Goal: Task Accomplishment & Management: Complete application form

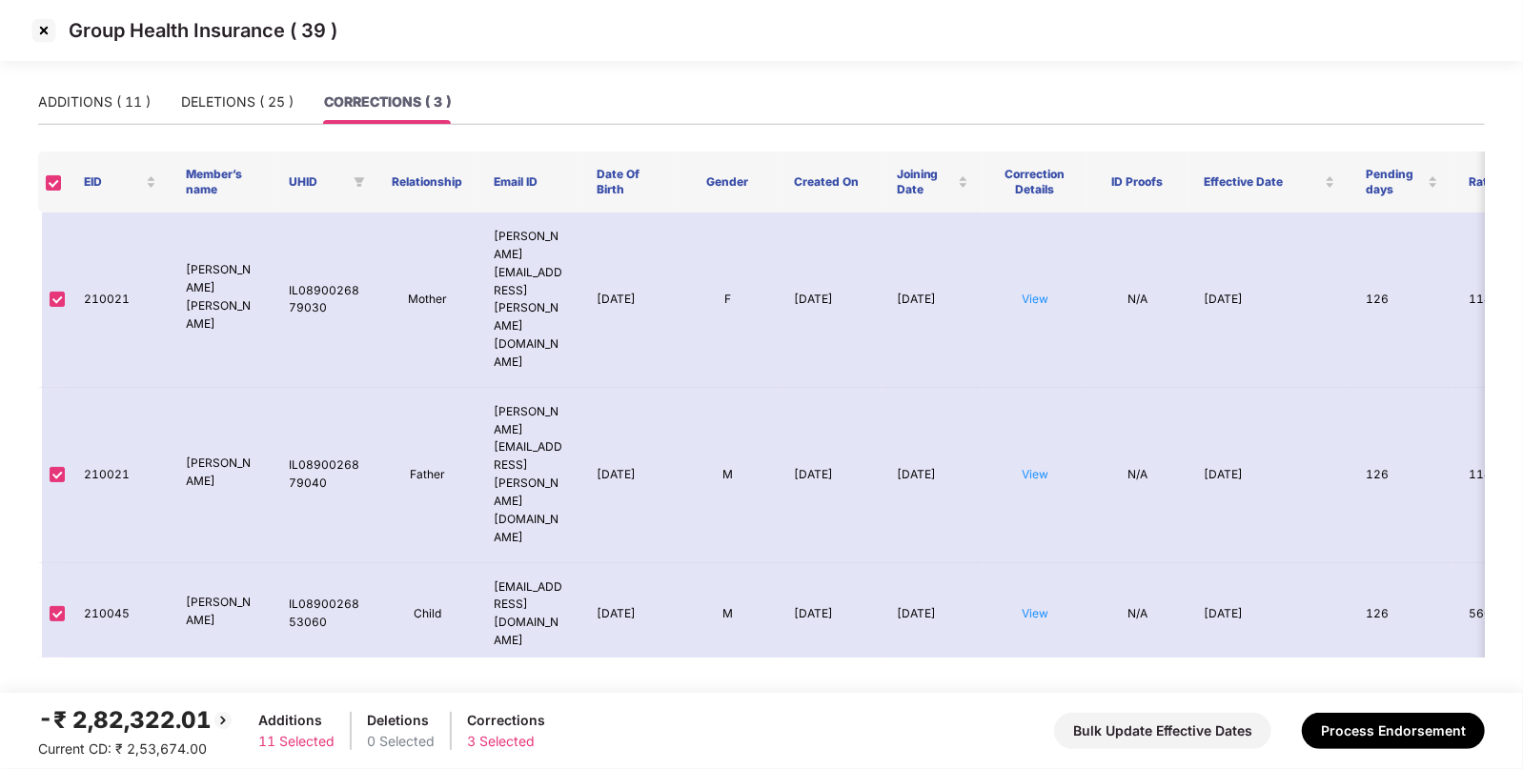
click at [42, 36] on img at bounding box center [44, 30] width 30 height 30
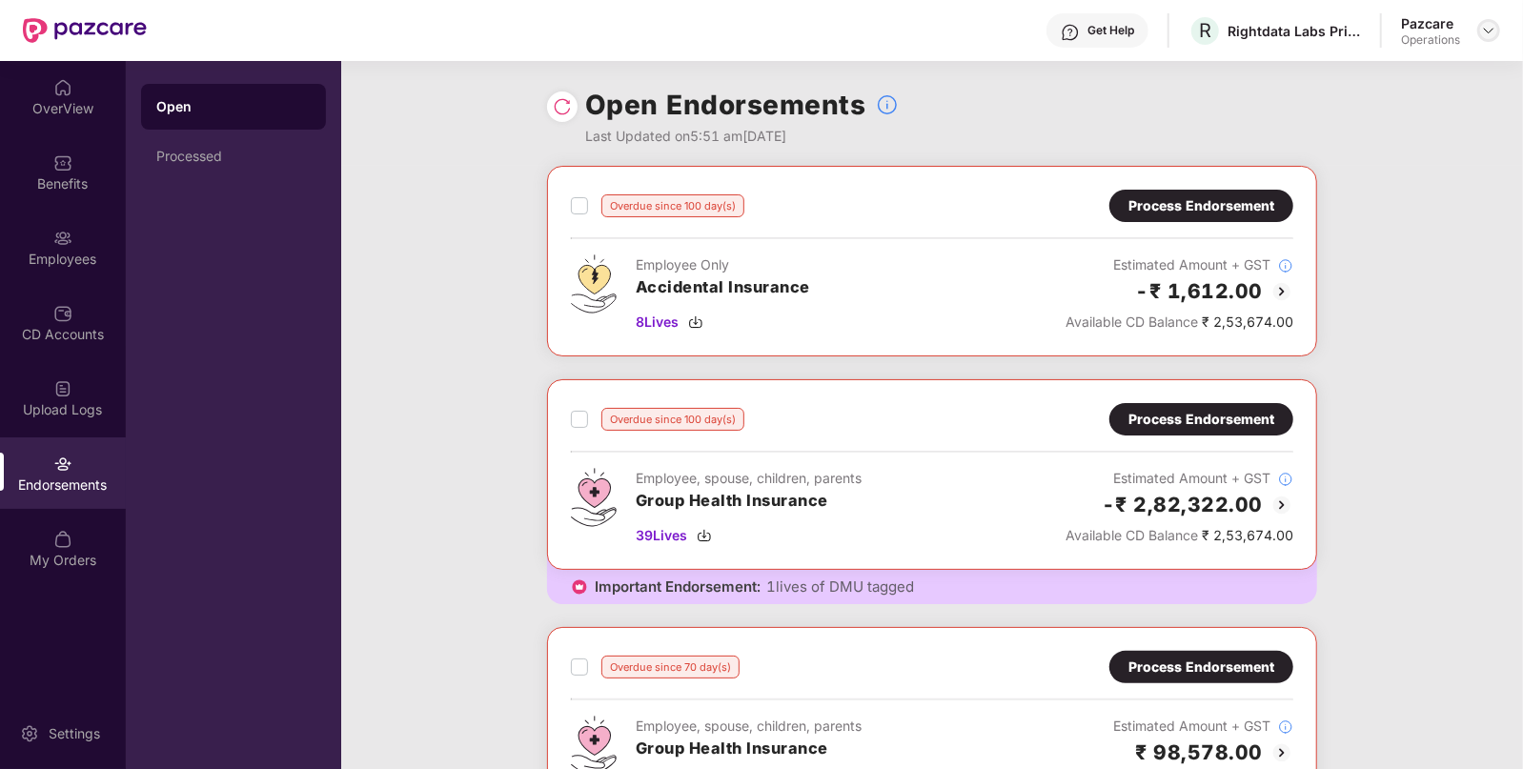
click at [1485, 31] on img at bounding box center [1488, 30] width 15 height 15
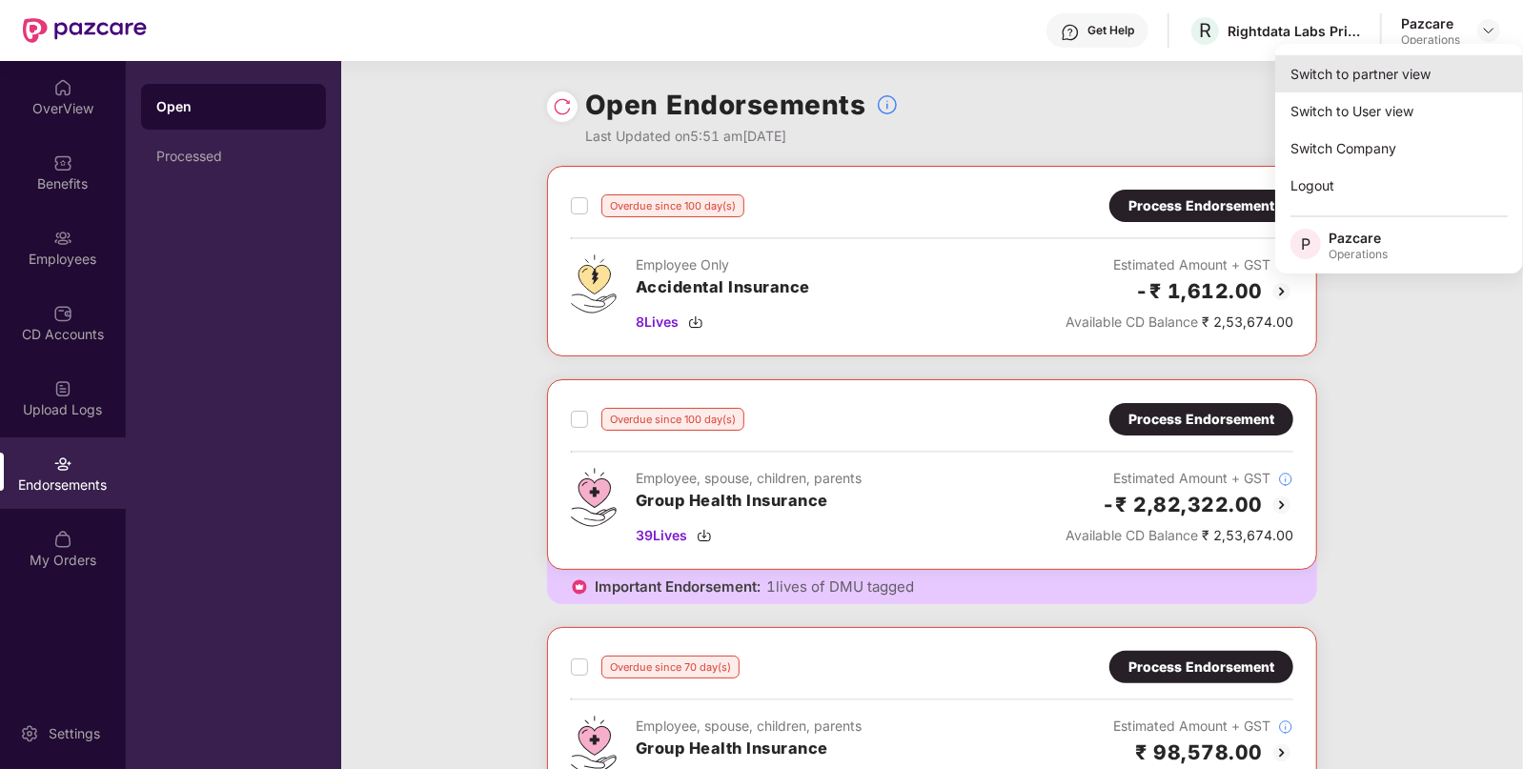
click at [1343, 71] on div "Switch to partner view" at bounding box center [1399, 73] width 248 height 37
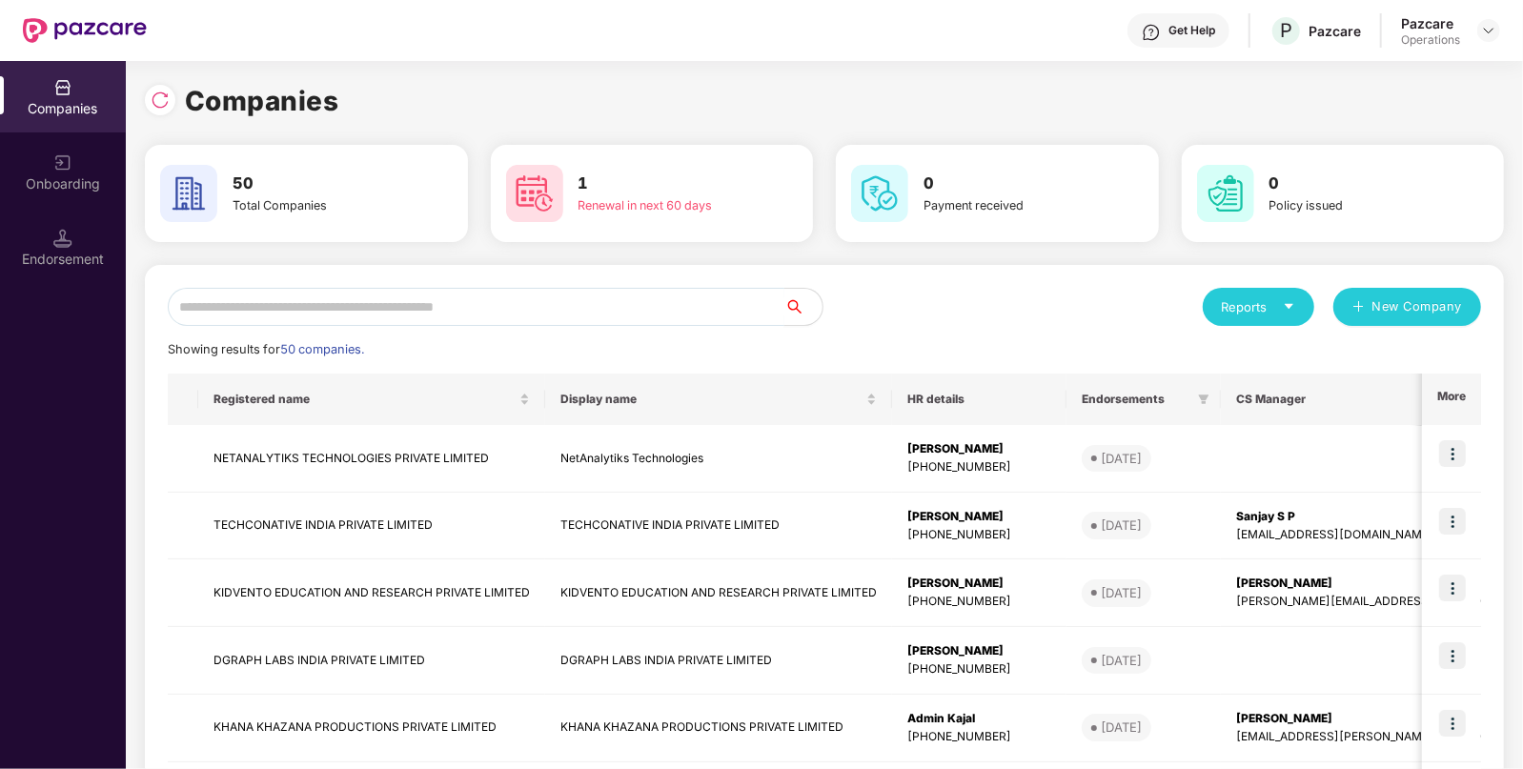
click at [370, 317] on input "text" at bounding box center [476, 307] width 617 height 38
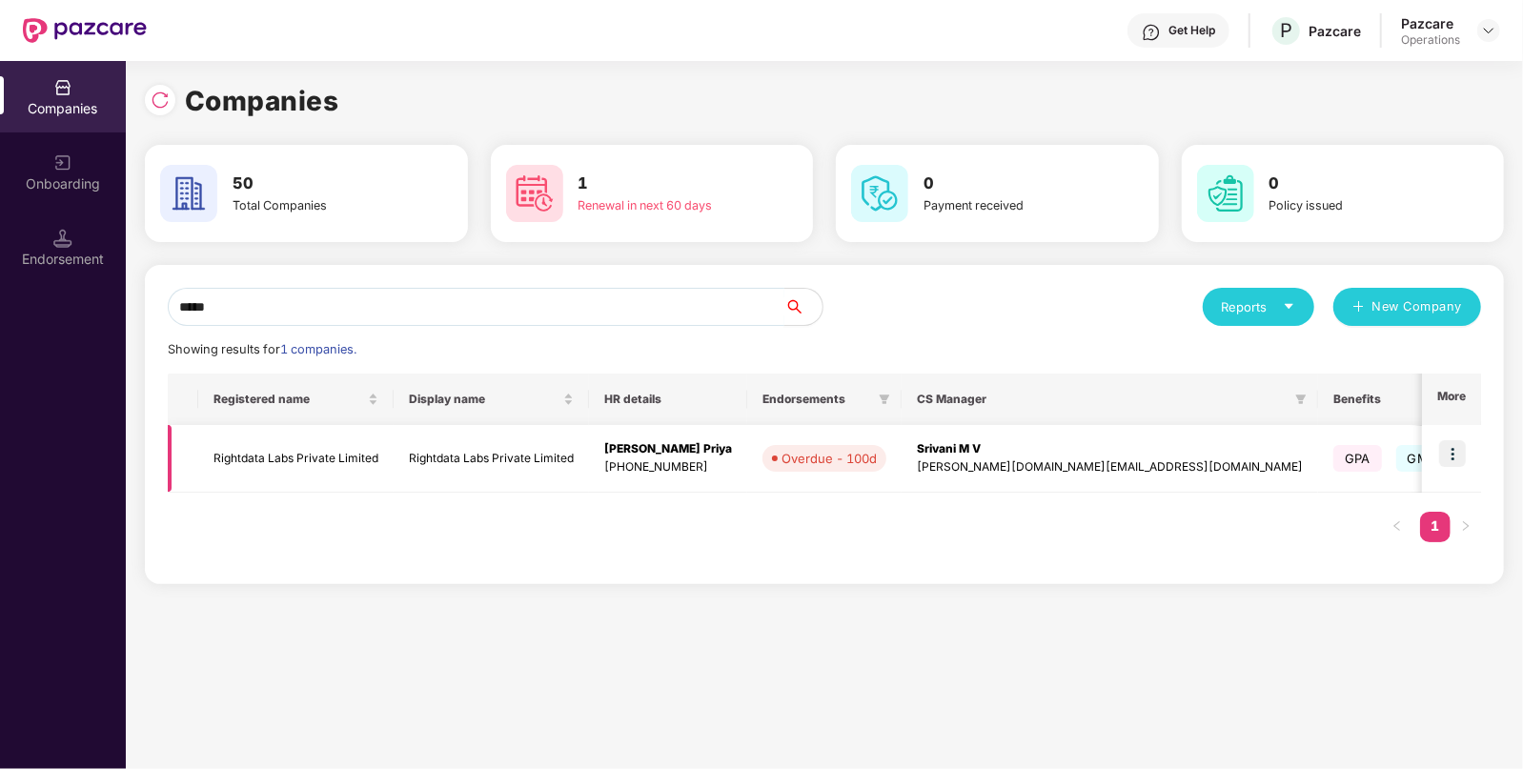
type input "*****"
click at [529, 456] on td "Rightdata Labs Private Limited" at bounding box center [491, 459] width 195 height 68
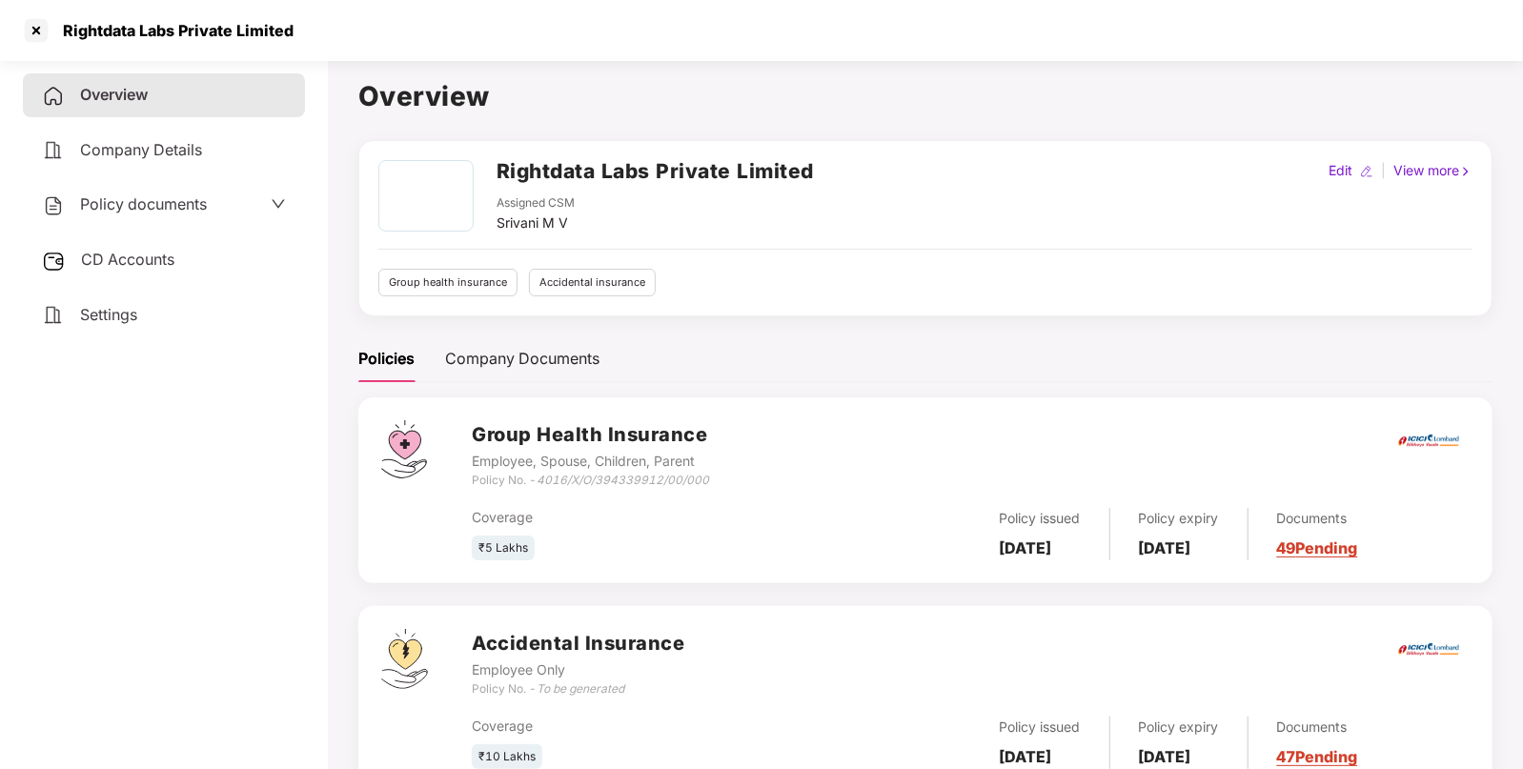
click at [165, 257] on span "CD Accounts" at bounding box center [127, 259] width 93 height 19
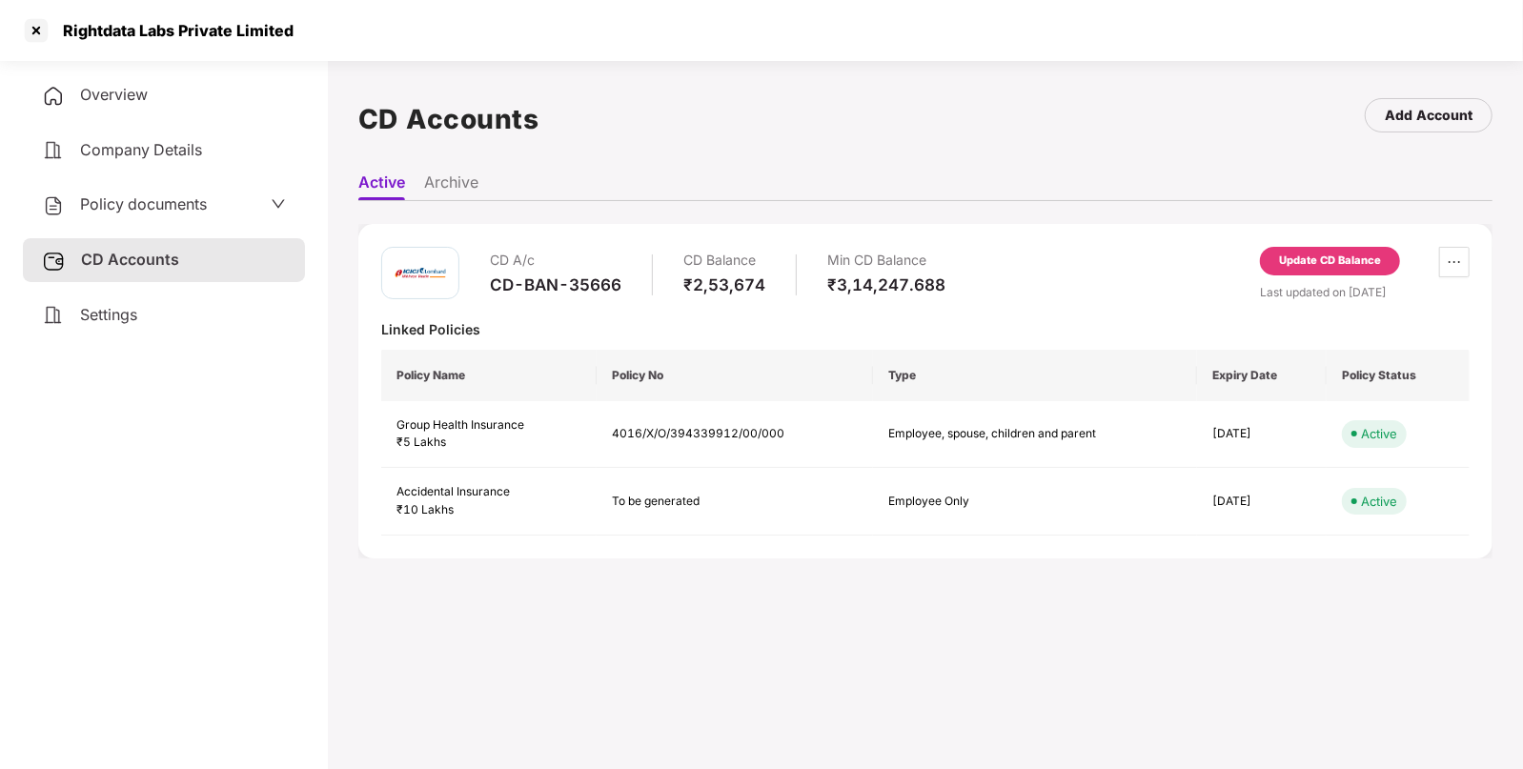
click at [591, 287] on div "CD-BAN-35666" at bounding box center [556, 284] width 132 height 21
copy div "CD-BAN-35666"
click at [86, 32] on div "Rightdata Labs Private Limited" at bounding box center [172, 30] width 242 height 19
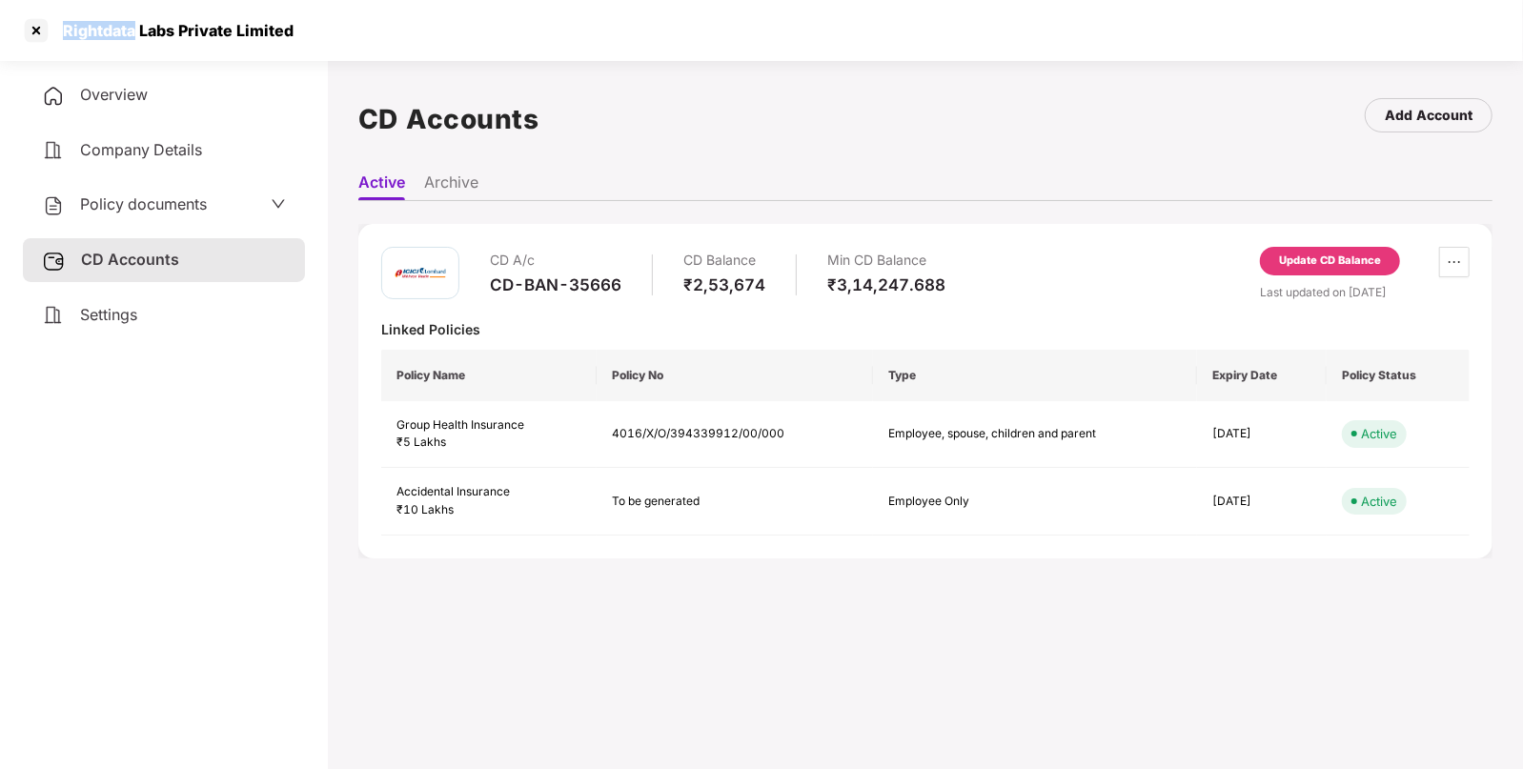
click at [86, 32] on div "Rightdata Labs Private Limited" at bounding box center [172, 30] width 242 height 19
copy div "Rightdata Labs Private Limited"
click at [39, 19] on div at bounding box center [36, 30] width 30 height 30
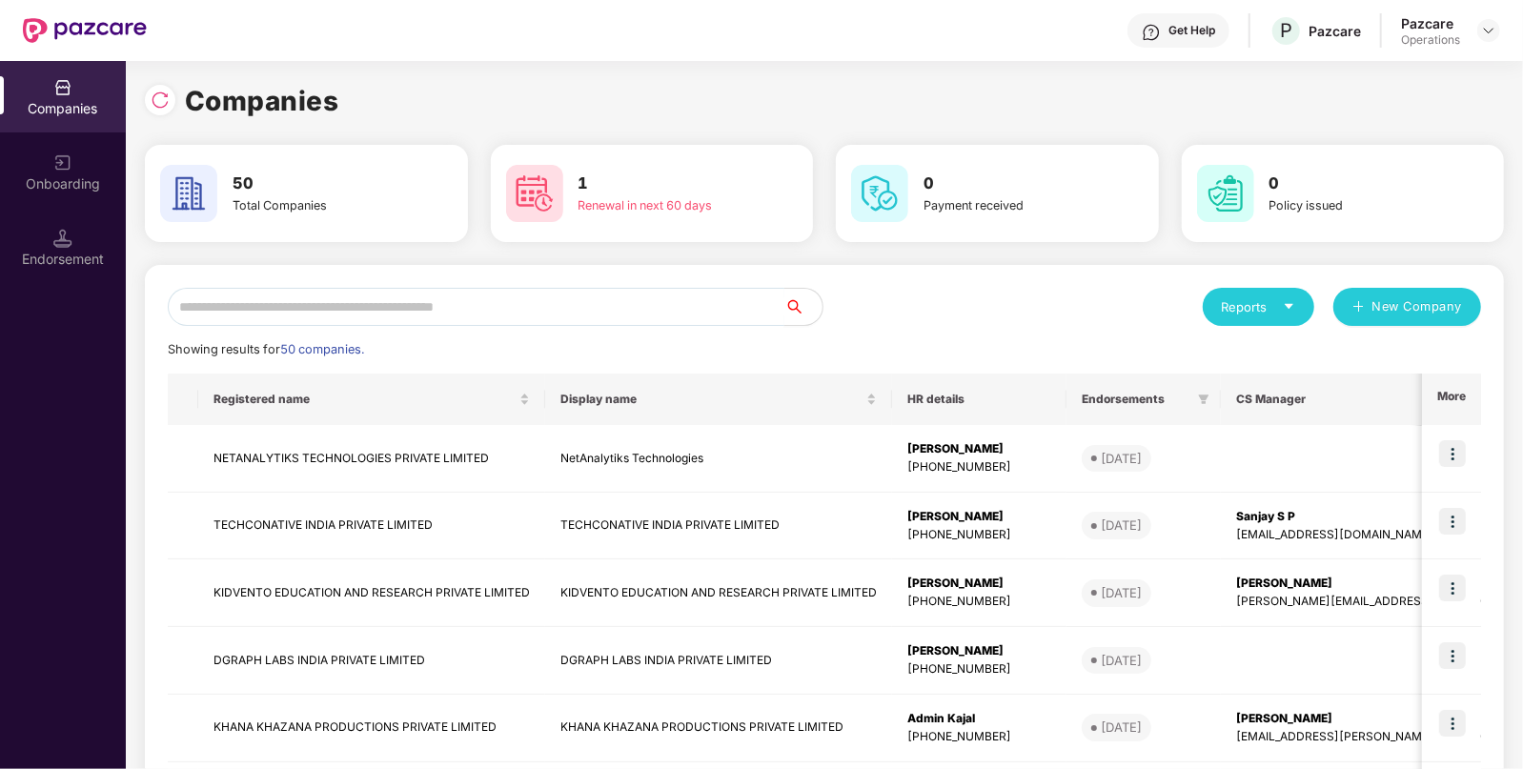
click at [300, 291] on input "text" at bounding box center [476, 307] width 617 height 38
paste input "**********"
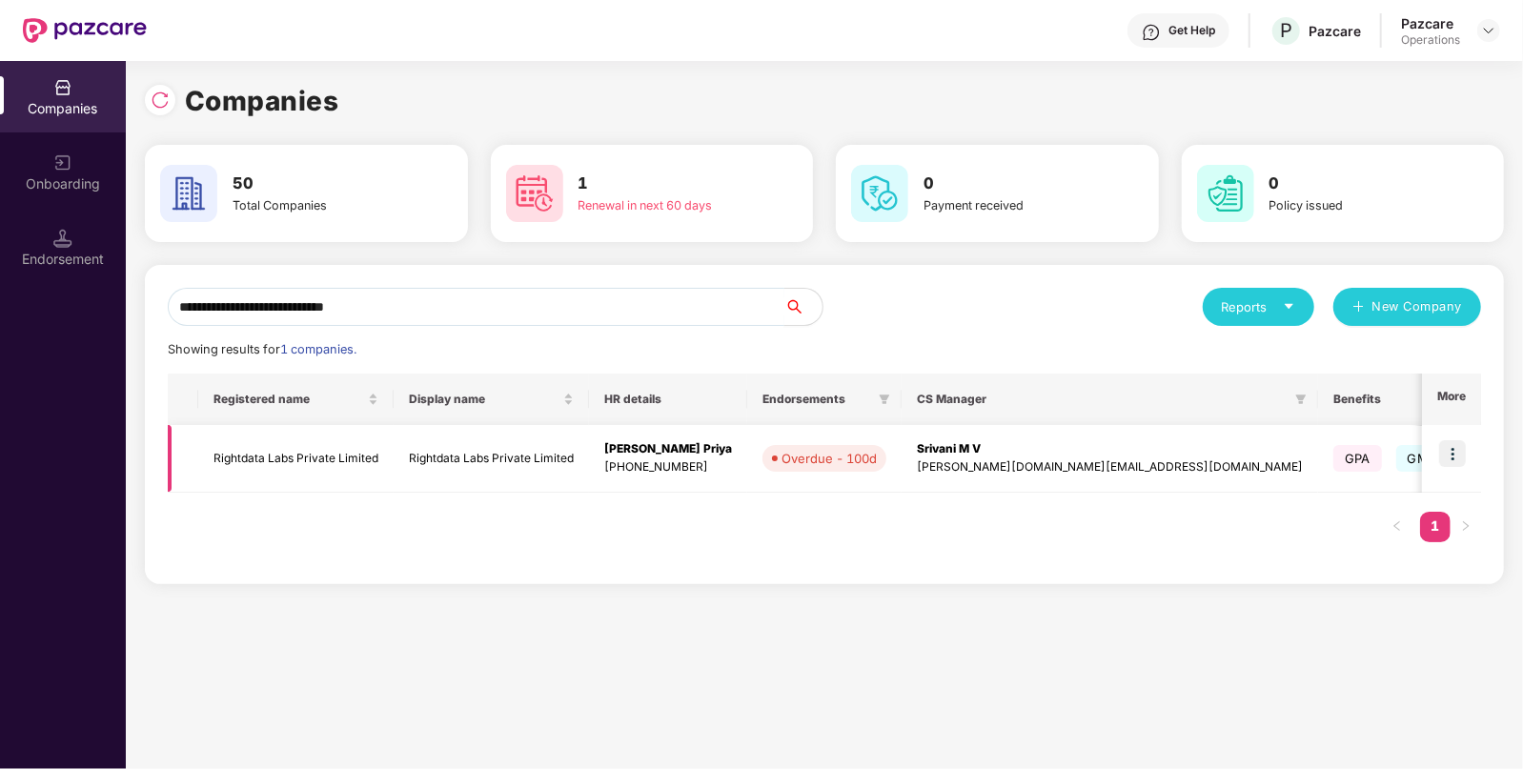
type input "**********"
click at [1448, 455] on img at bounding box center [1452, 453] width 27 height 27
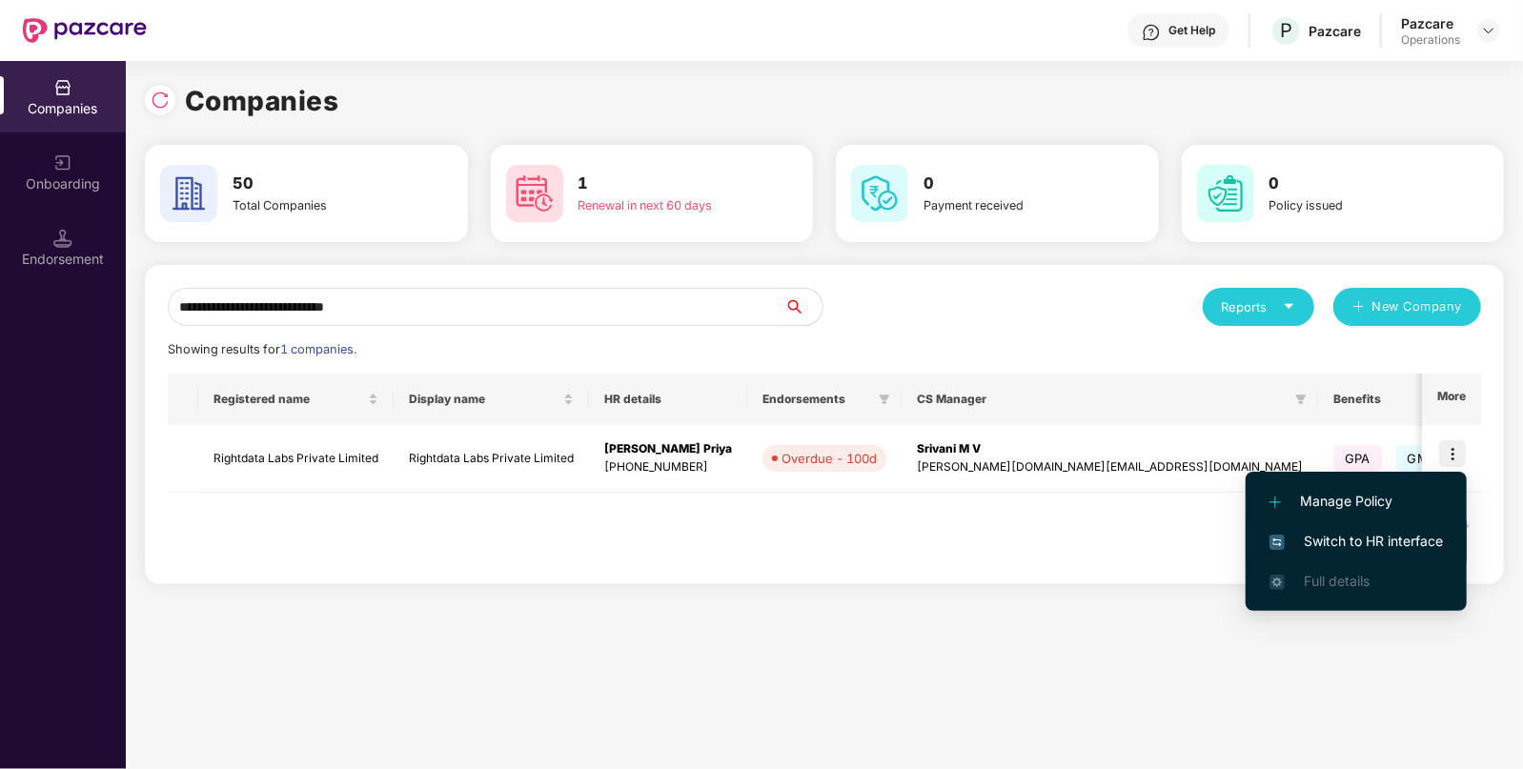
click at [1336, 539] on span "Switch to HR interface" at bounding box center [1355, 541] width 173 height 21
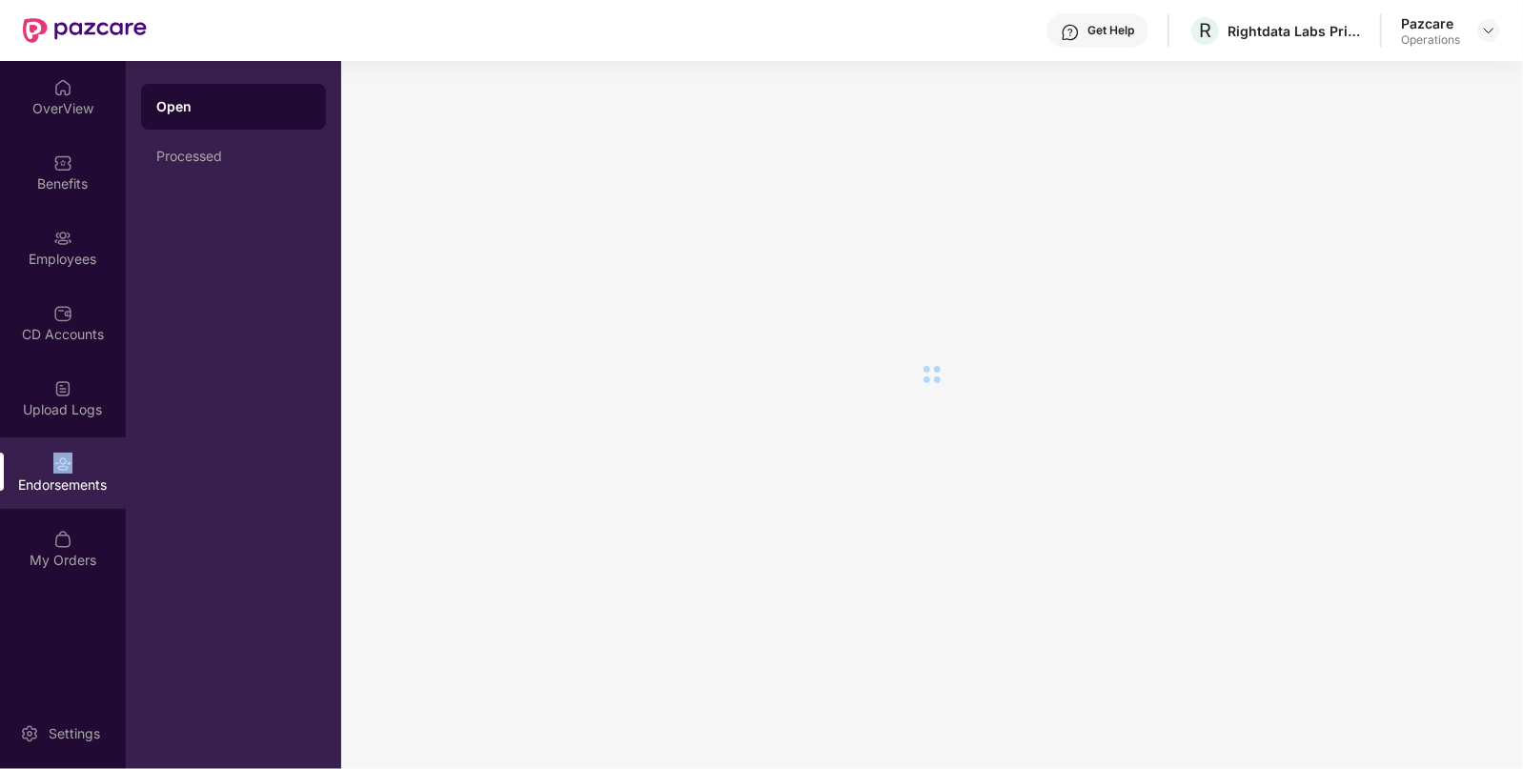
click at [73, 467] on div "Endorsements" at bounding box center [63, 472] width 126 height 71
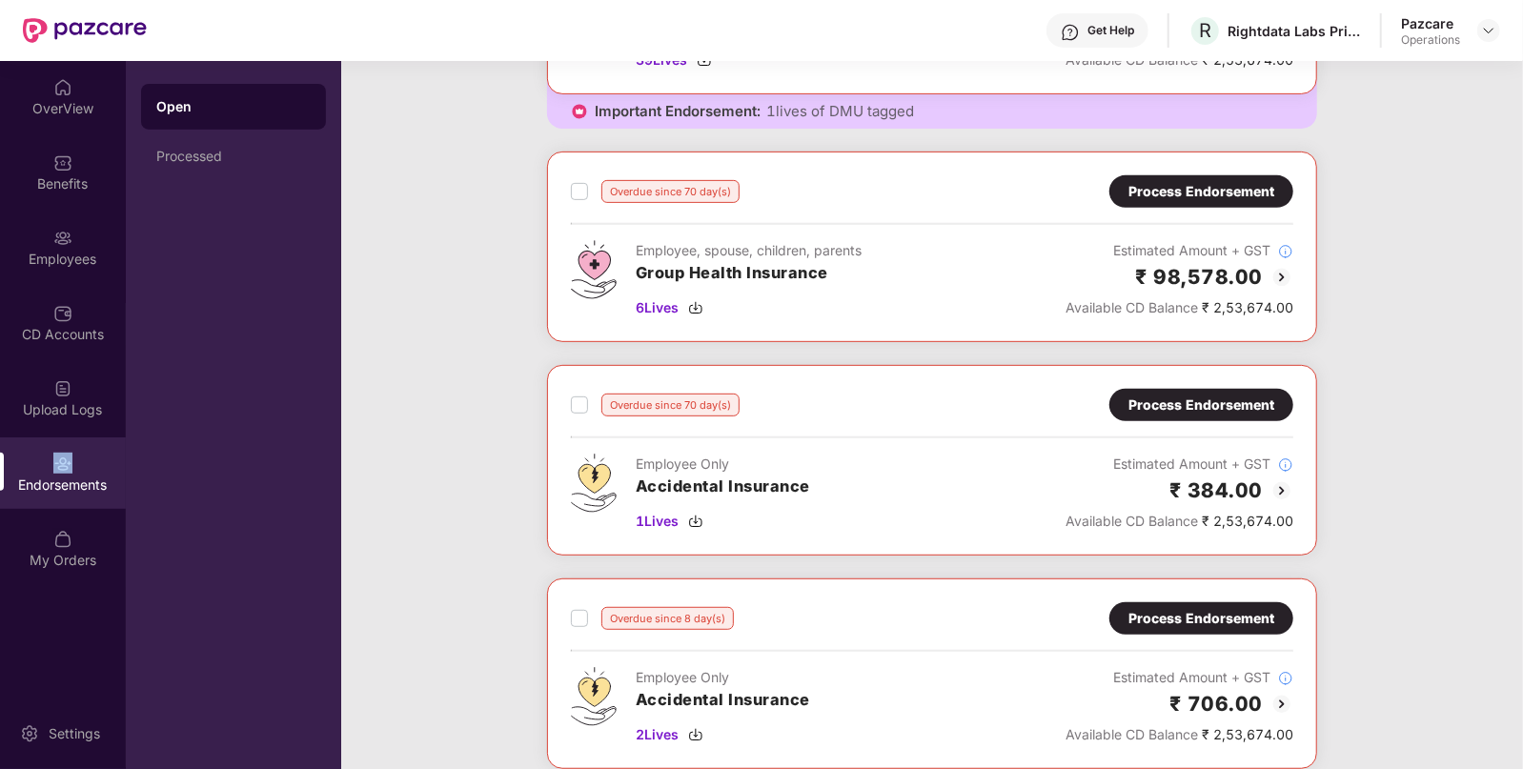
scroll to position [452, 0]
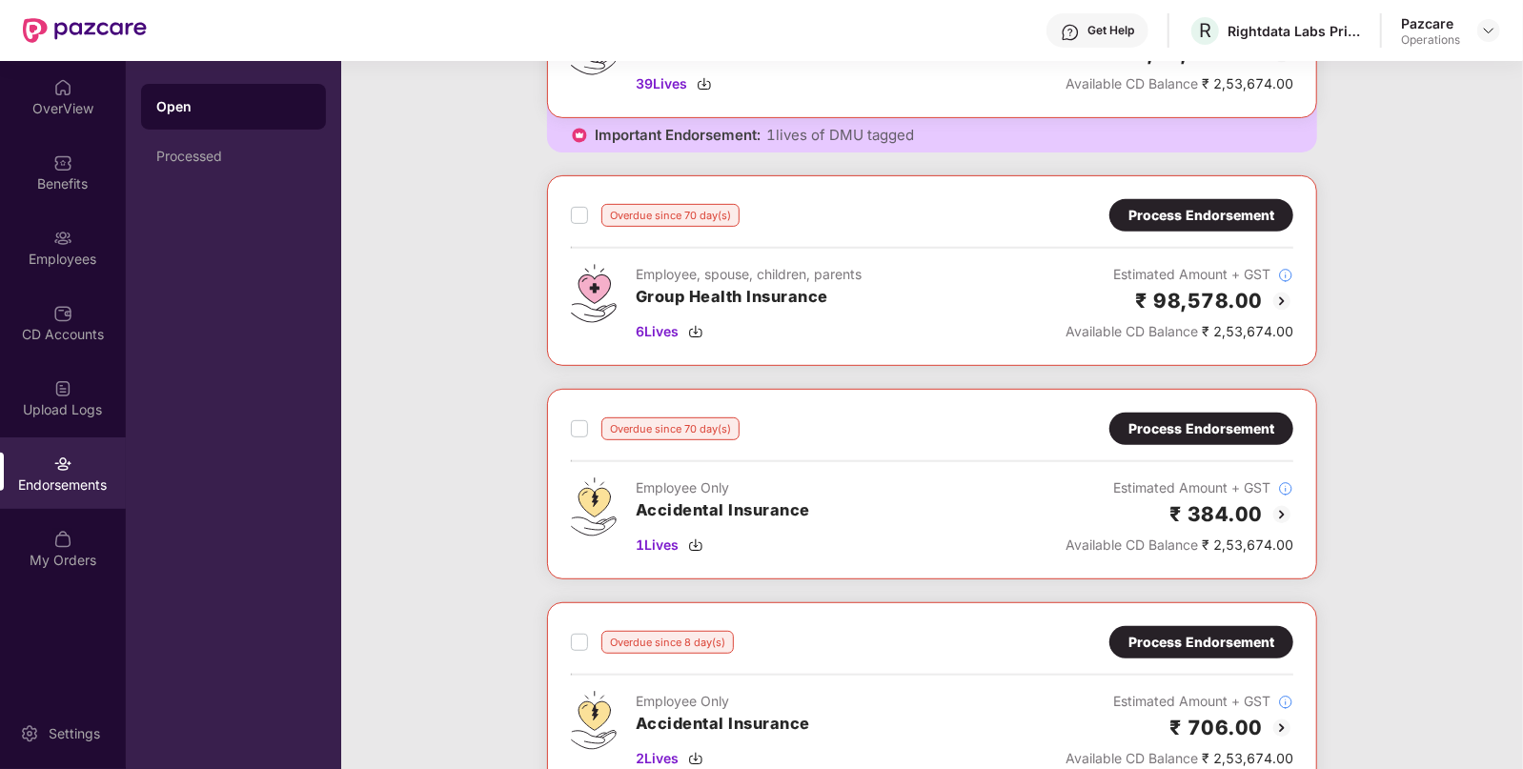
click at [1180, 224] on div "Process Endorsement" at bounding box center [1201, 215] width 146 height 21
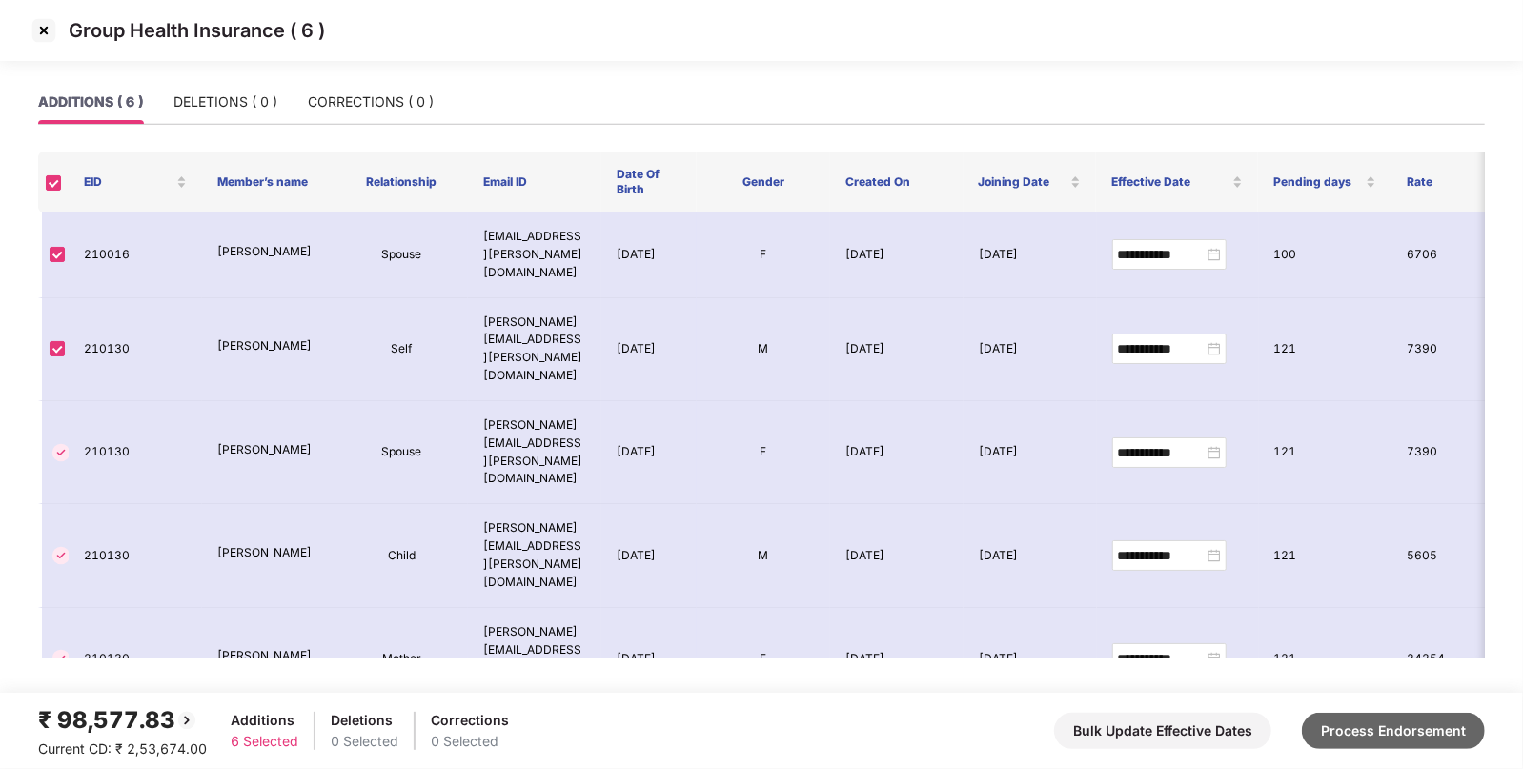
click at [1378, 735] on button "Process Endorsement" at bounding box center [1393, 731] width 183 height 36
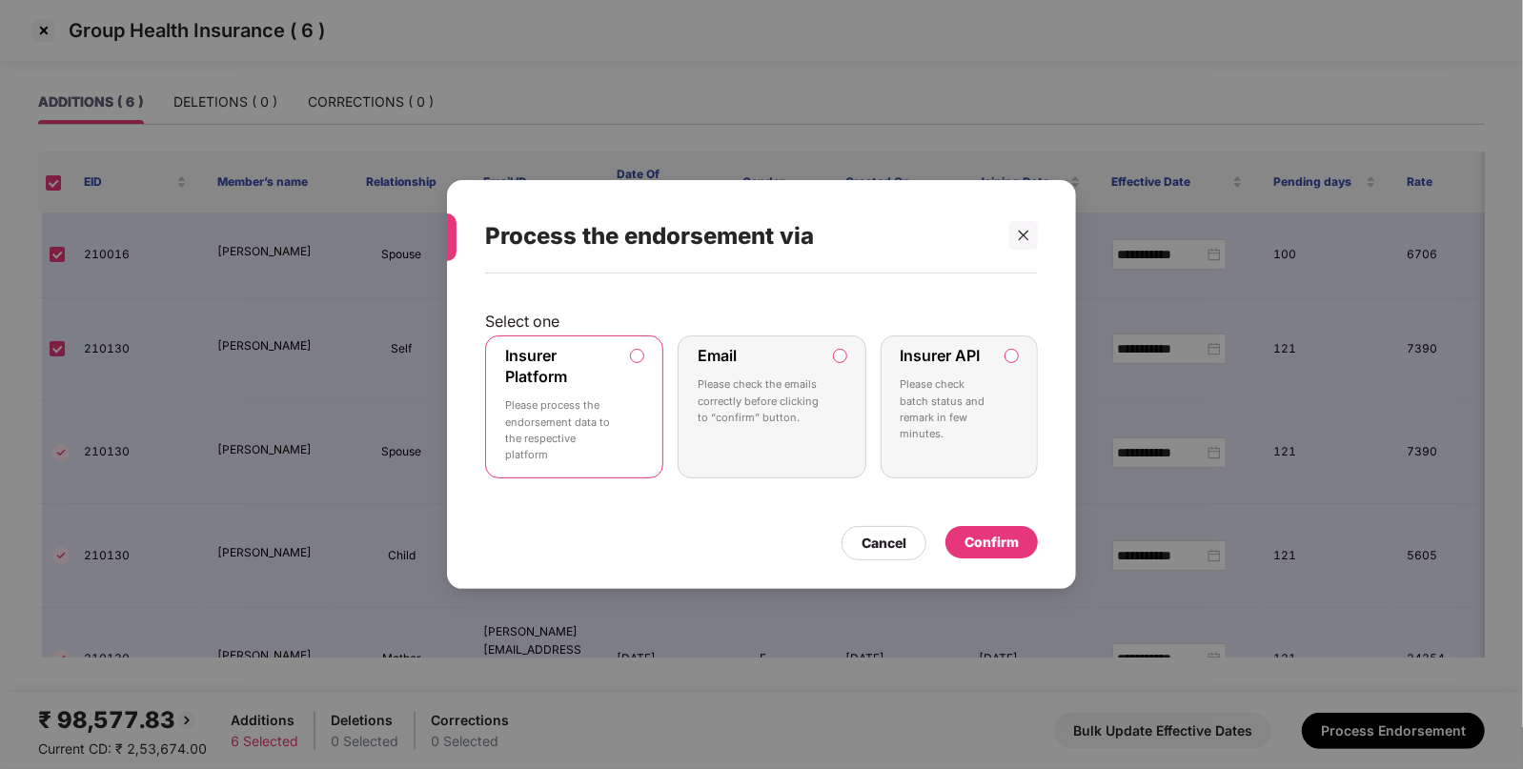
click at [206, 527] on div "Process the endorsement via Select one Insurer Platform Please process the endo…" at bounding box center [761, 384] width 1523 height 769
click at [1029, 236] on icon "close" at bounding box center [1023, 235] width 13 height 13
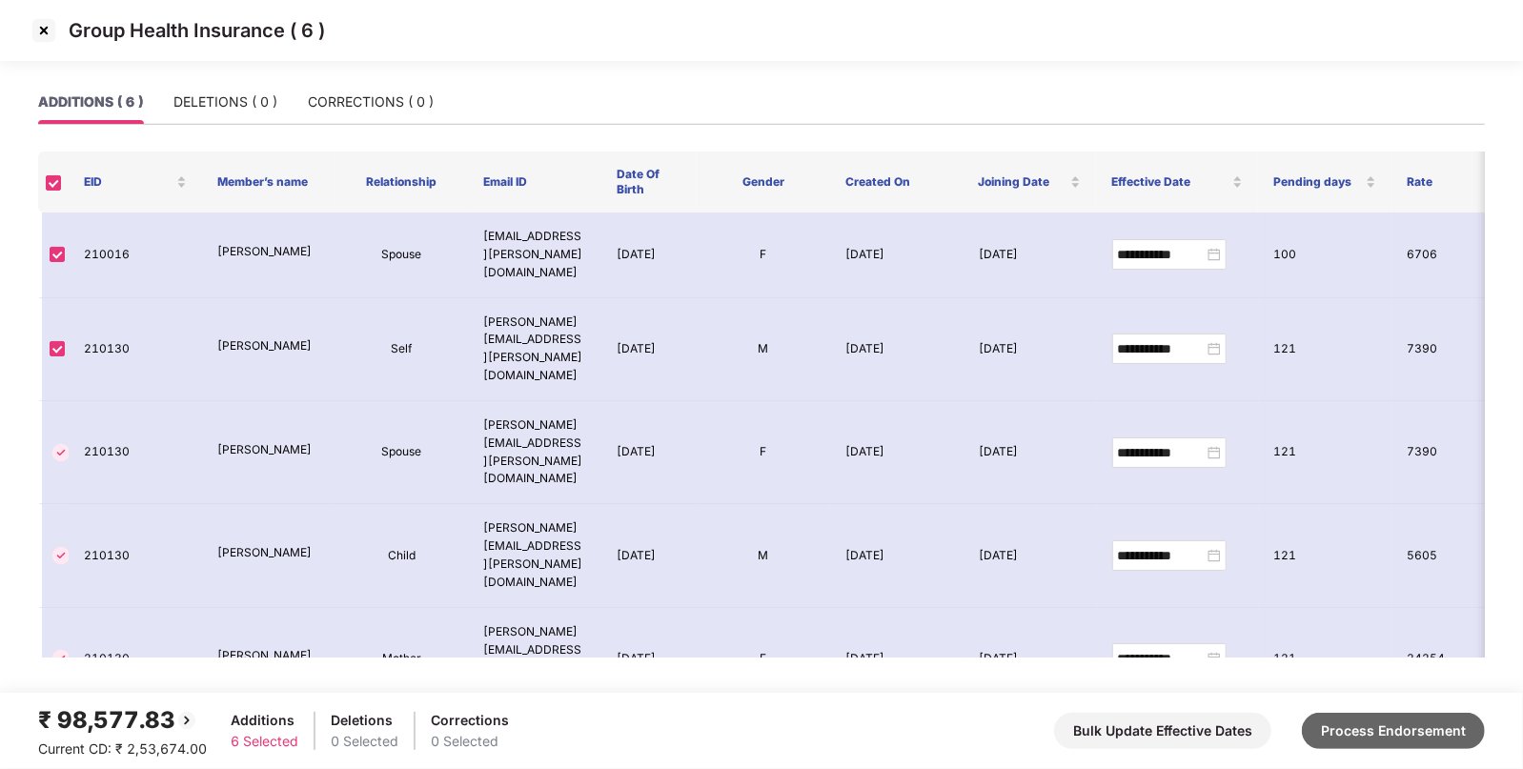
click at [1349, 728] on button "Process Endorsement" at bounding box center [1393, 731] width 183 height 36
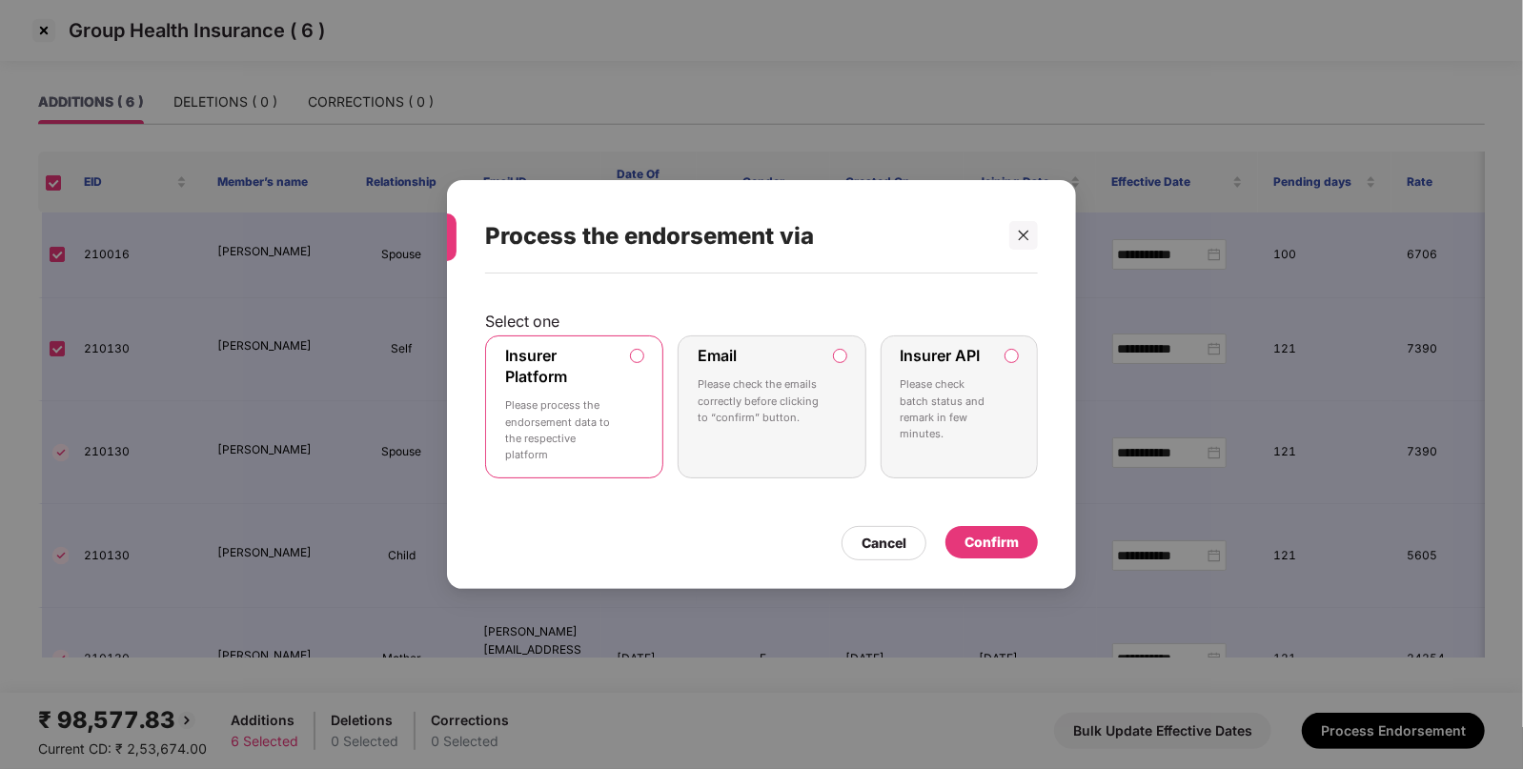
click at [1000, 533] on div "Confirm" at bounding box center [991, 542] width 54 height 21
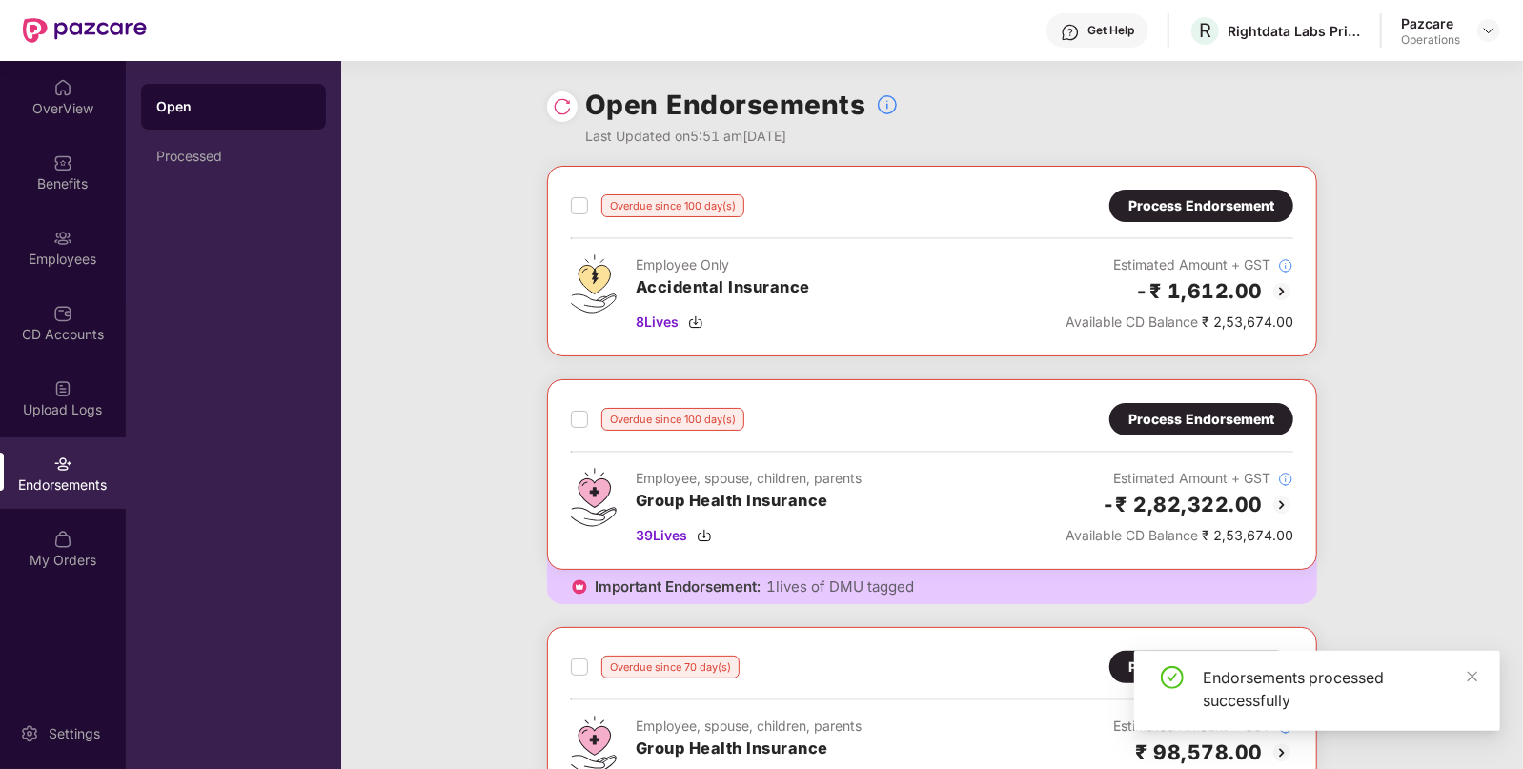
click at [1210, 424] on div "Process Endorsement" at bounding box center [1201, 419] width 146 height 21
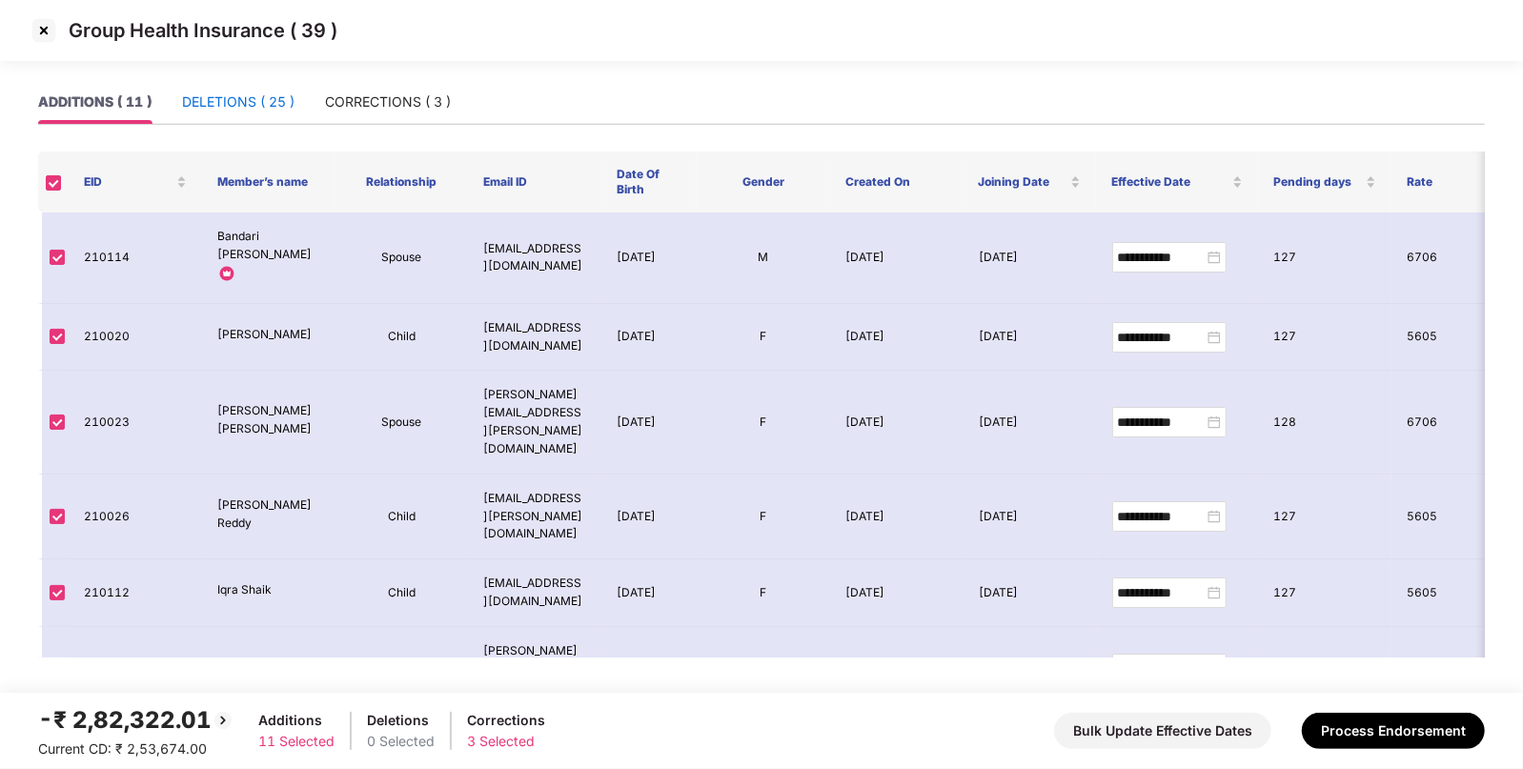
click at [247, 110] on div "DELETIONS ( 25 )" at bounding box center [238, 101] width 112 height 21
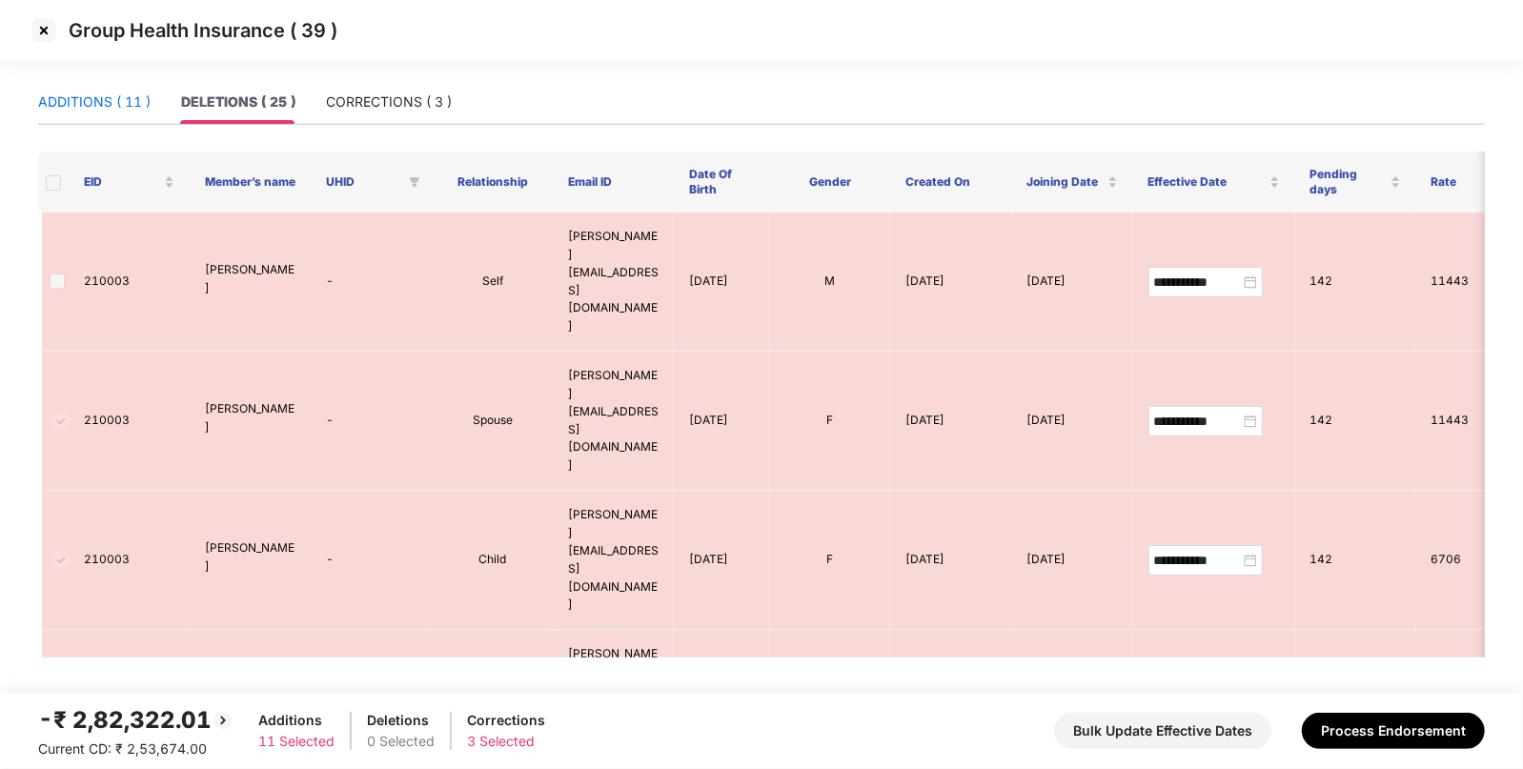
click at [91, 105] on div "ADDITIONS ( 11 )" at bounding box center [94, 101] width 112 height 21
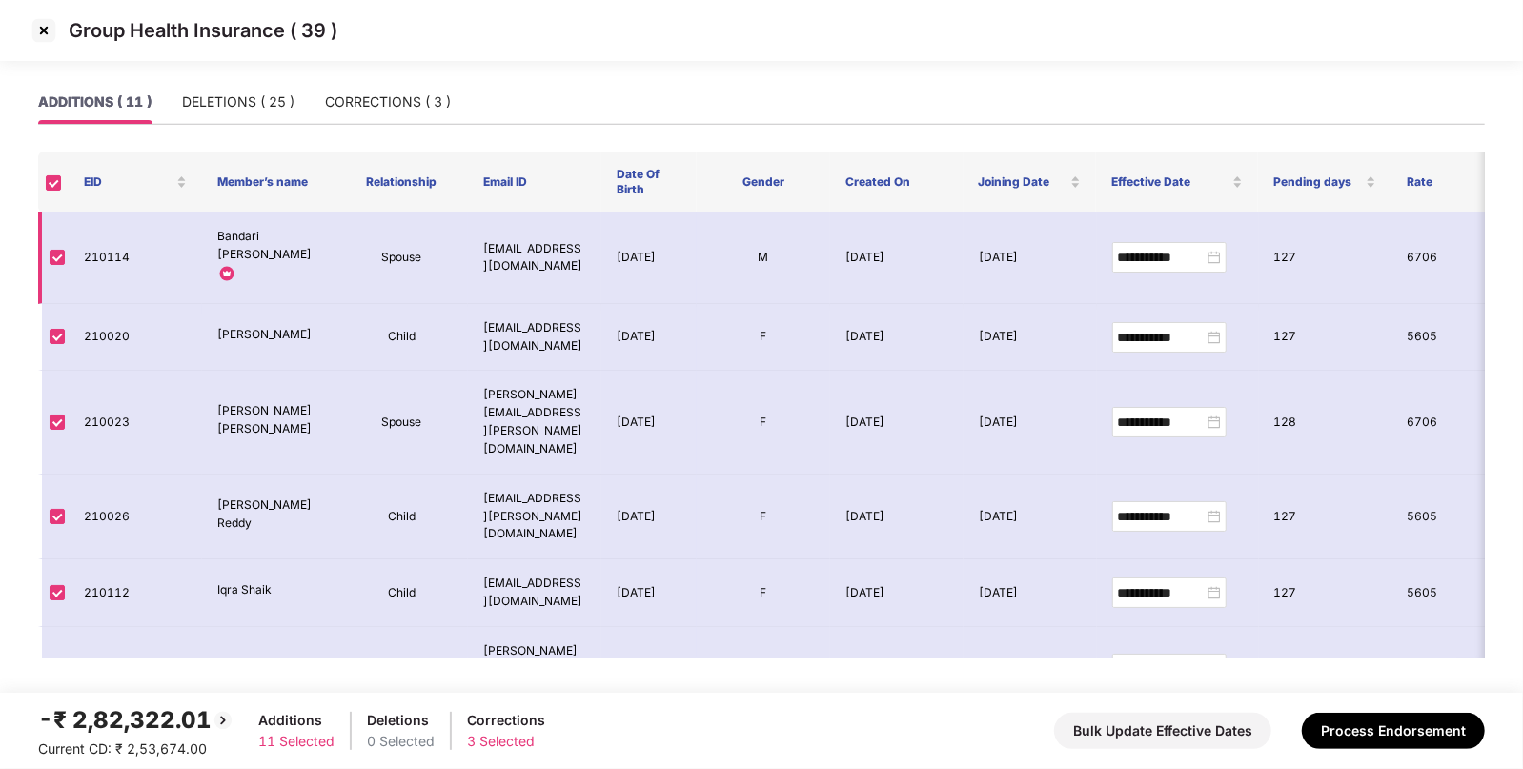
click at [106, 247] on td "210114" at bounding box center [135, 258] width 133 height 91
copy td "210114"
click at [75, 319] on td "210020" at bounding box center [135, 338] width 133 height 68
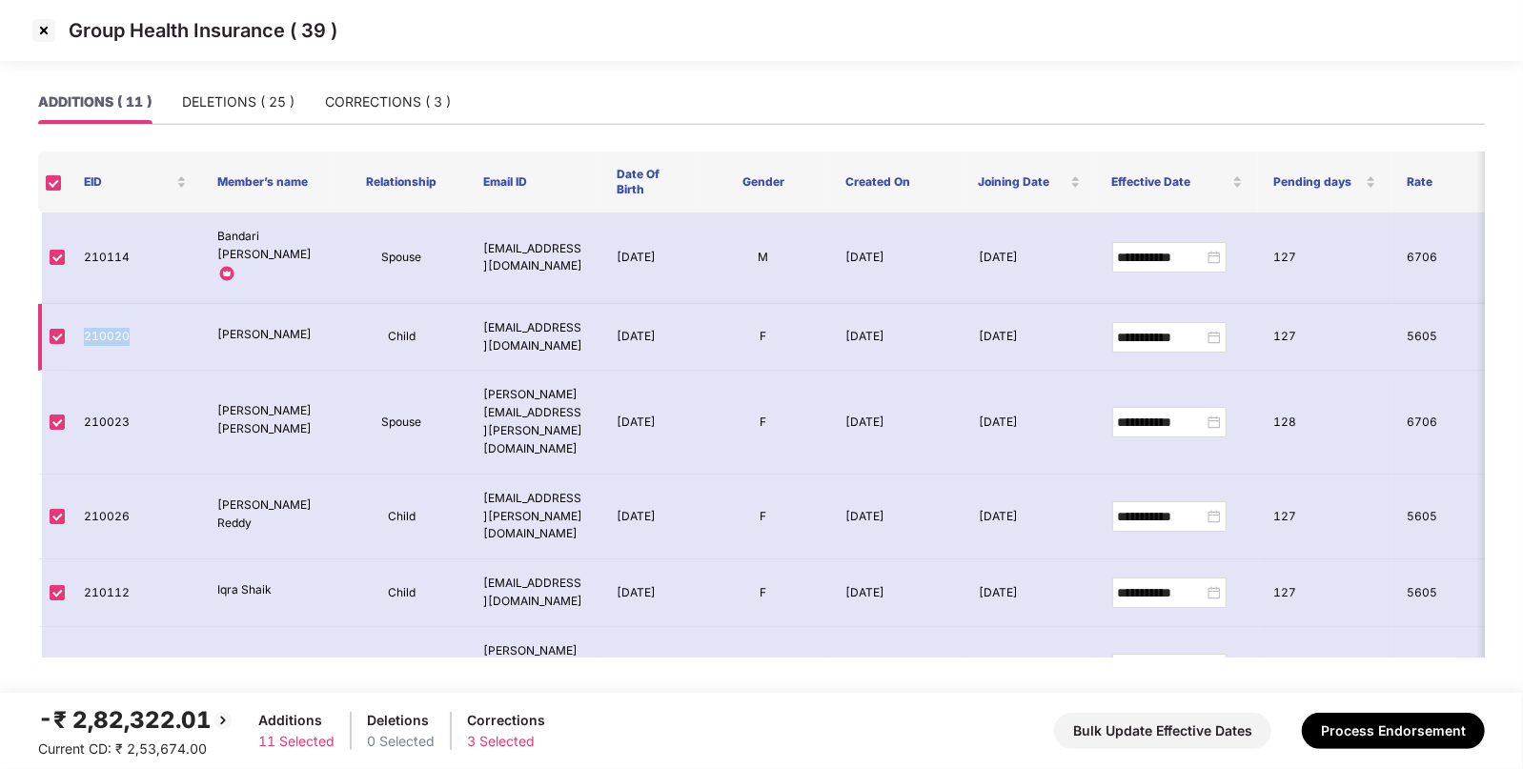
click at [75, 319] on td "210020" at bounding box center [135, 338] width 133 height 68
copy td "210020"
click at [210, 118] on div "DELETIONS ( 25 )" at bounding box center [238, 102] width 112 height 44
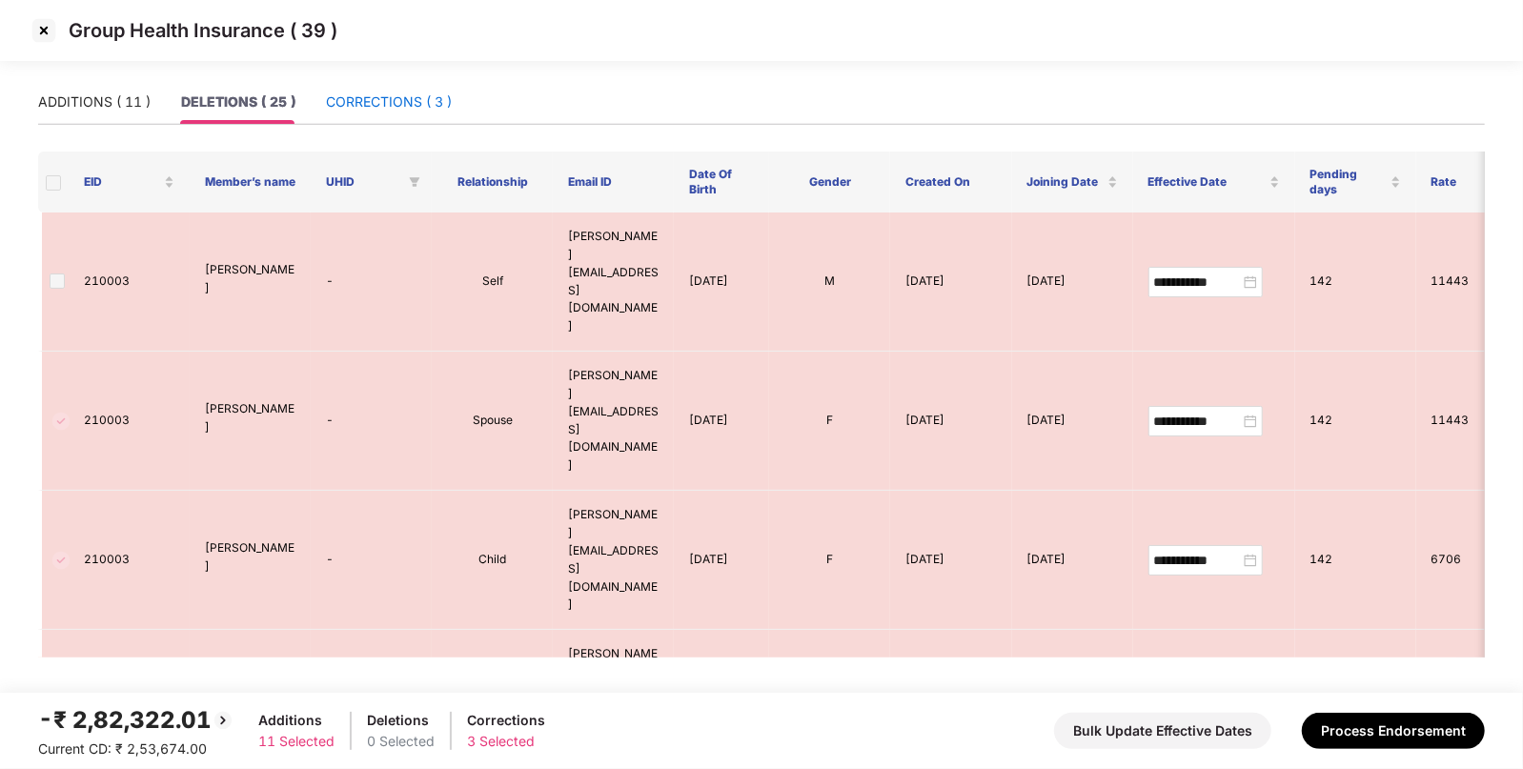
click at [407, 112] on div "CORRECTIONS ( 3 )" at bounding box center [389, 101] width 126 height 21
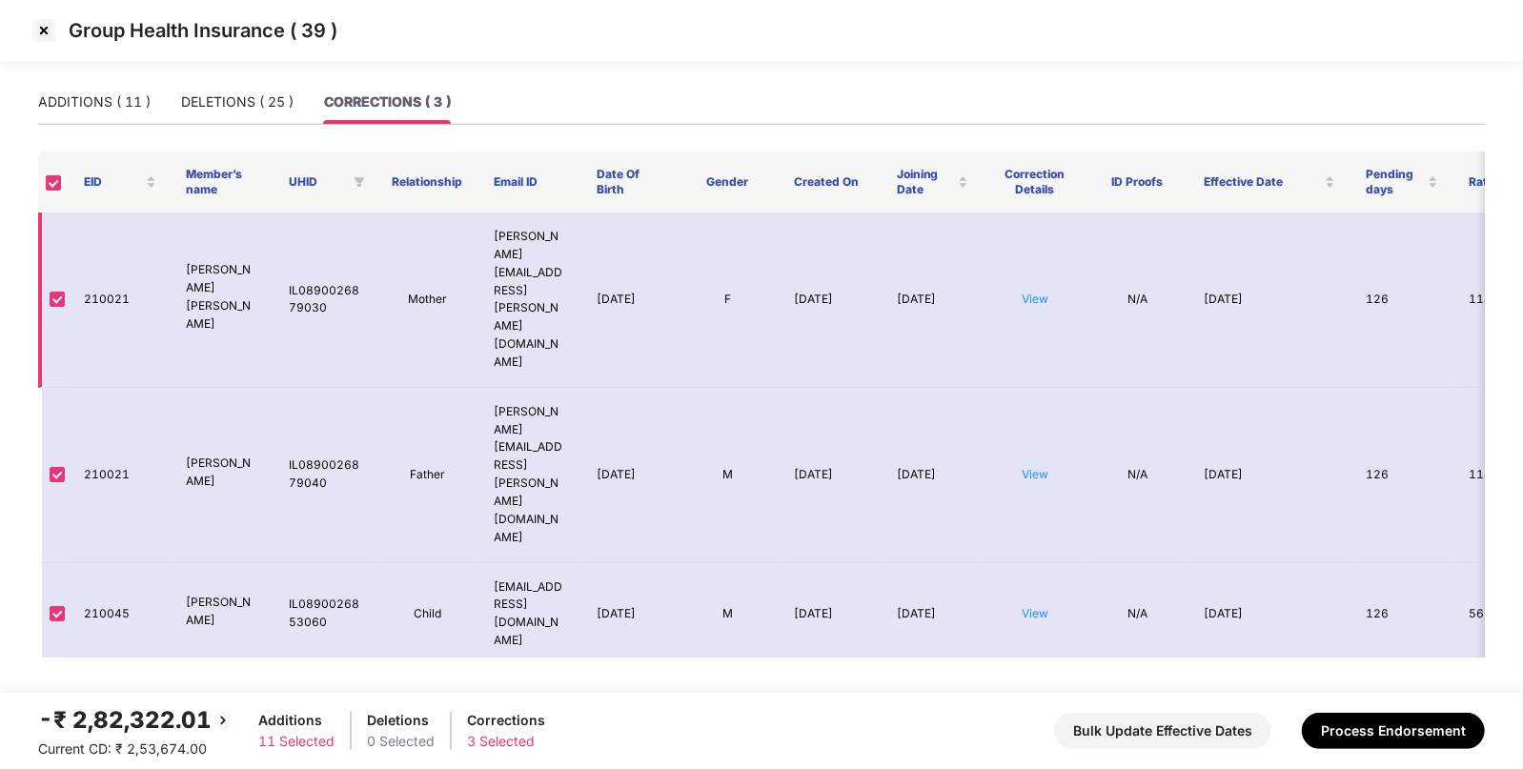
click at [92, 263] on td "210021" at bounding box center [120, 300] width 103 height 175
click at [30, 31] on img at bounding box center [44, 30] width 30 height 30
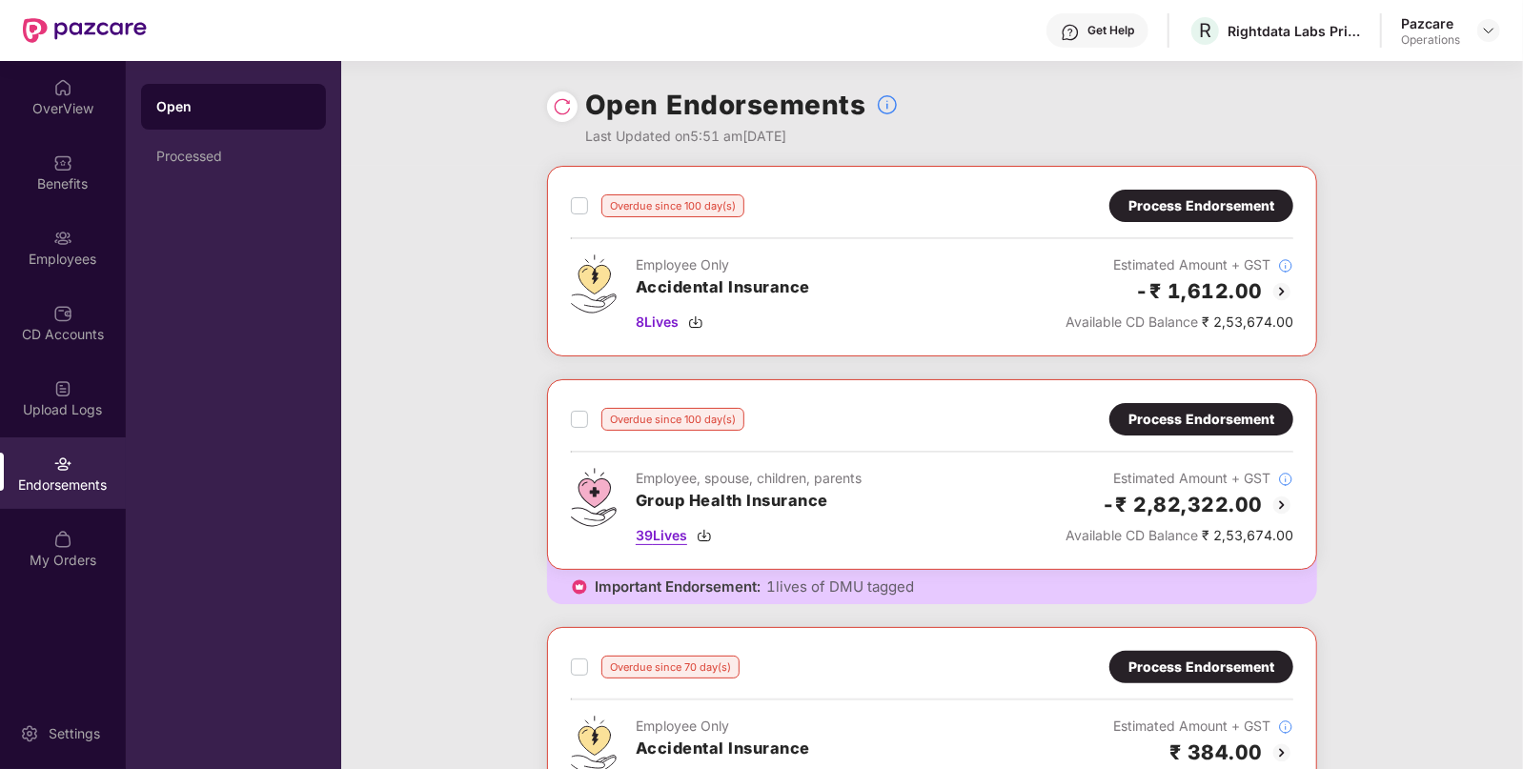
click at [710, 534] on img at bounding box center [704, 535] width 15 height 15
click at [1235, 413] on div "Process Endorsement" at bounding box center [1201, 419] width 146 height 21
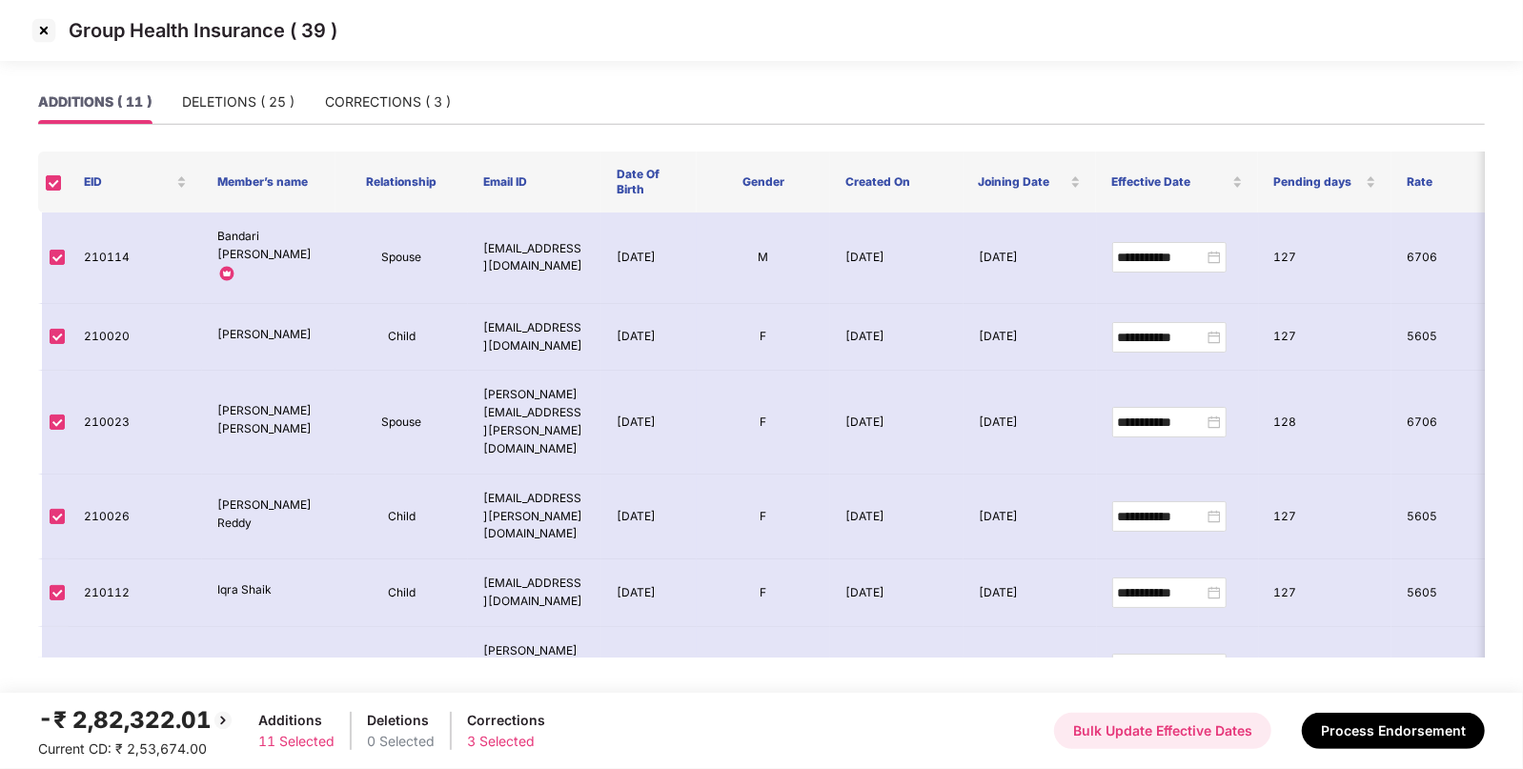
click at [1194, 726] on button "Bulk Update Effective Dates" at bounding box center [1162, 731] width 217 height 36
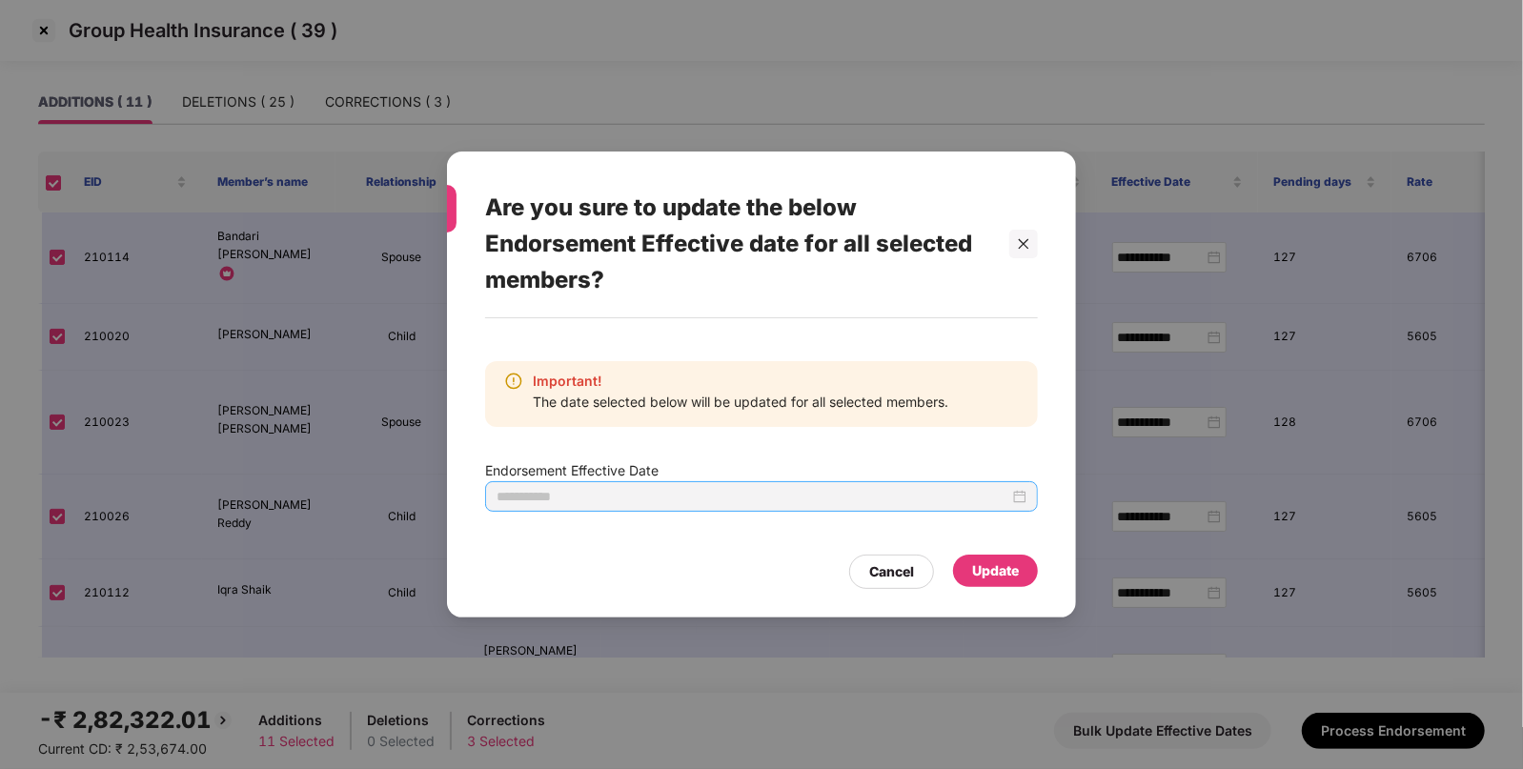
click at [1021, 497] on div at bounding box center [762, 496] width 530 height 21
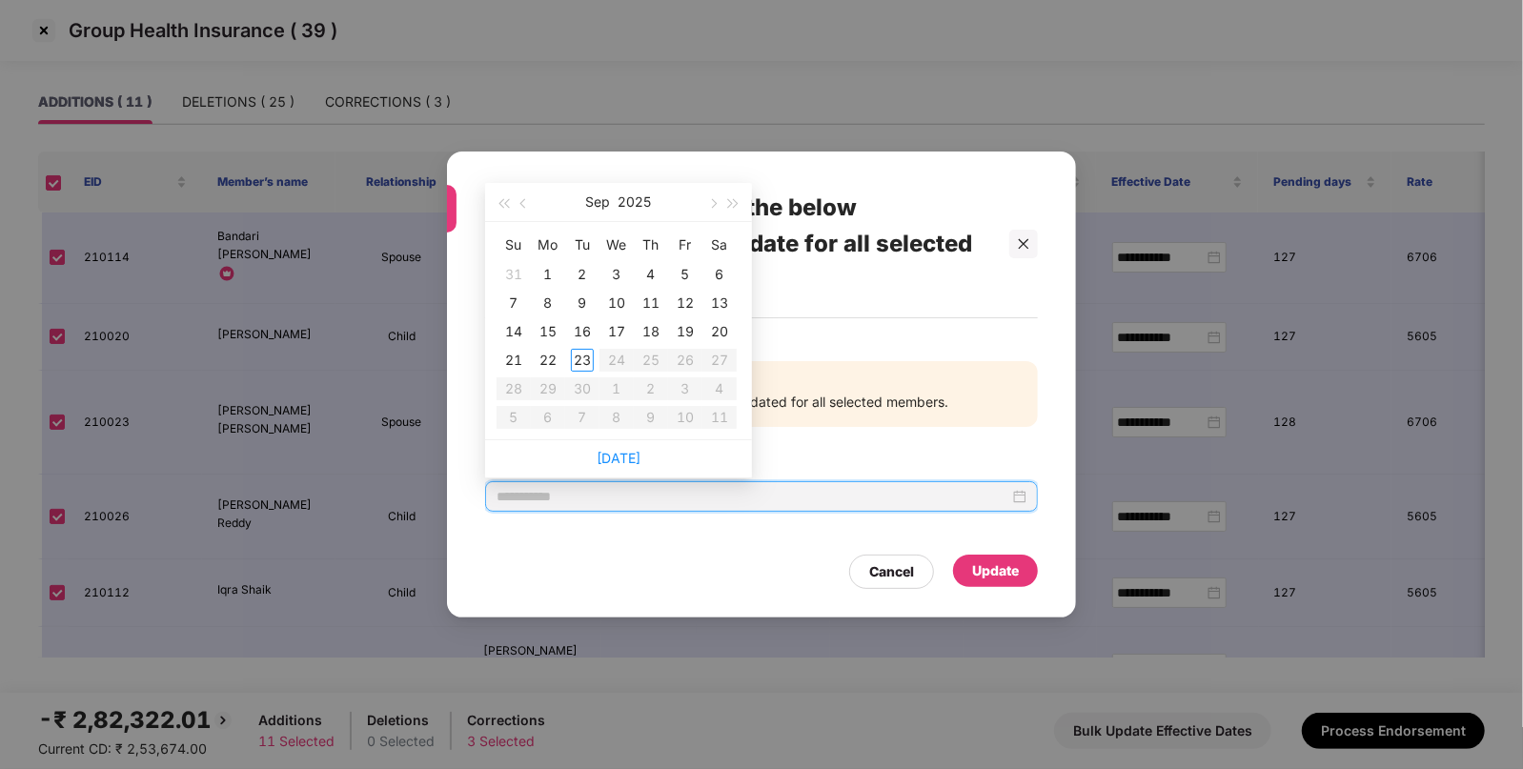
type input "**********"
click at [523, 210] on button "button" at bounding box center [524, 202] width 21 height 38
type input "**********"
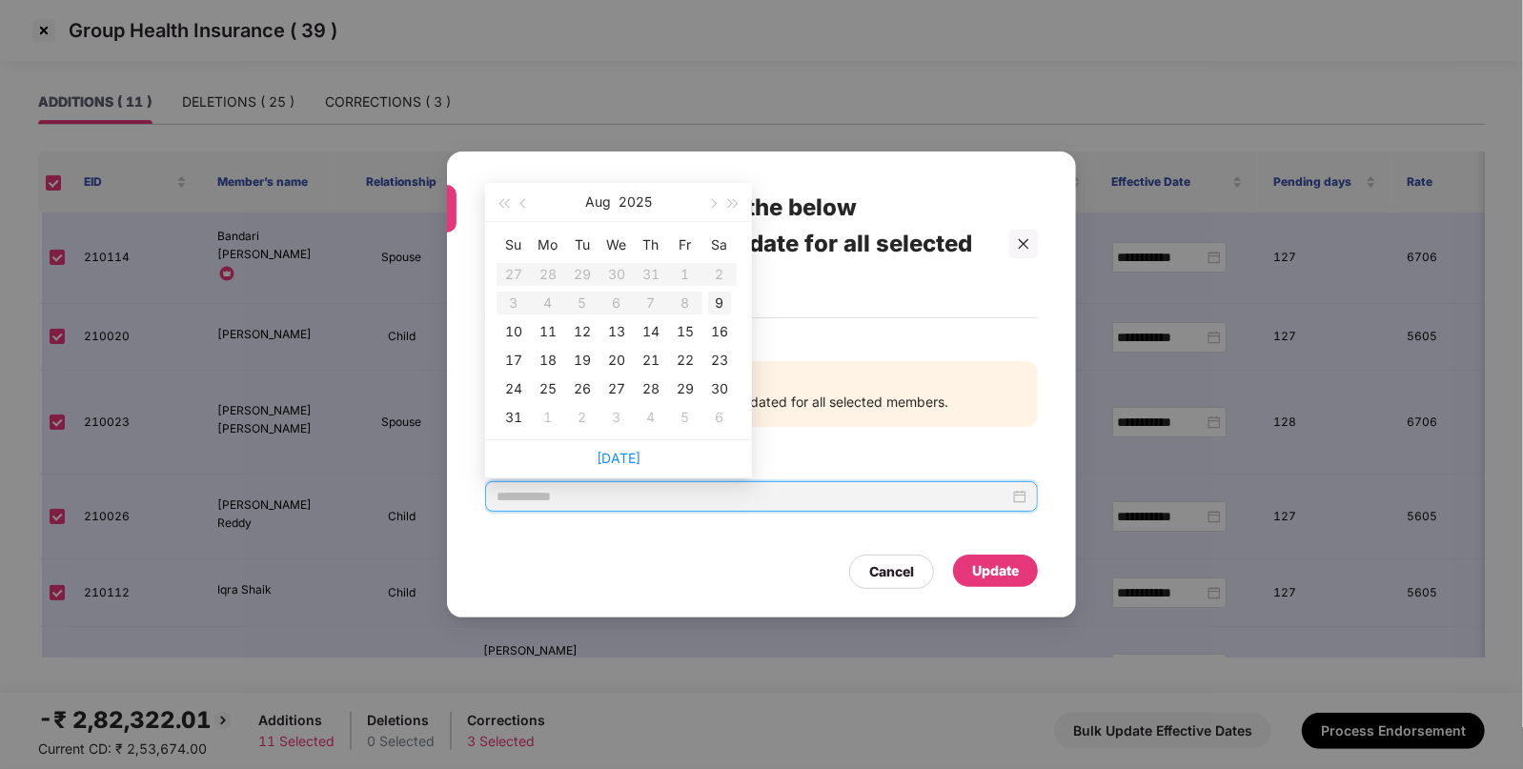
click at [723, 300] on div "9" at bounding box center [719, 303] width 23 height 23
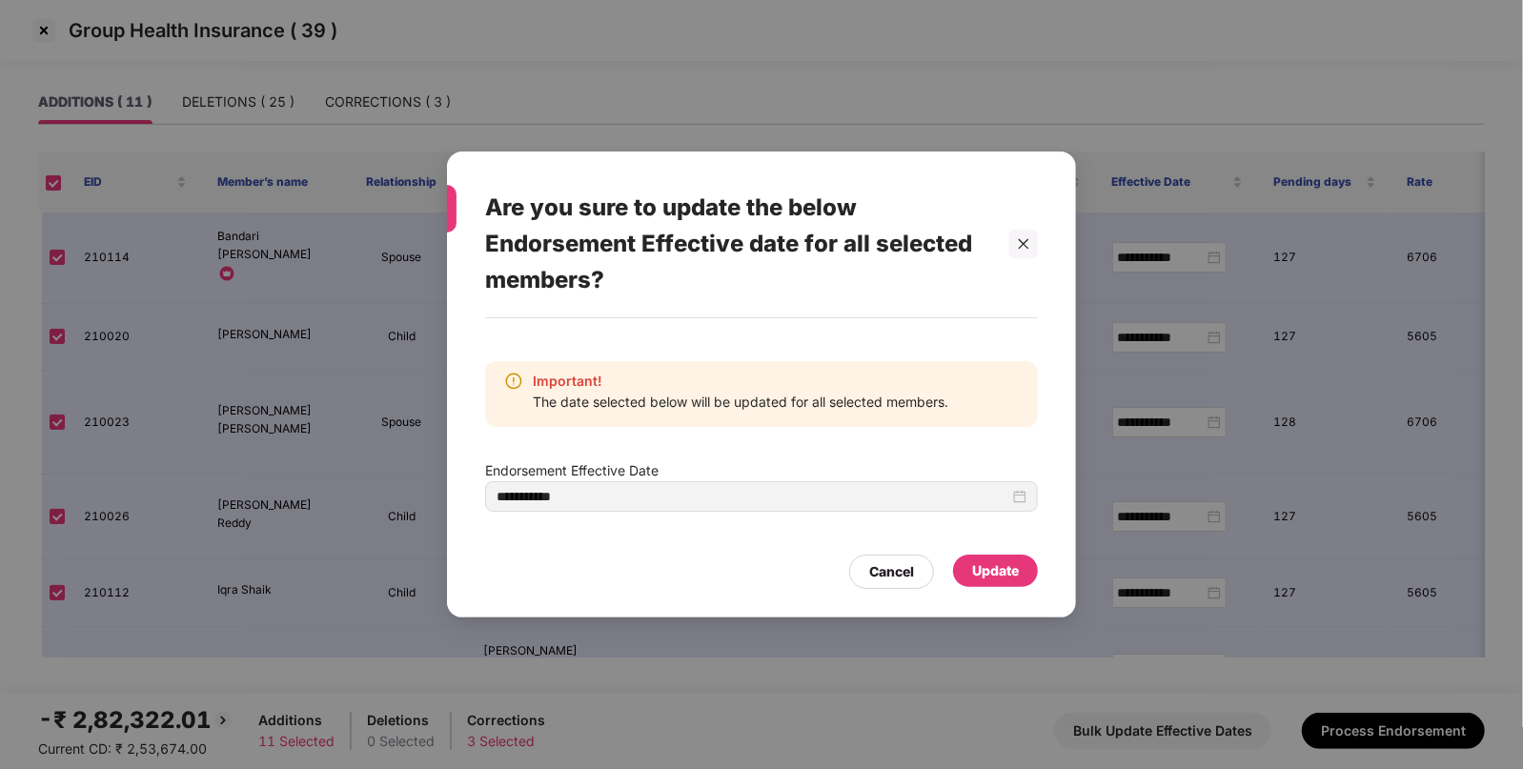
click at [1003, 570] on div "Update" at bounding box center [995, 570] width 47 height 21
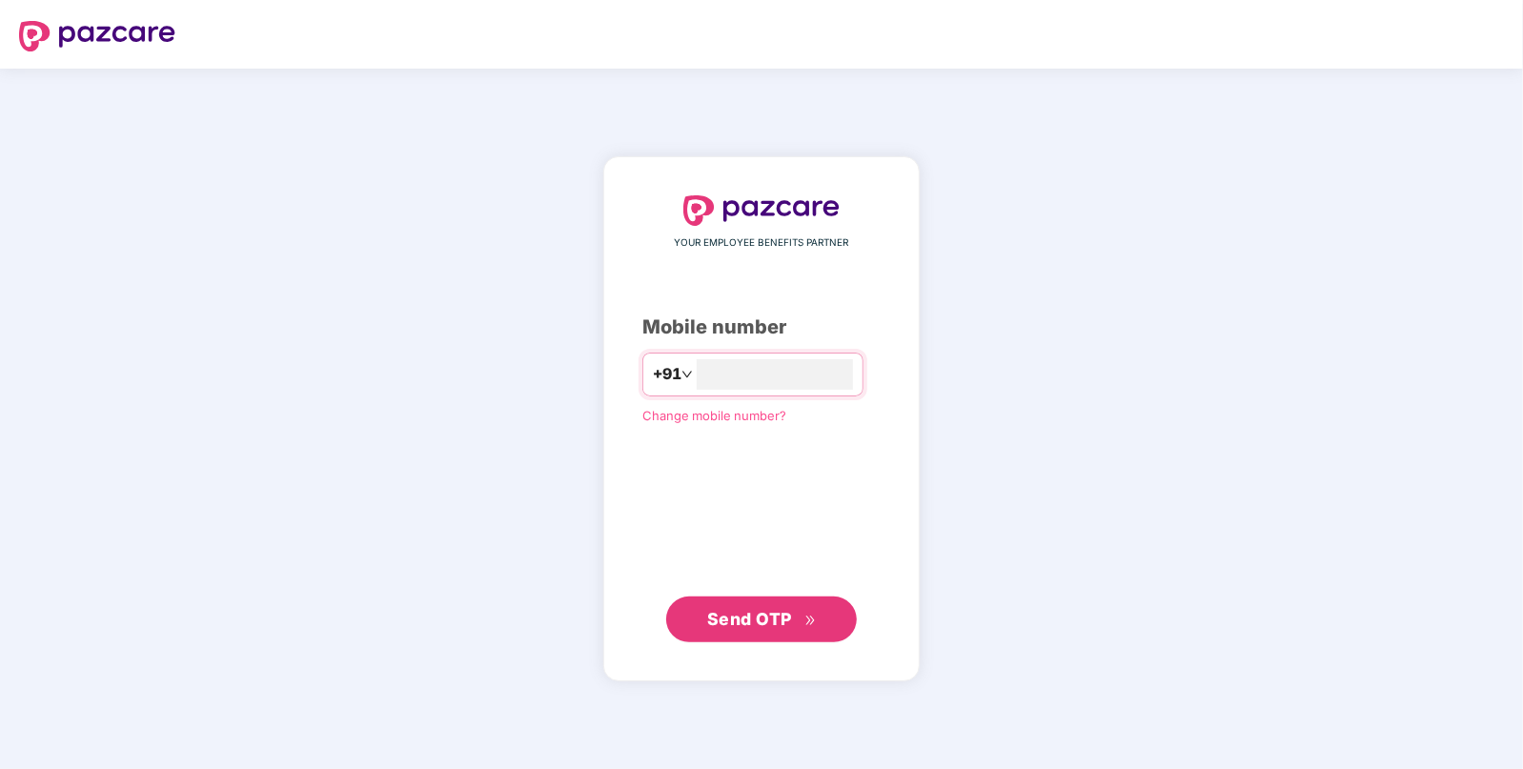
type input "**********"
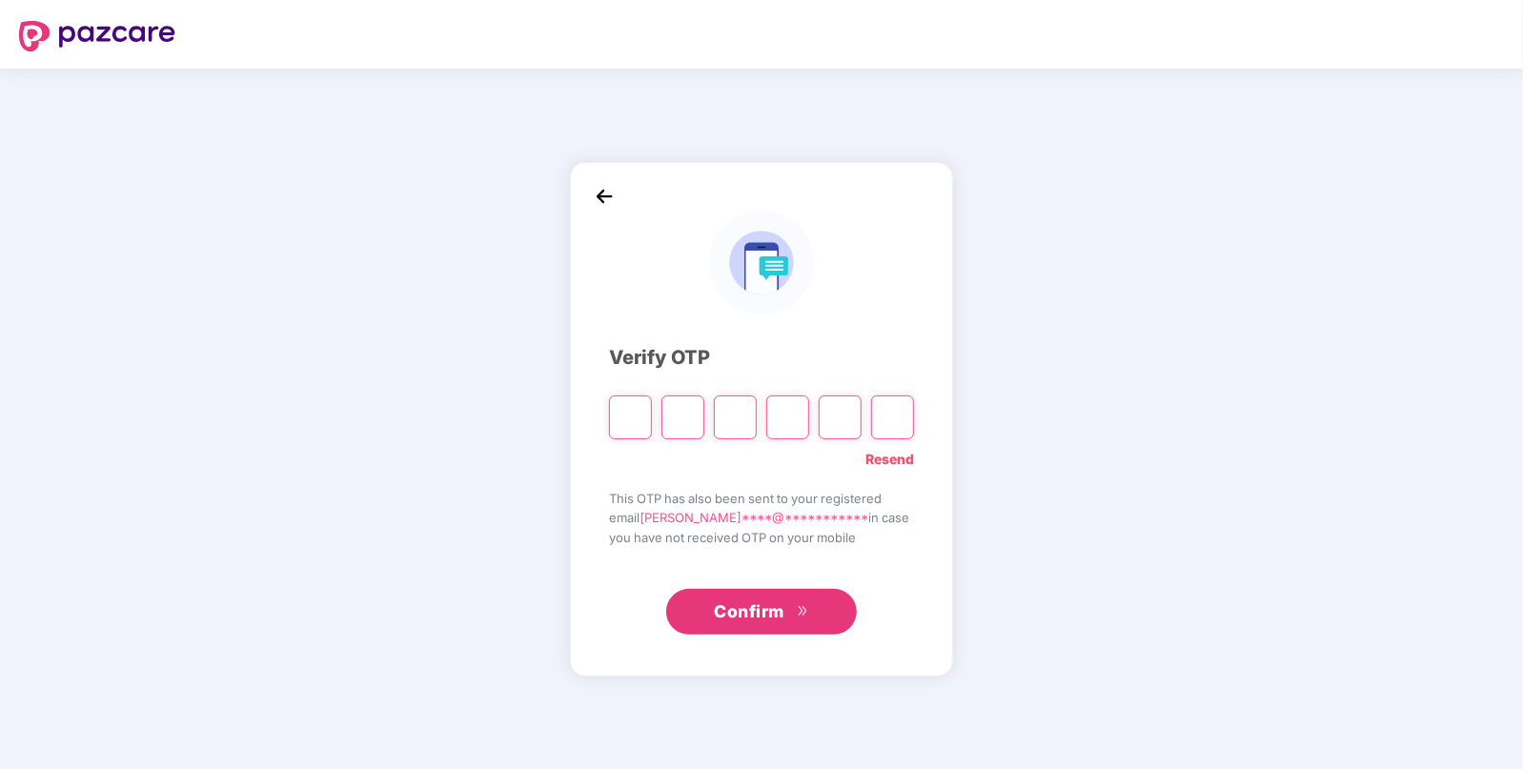
paste input "*"
type input "*"
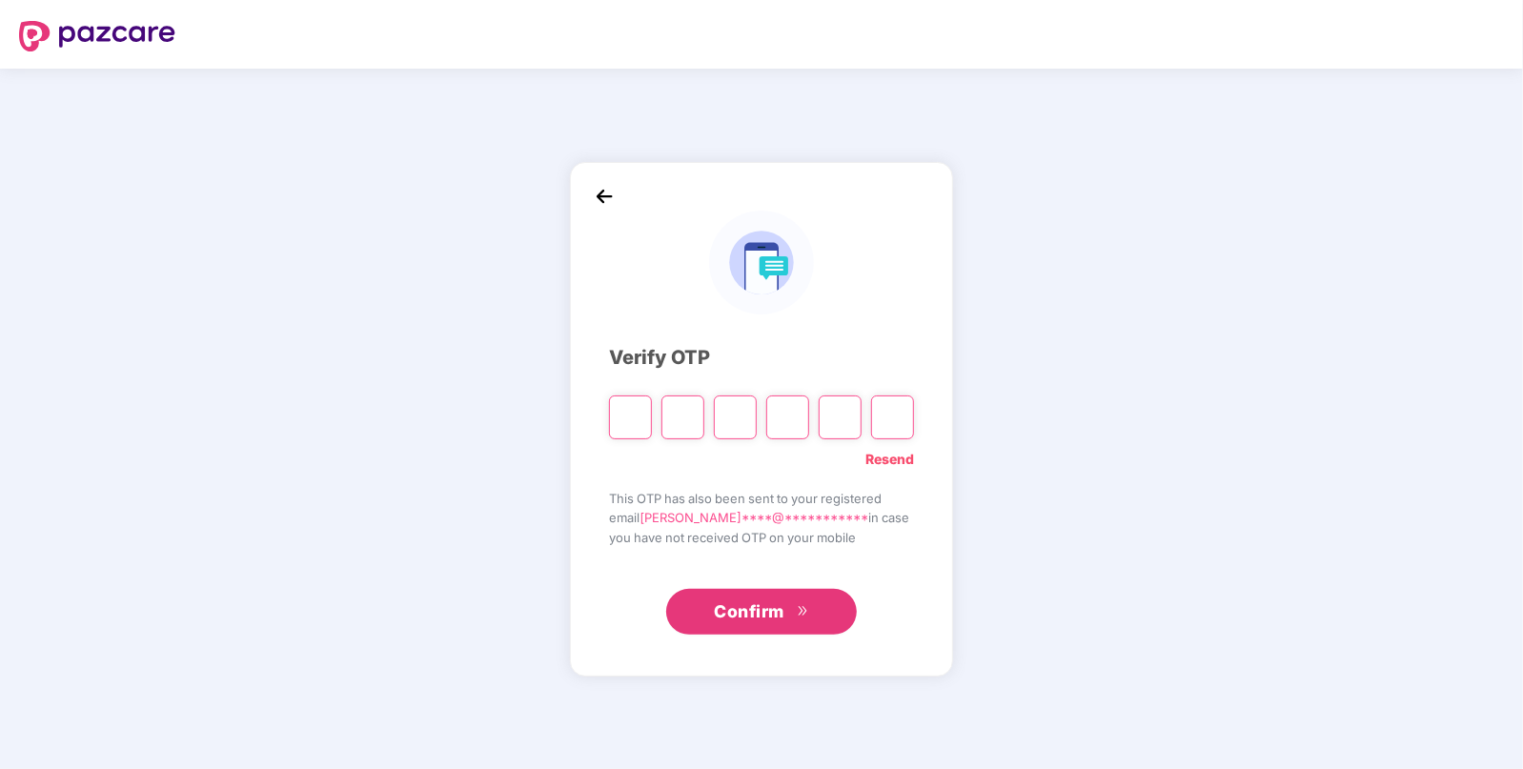
type input "*"
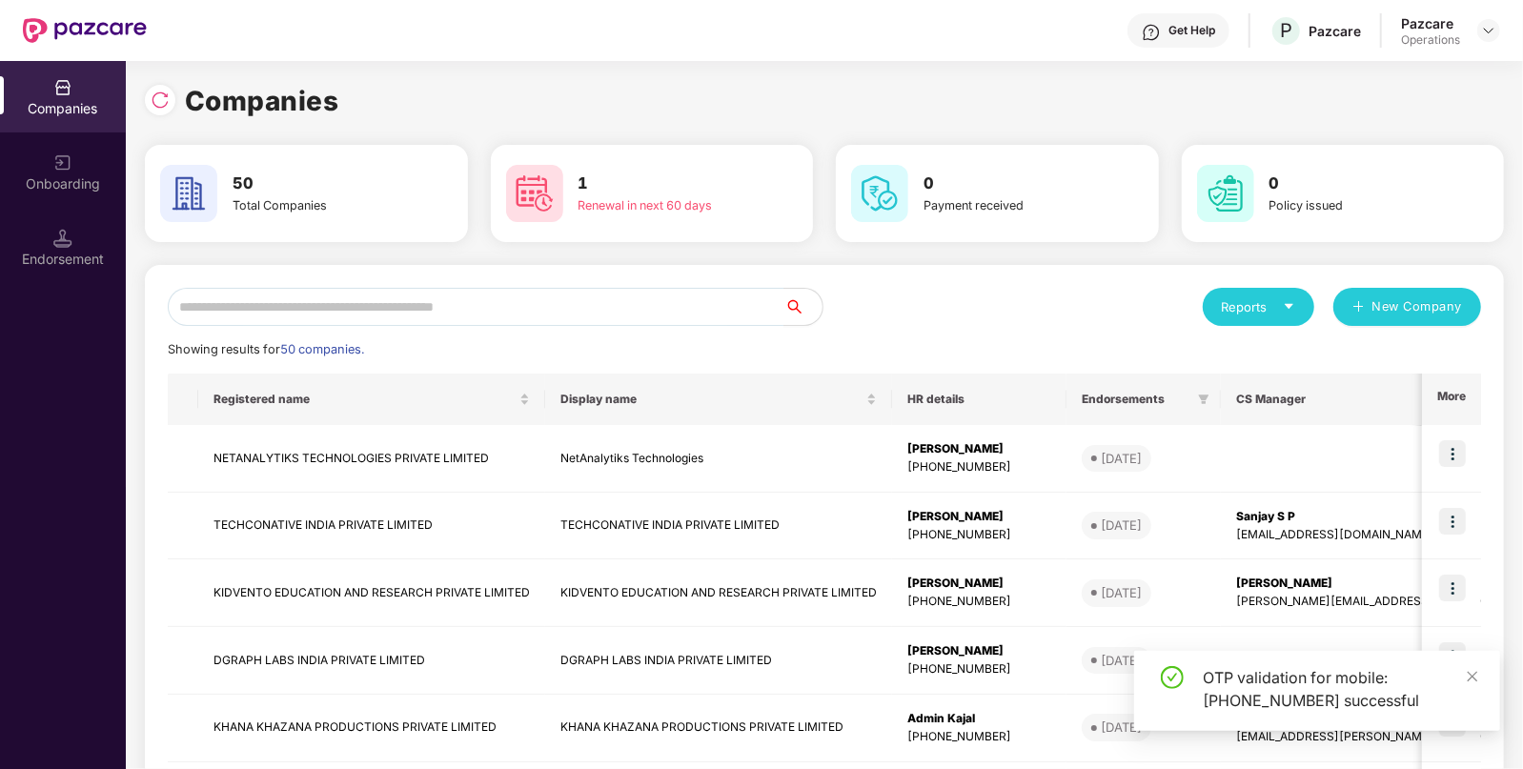
click at [409, 286] on div "Reports New Company Showing results for 50 companies. Registered name Display n…" at bounding box center [824, 727] width 1359 height 925
click at [343, 294] on input "text" at bounding box center [476, 307] width 617 height 38
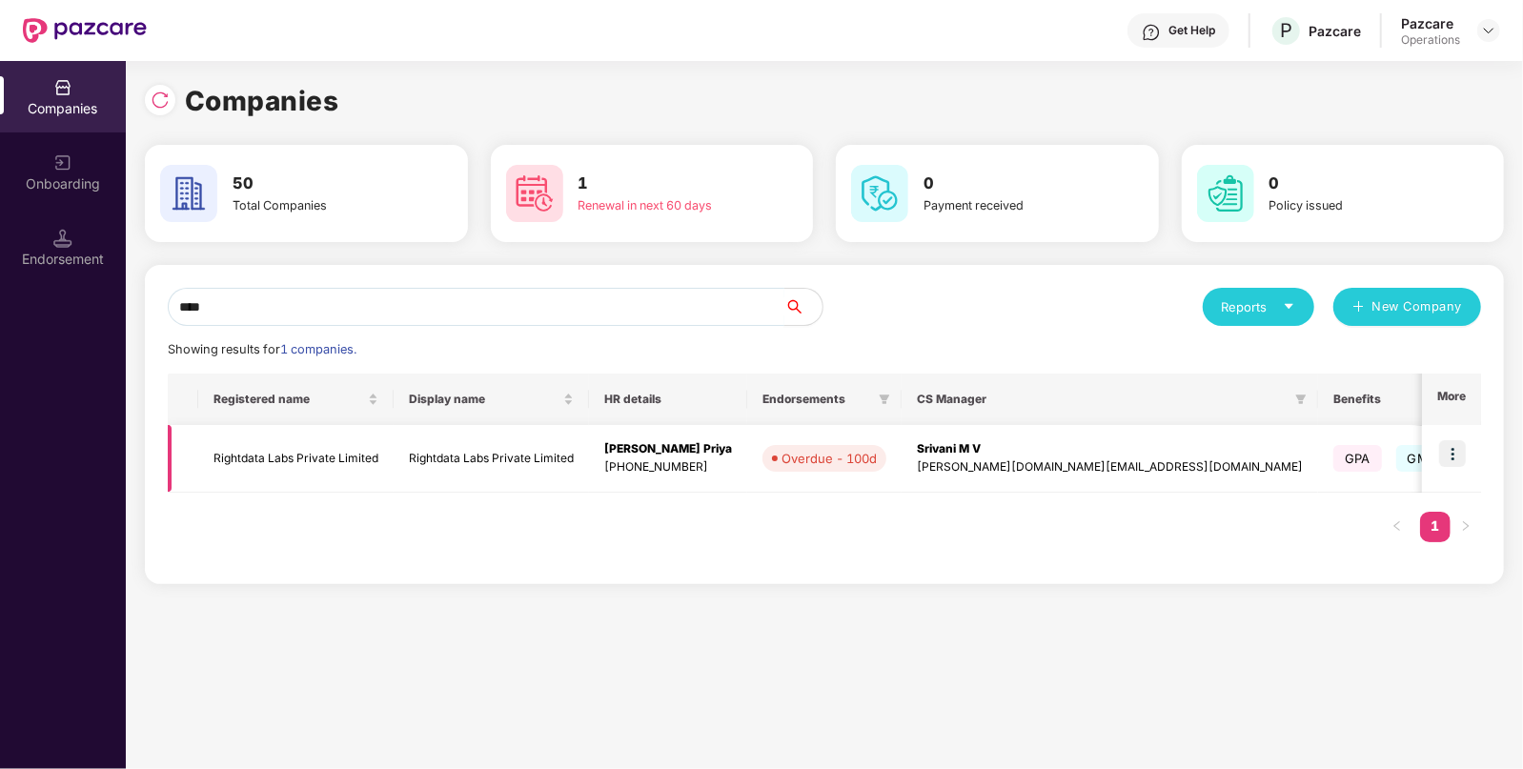
type input "****"
click at [1453, 464] on img at bounding box center [1452, 453] width 27 height 27
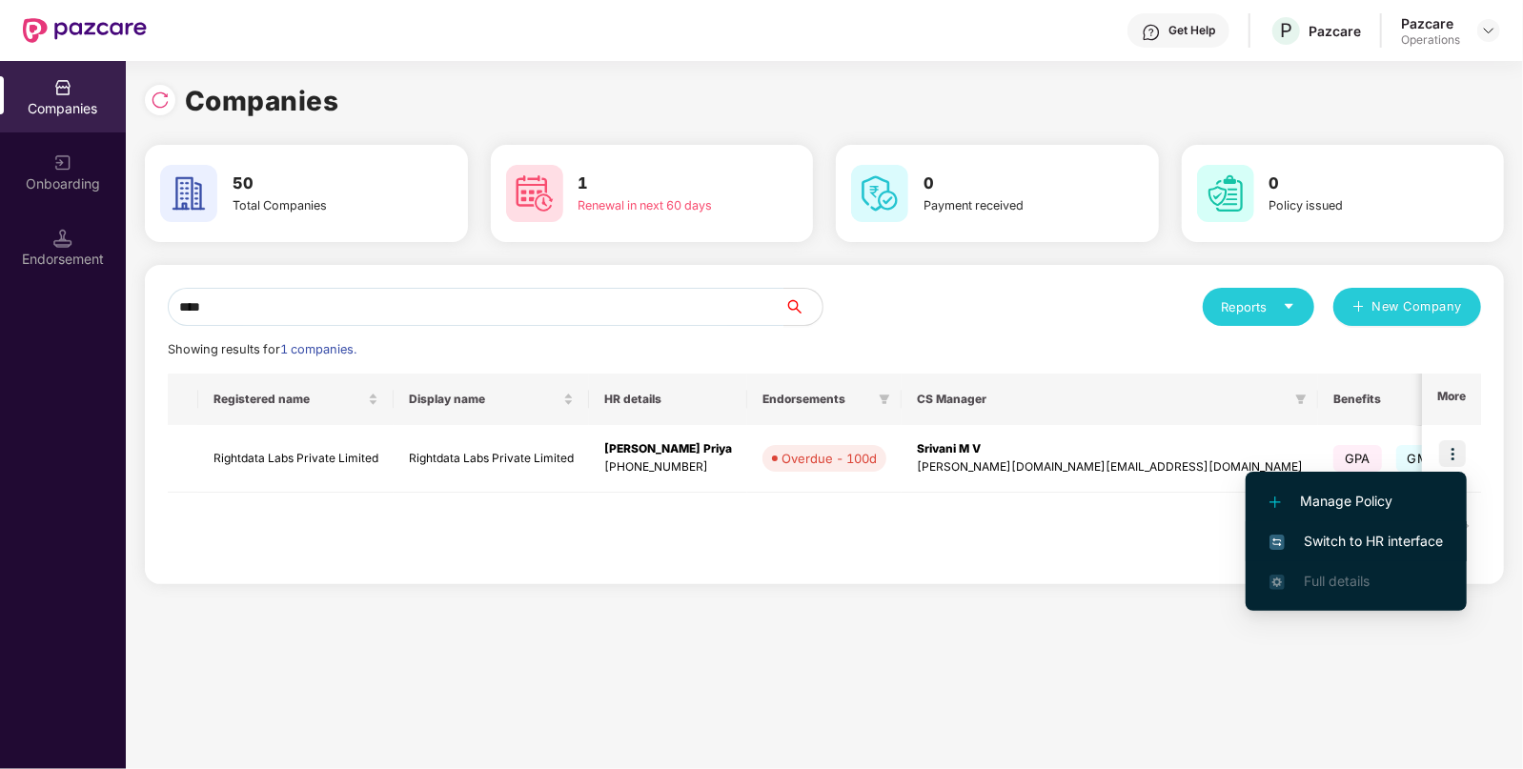
click at [1369, 543] on span "Switch to HR interface" at bounding box center [1355, 541] width 173 height 21
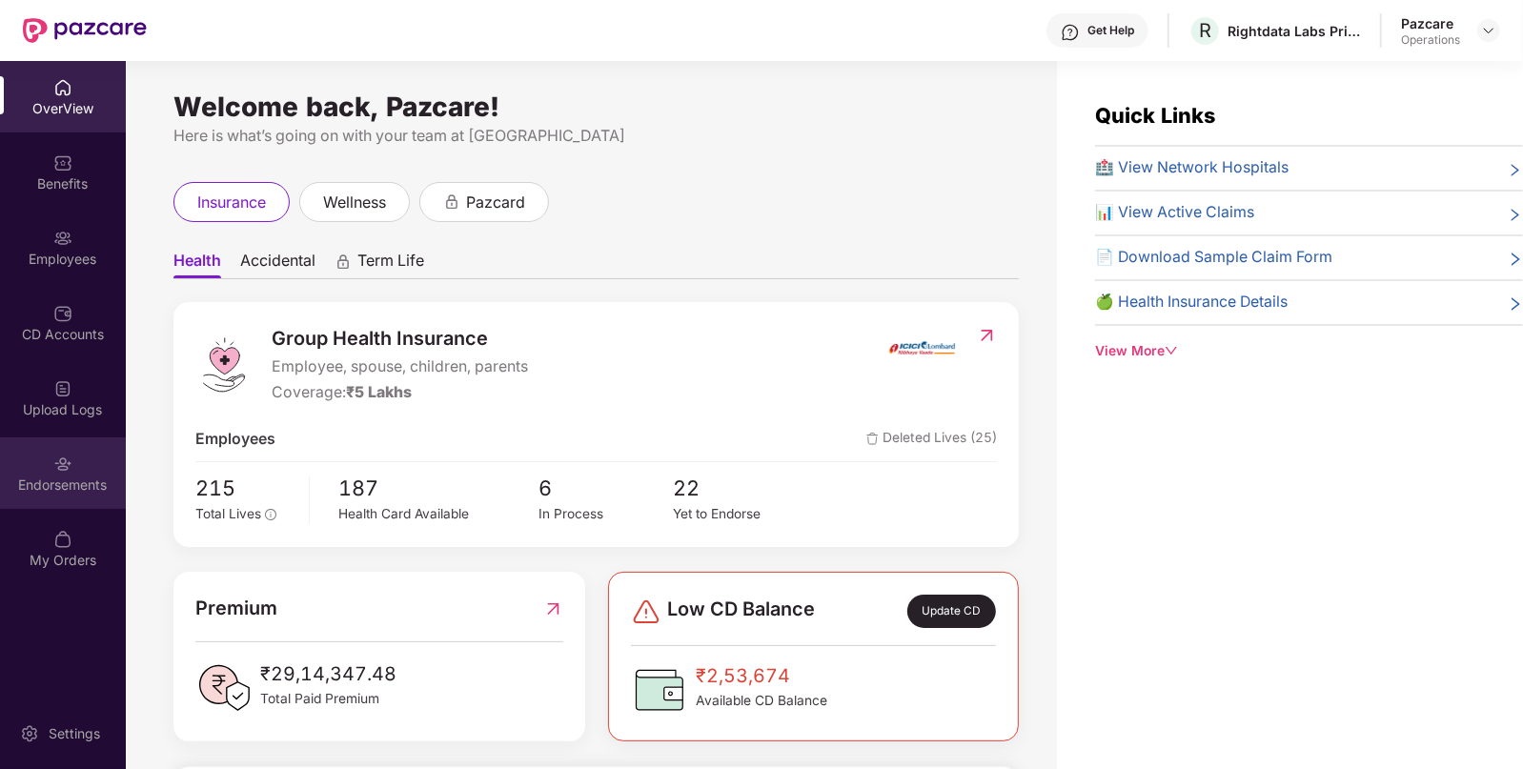
click at [54, 462] on img at bounding box center [62, 464] width 19 height 19
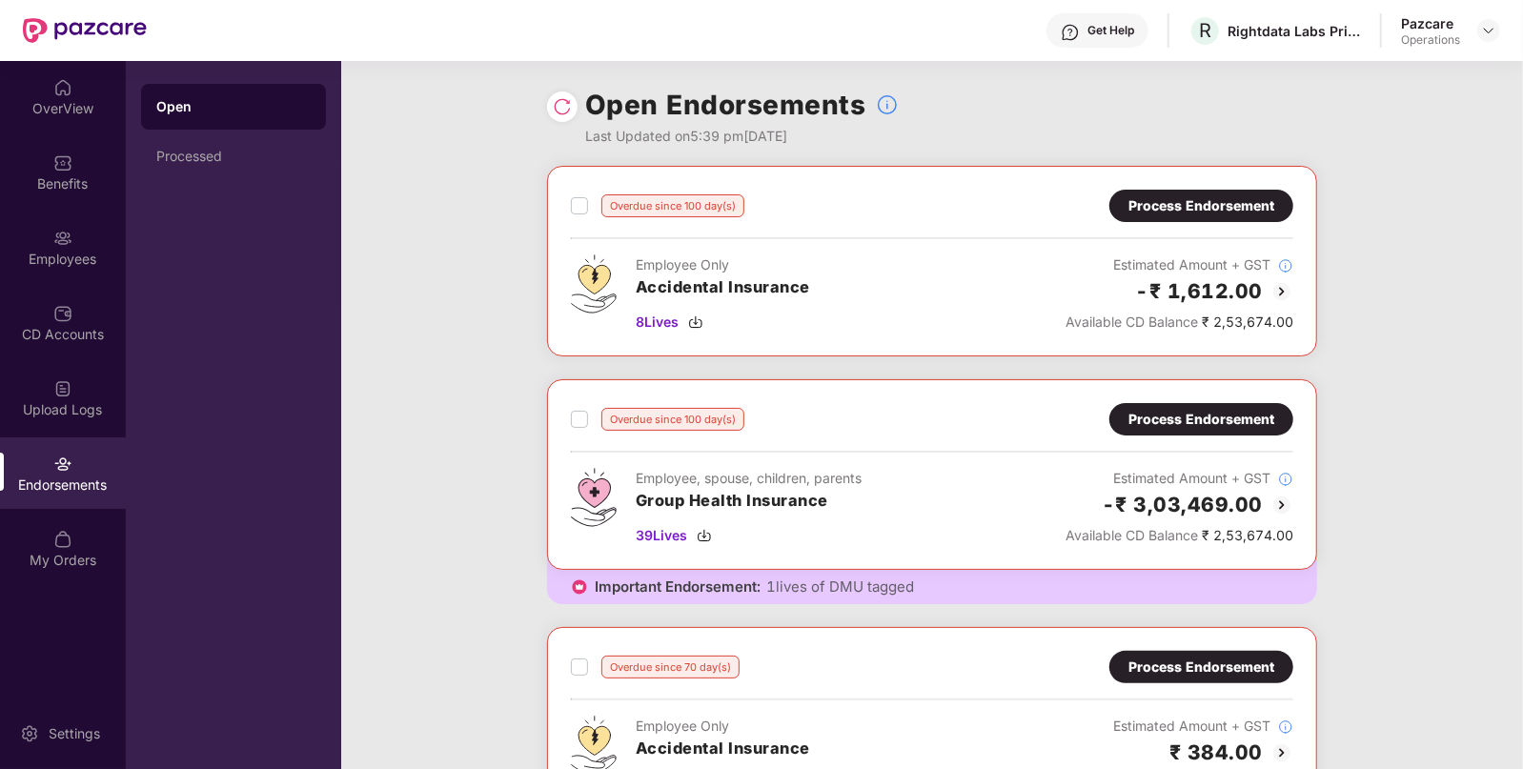
click at [1162, 425] on div "Process Endorsement" at bounding box center [1201, 419] width 146 height 21
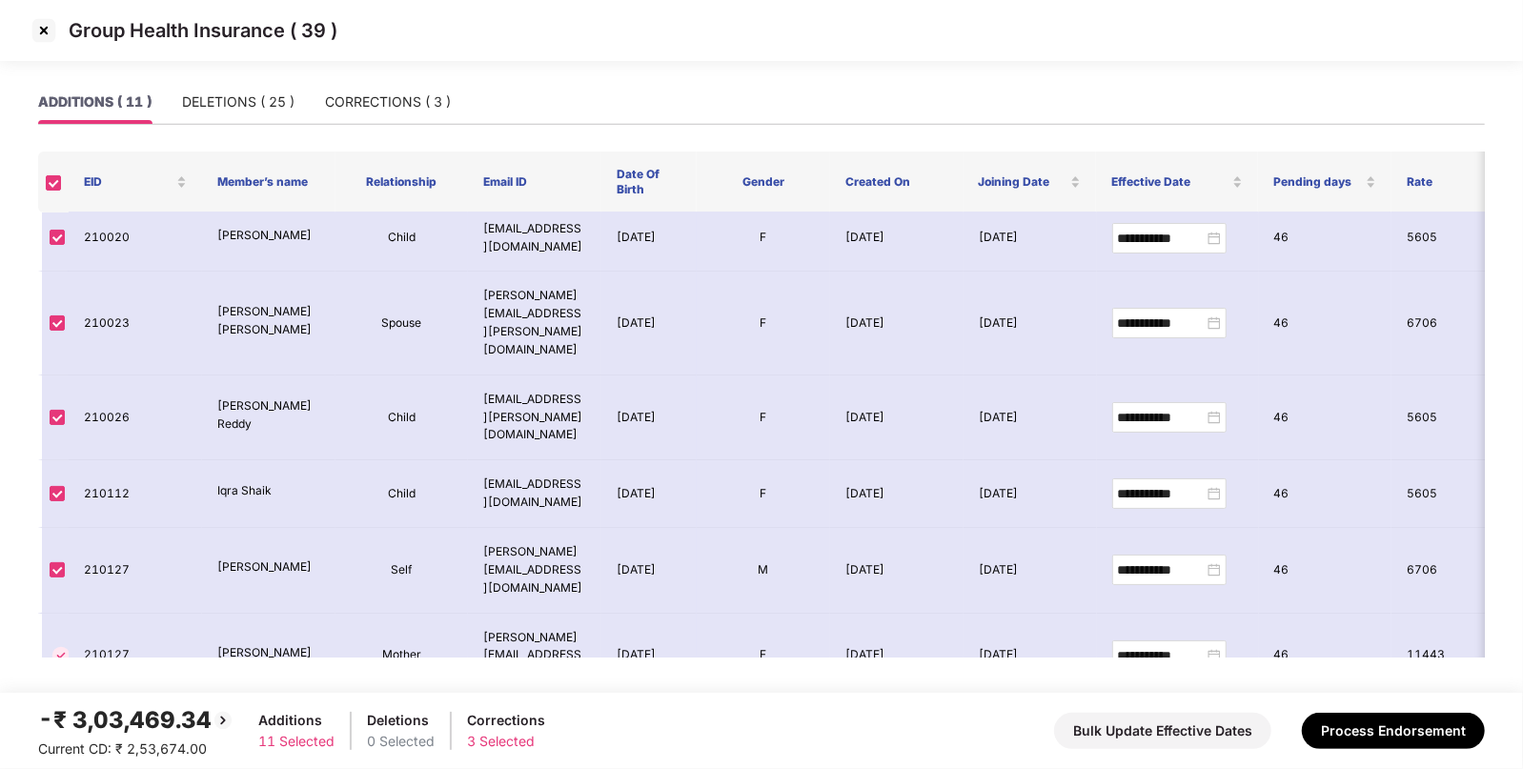
scroll to position [78, 0]
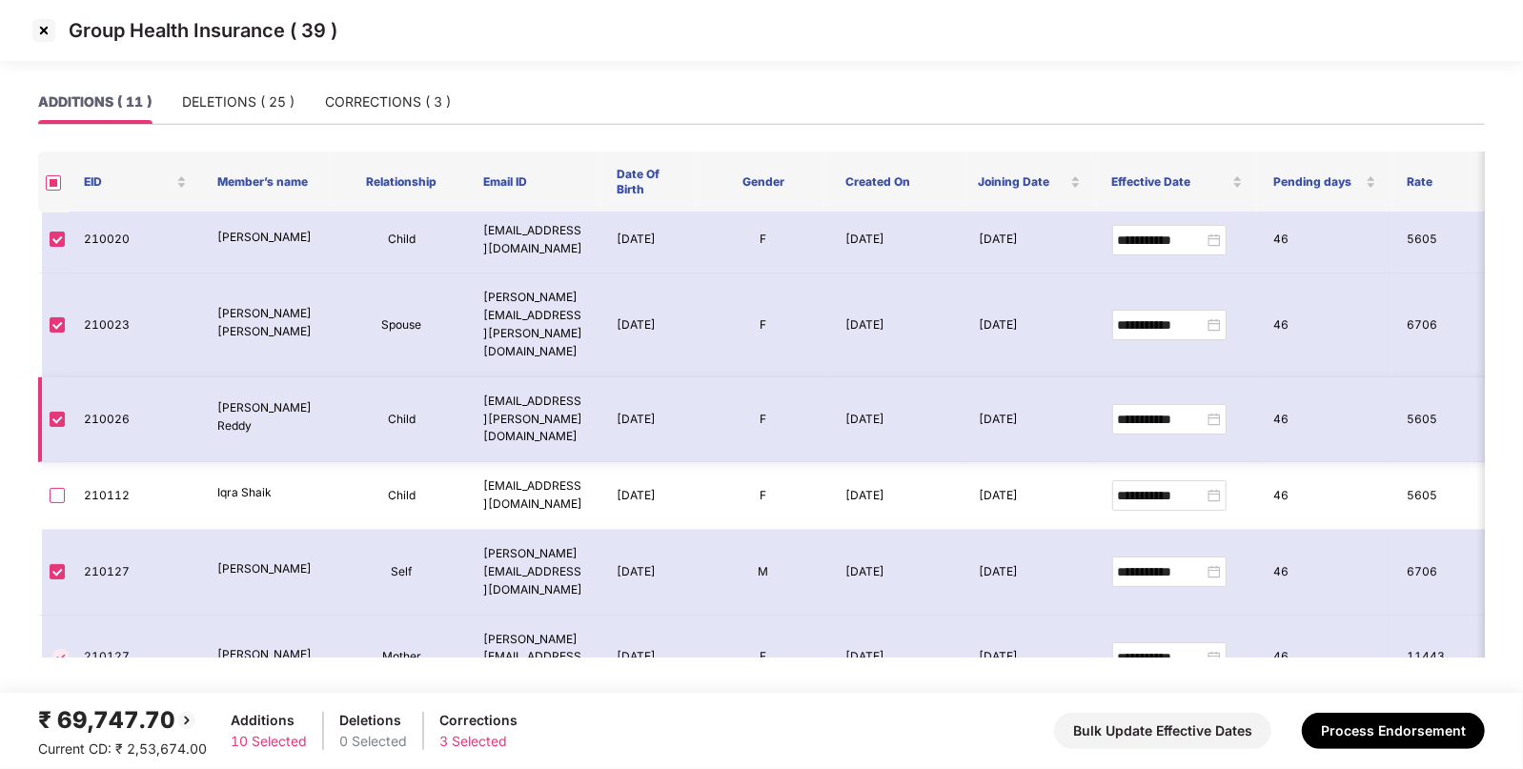
click at [52, 409] on label at bounding box center [57, 419] width 15 height 21
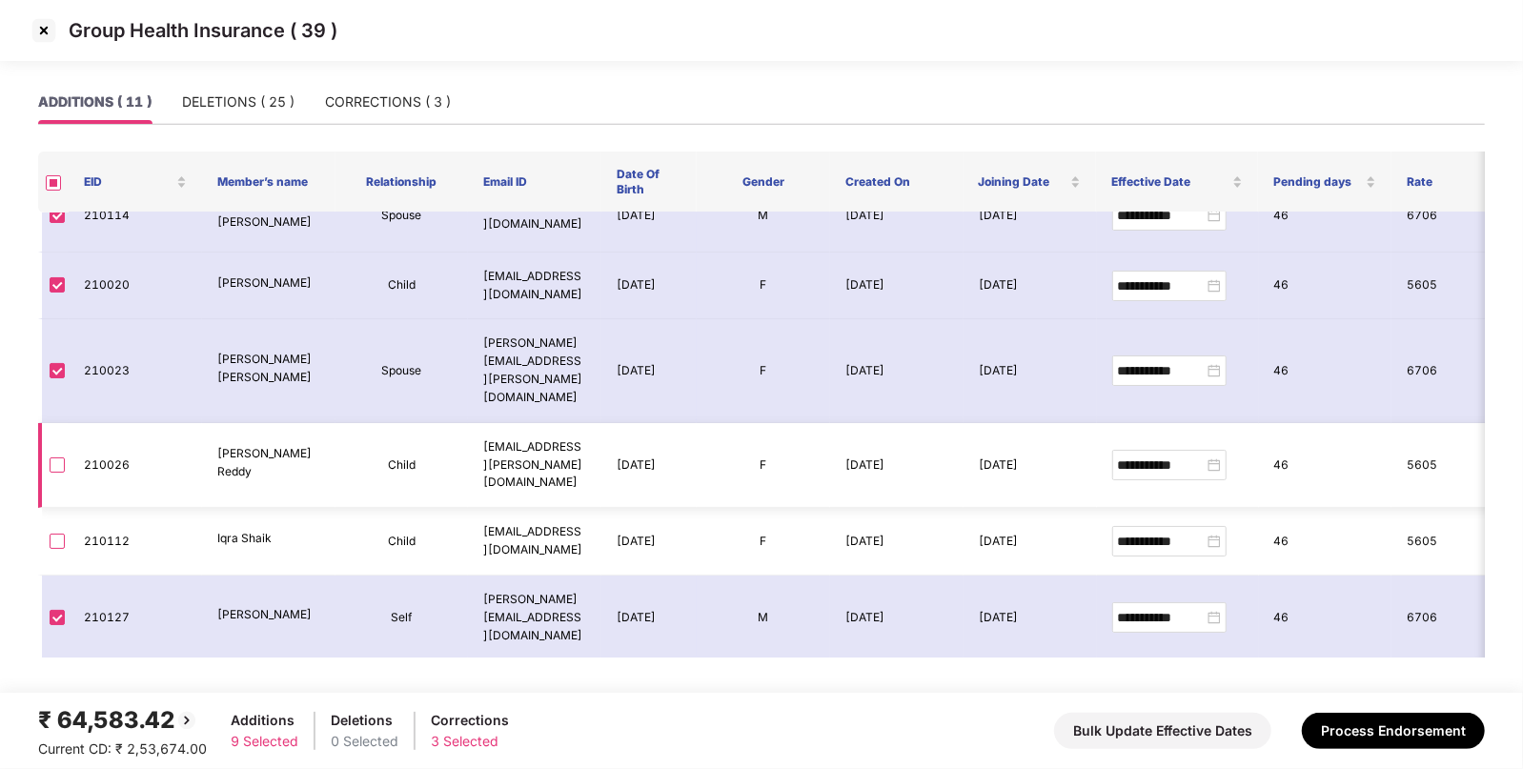
scroll to position [0, 0]
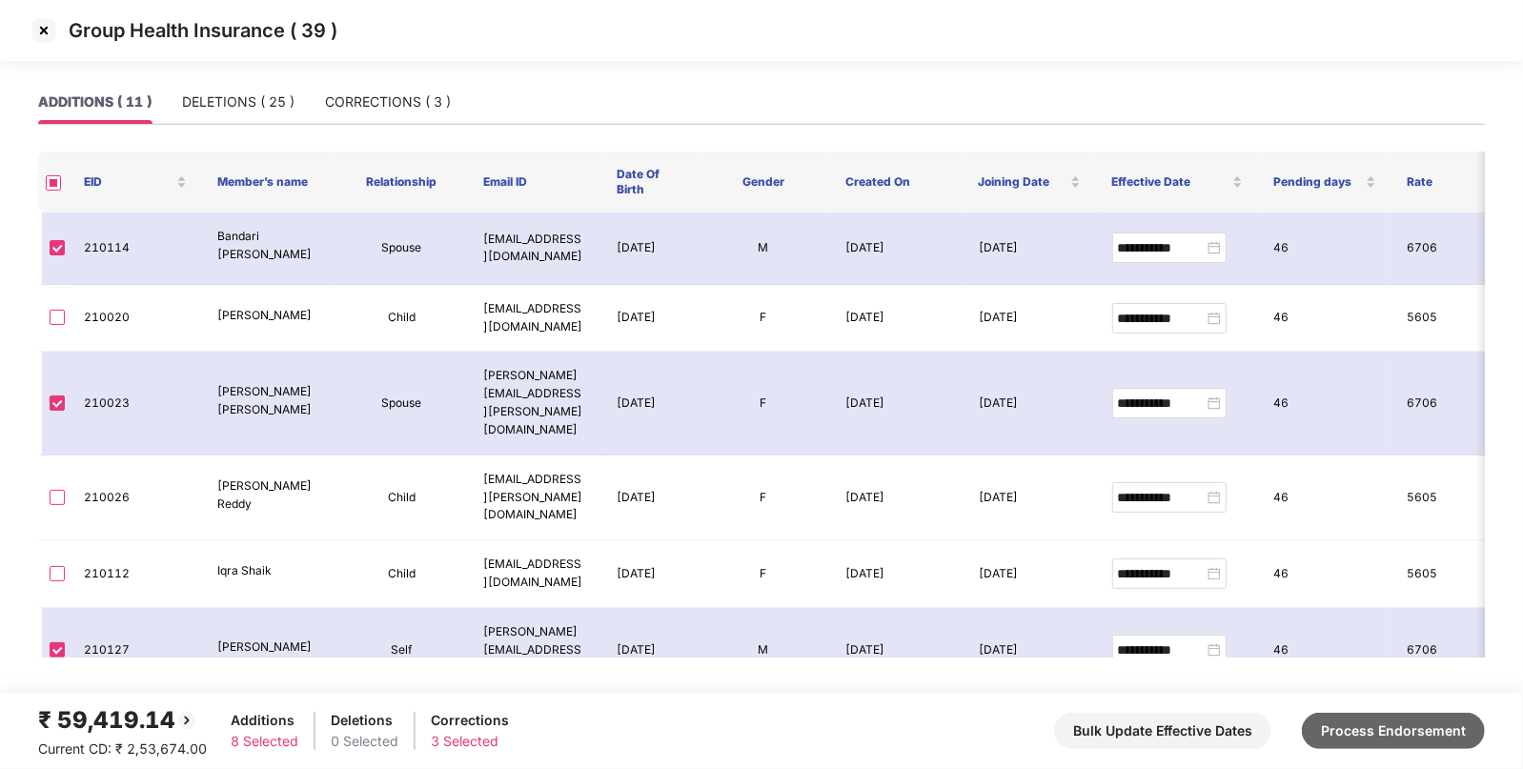
click at [1432, 726] on button "Process Endorsement" at bounding box center [1393, 731] width 183 height 36
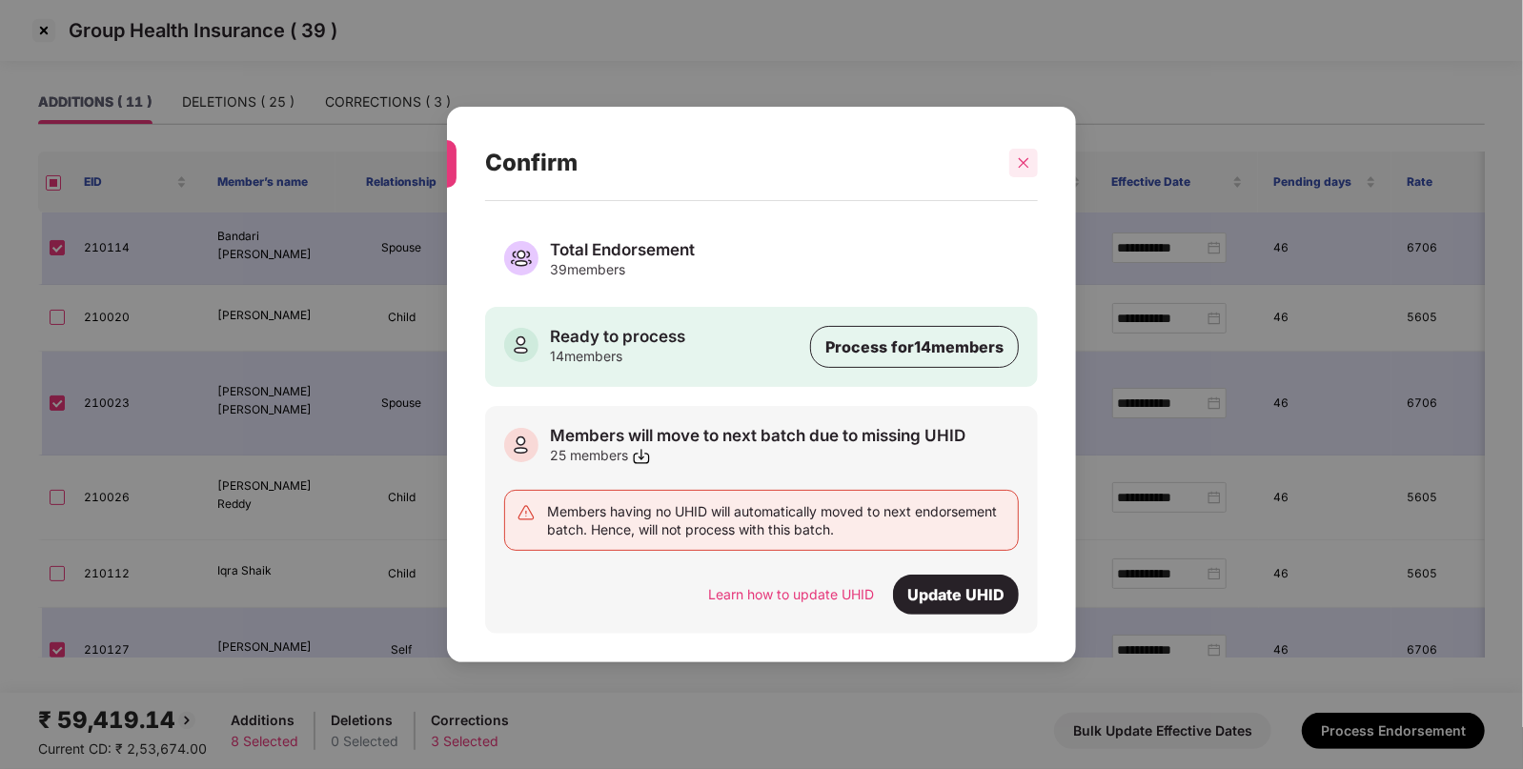
click at [1024, 155] on div at bounding box center [1023, 163] width 29 height 29
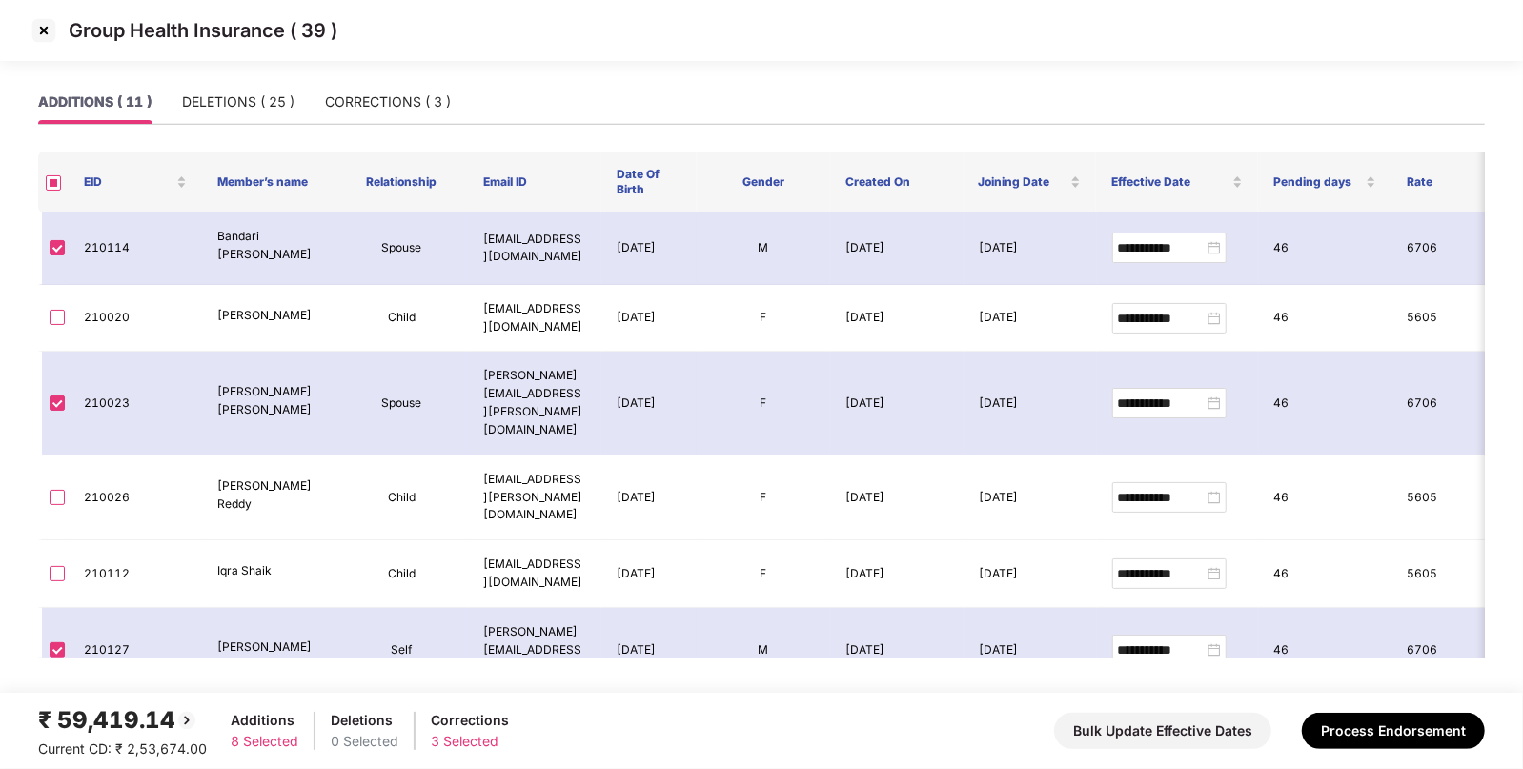
click at [41, 45] on img at bounding box center [44, 30] width 30 height 30
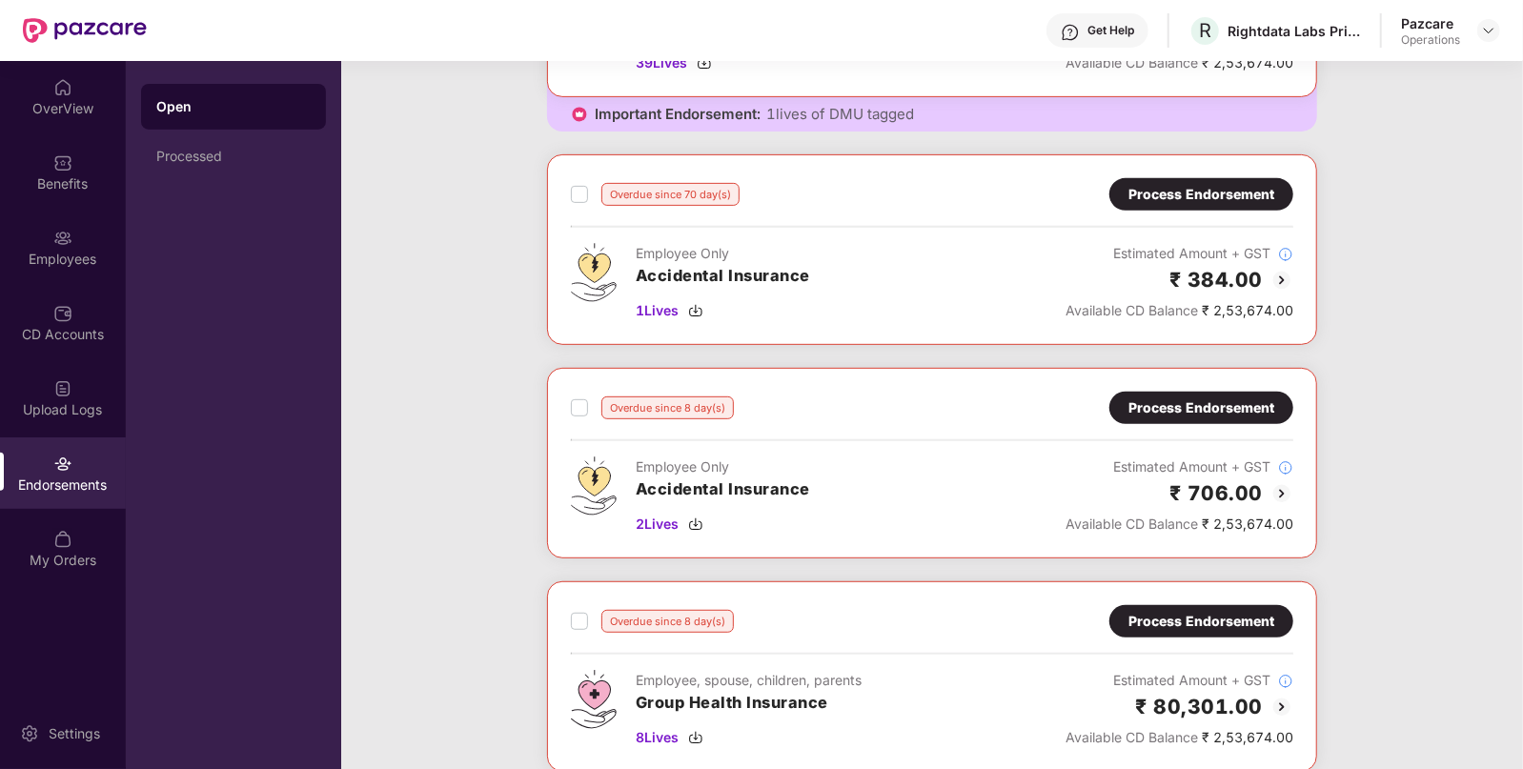
scroll to position [684, 0]
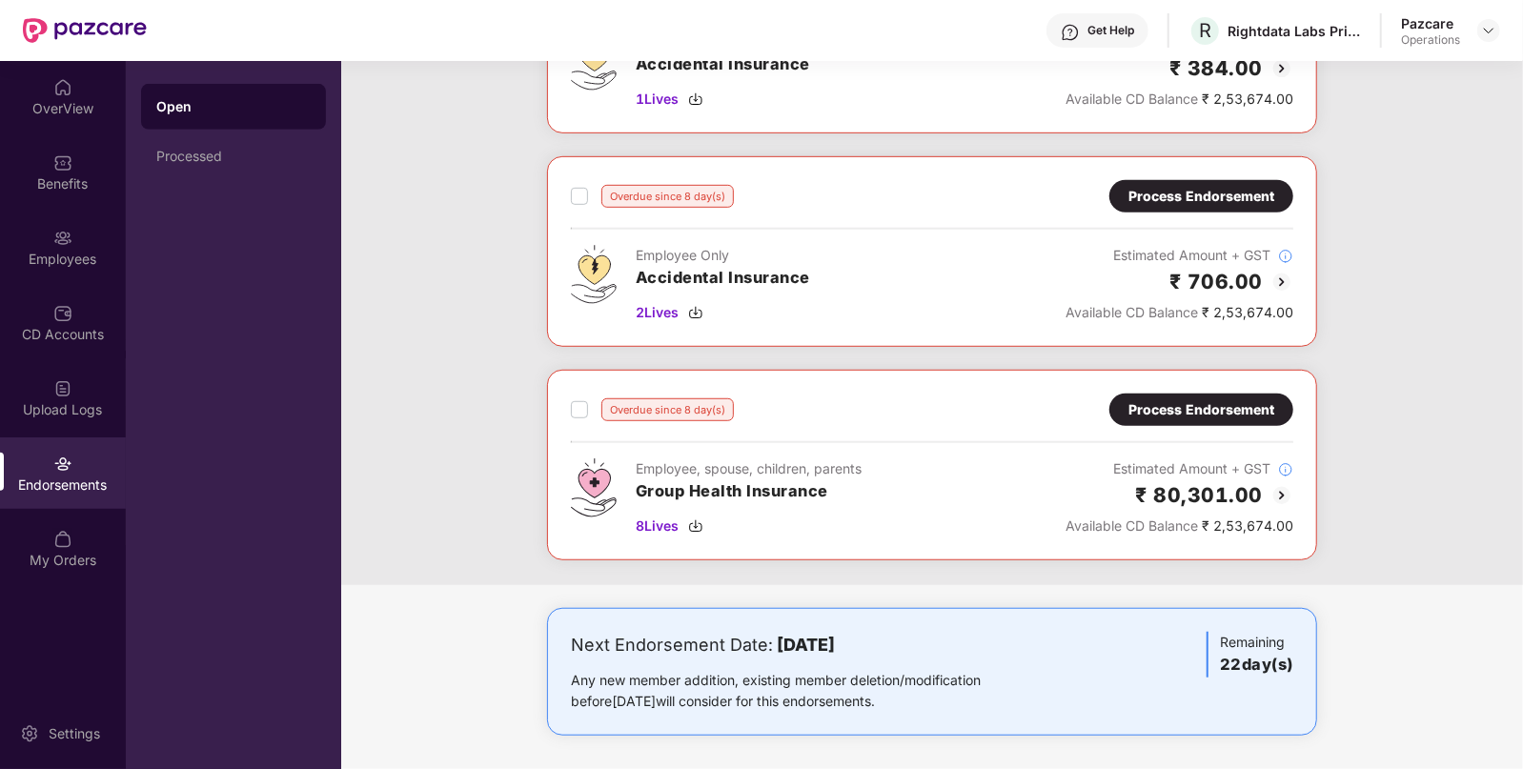
click at [1175, 412] on div "Process Endorsement" at bounding box center [1201, 409] width 146 height 21
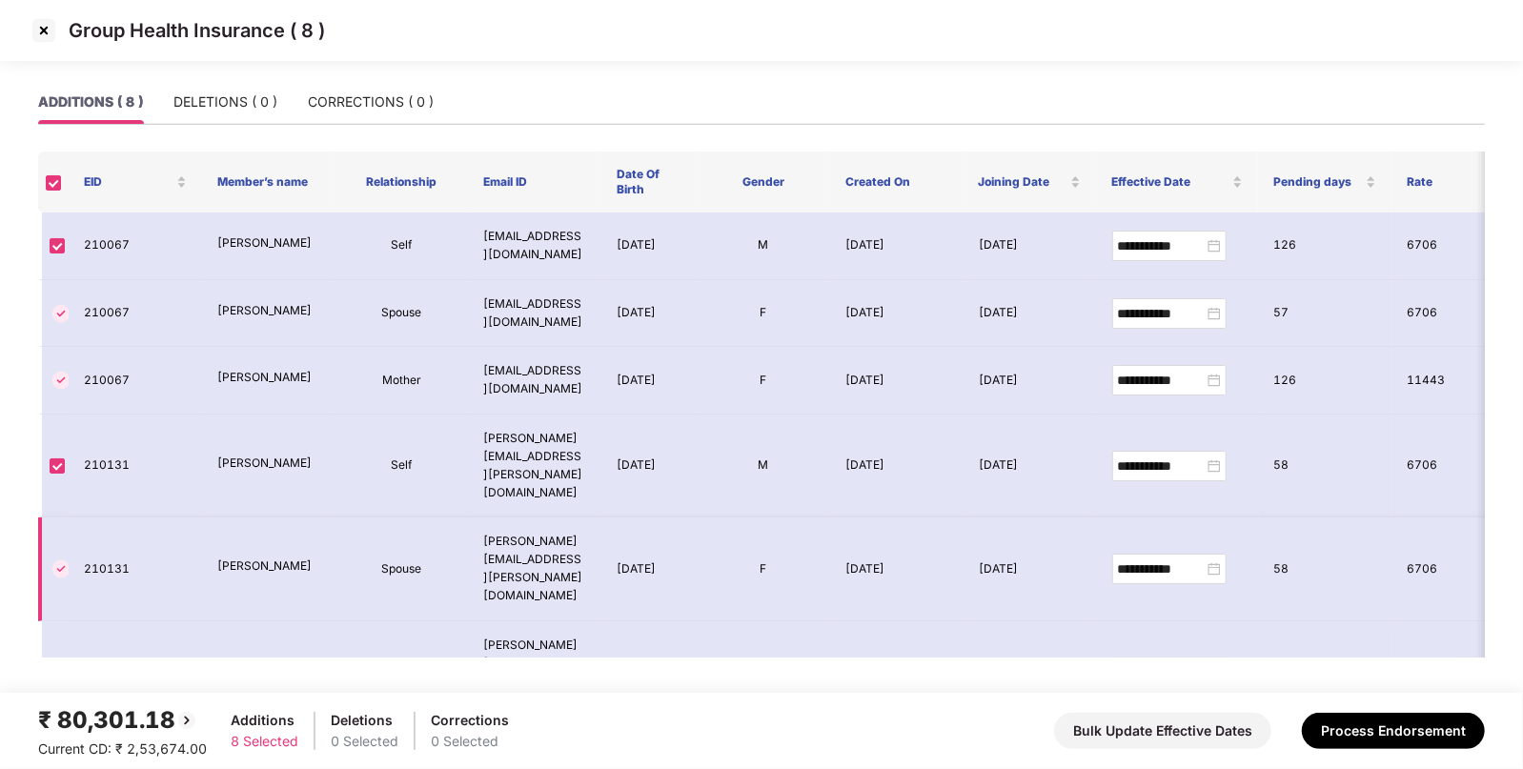
scroll to position [181, 0]
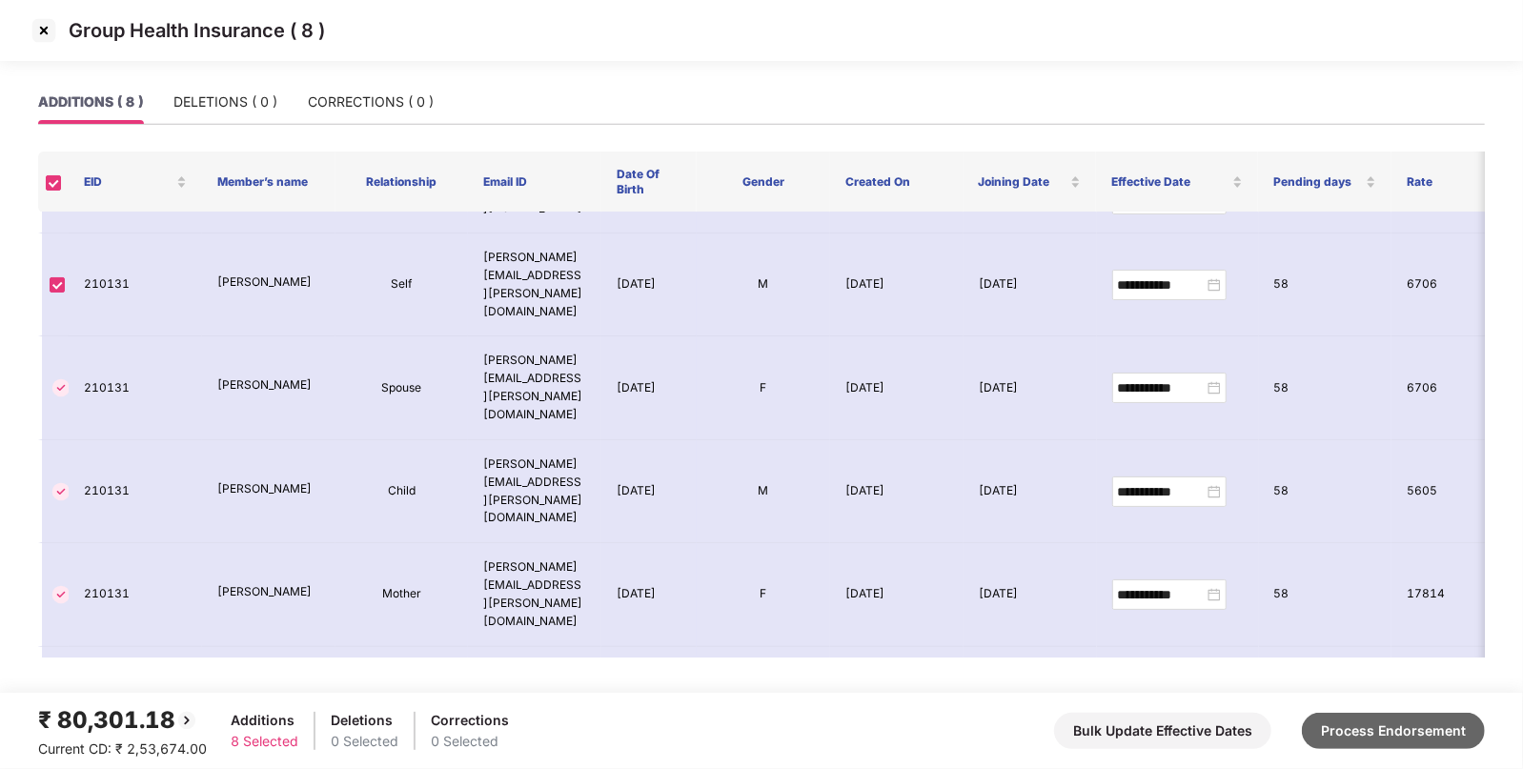
click at [1349, 728] on button "Process Endorsement" at bounding box center [1393, 731] width 183 height 36
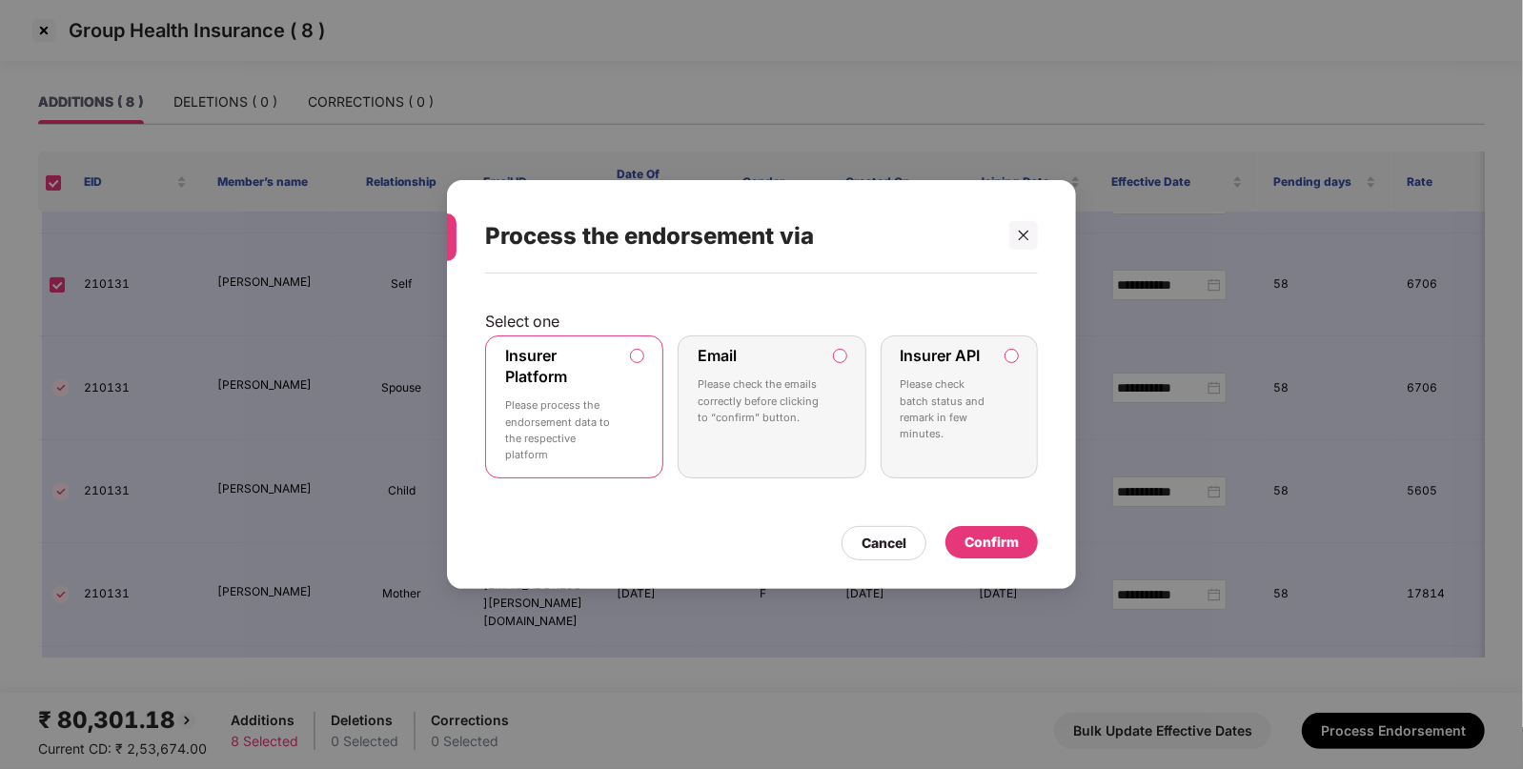
click at [1017, 363] on label "Insurer API Please check batch status and remark in few minutes." at bounding box center [959, 406] width 157 height 143
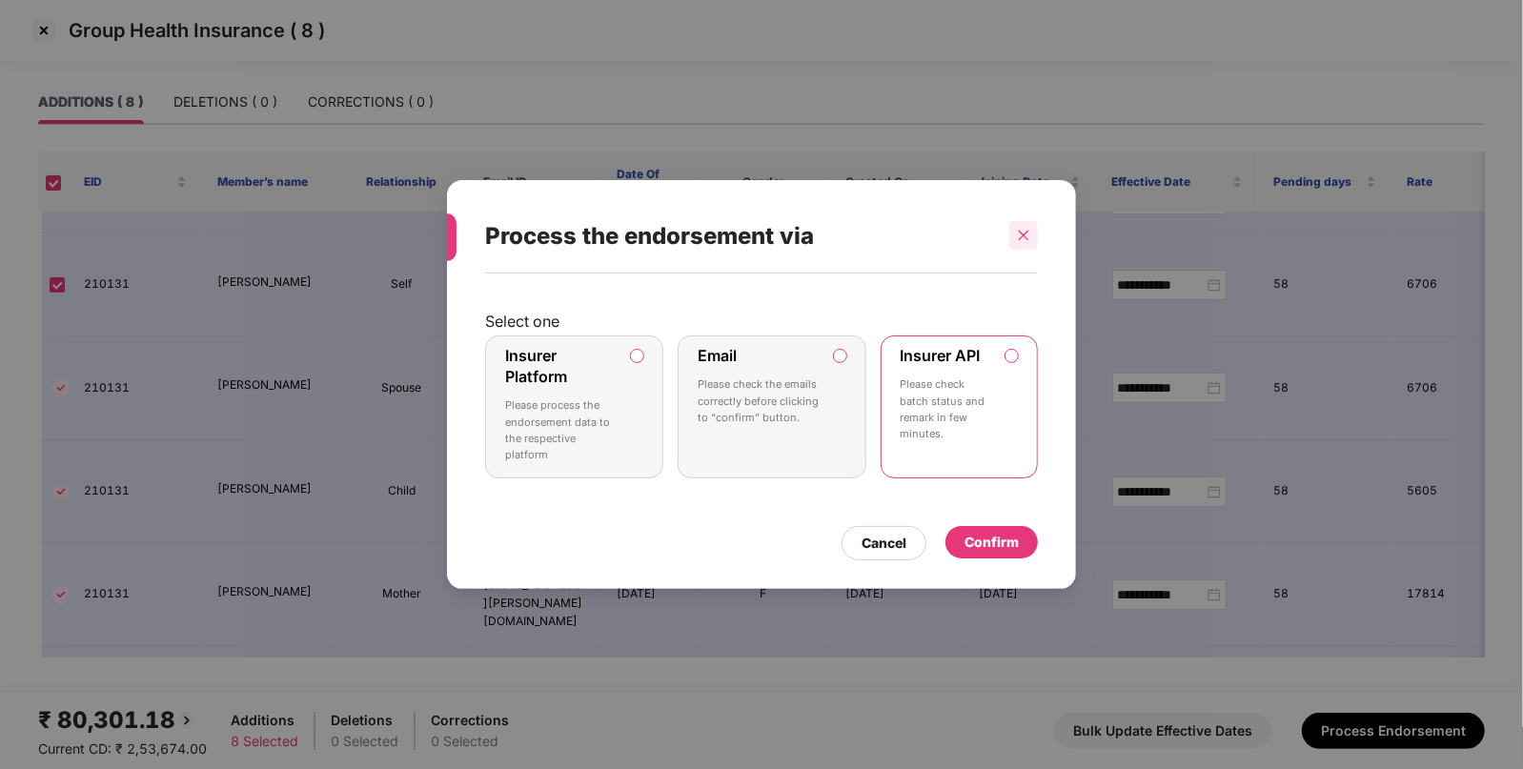
click at [1032, 233] on div at bounding box center [1023, 235] width 29 height 29
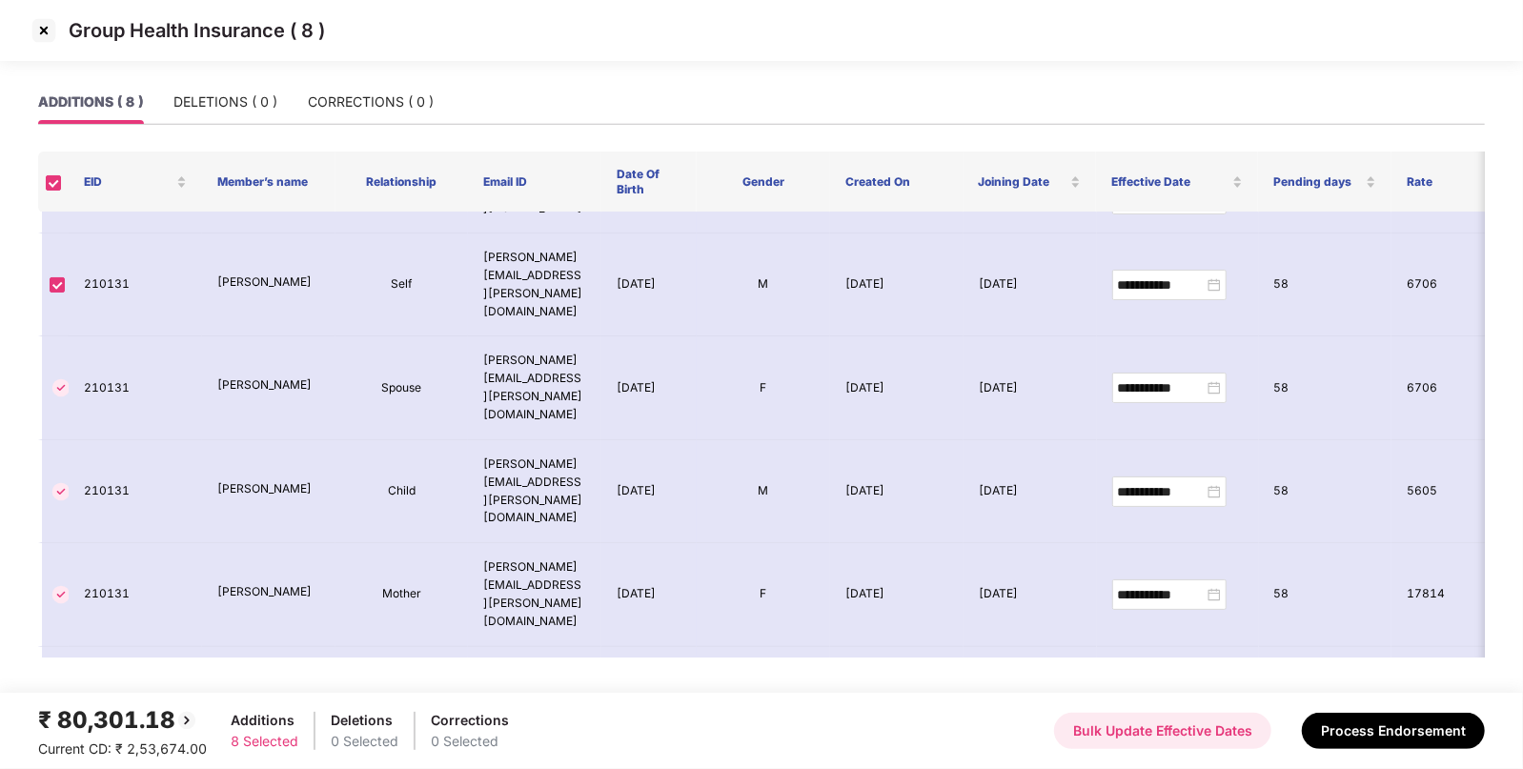
click at [1162, 728] on button "Bulk Update Effective Dates" at bounding box center [1162, 731] width 217 height 36
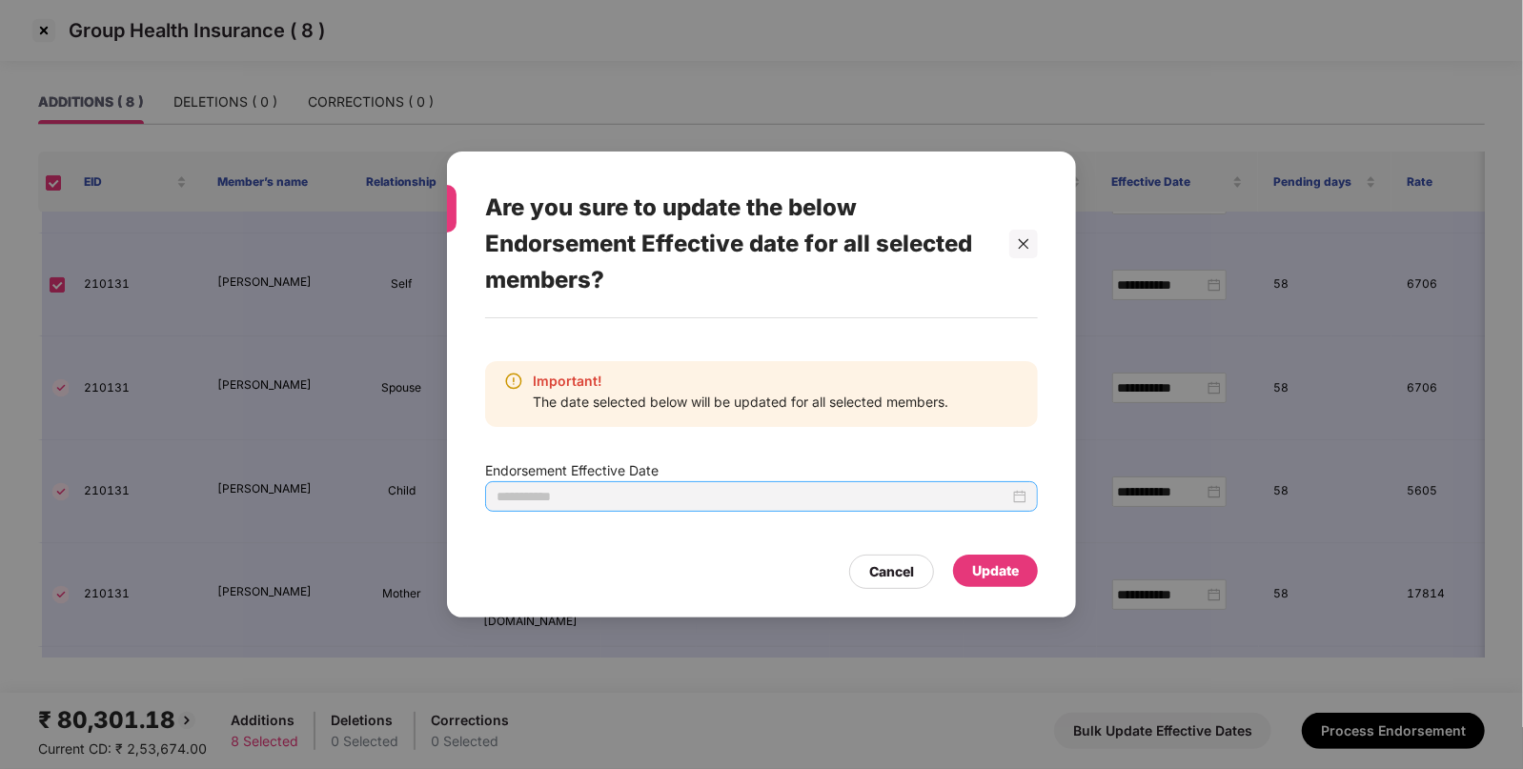
click at [1023, 503] on div at bounding box center [762, 496] width 530 height 21
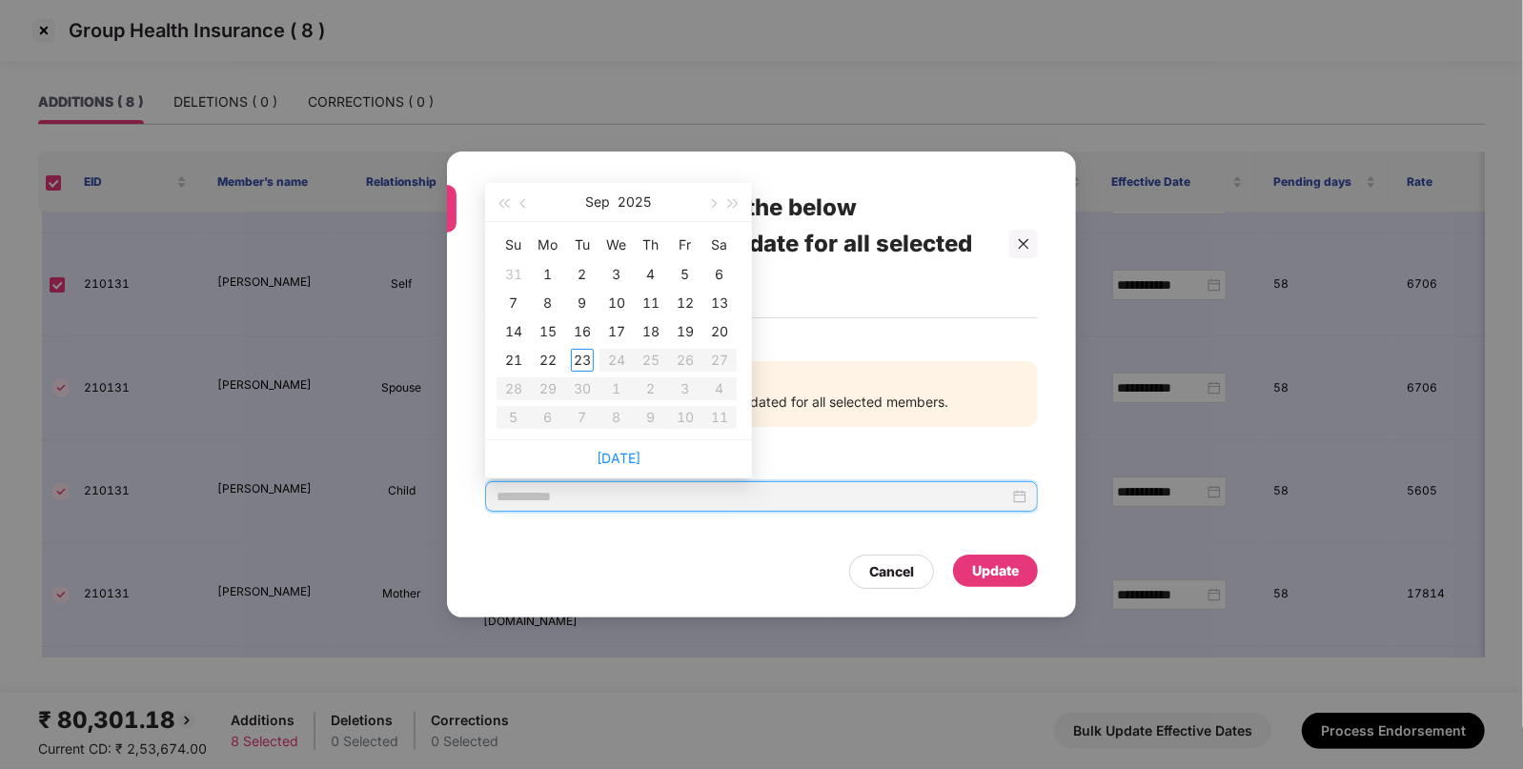
type input "**********"
click at [525, 213] on button "button" at bounding box center [524, 202] width 21 height 38
click at [720, 318] on td "16" at bounding box center [719, 331] width 34 height 29
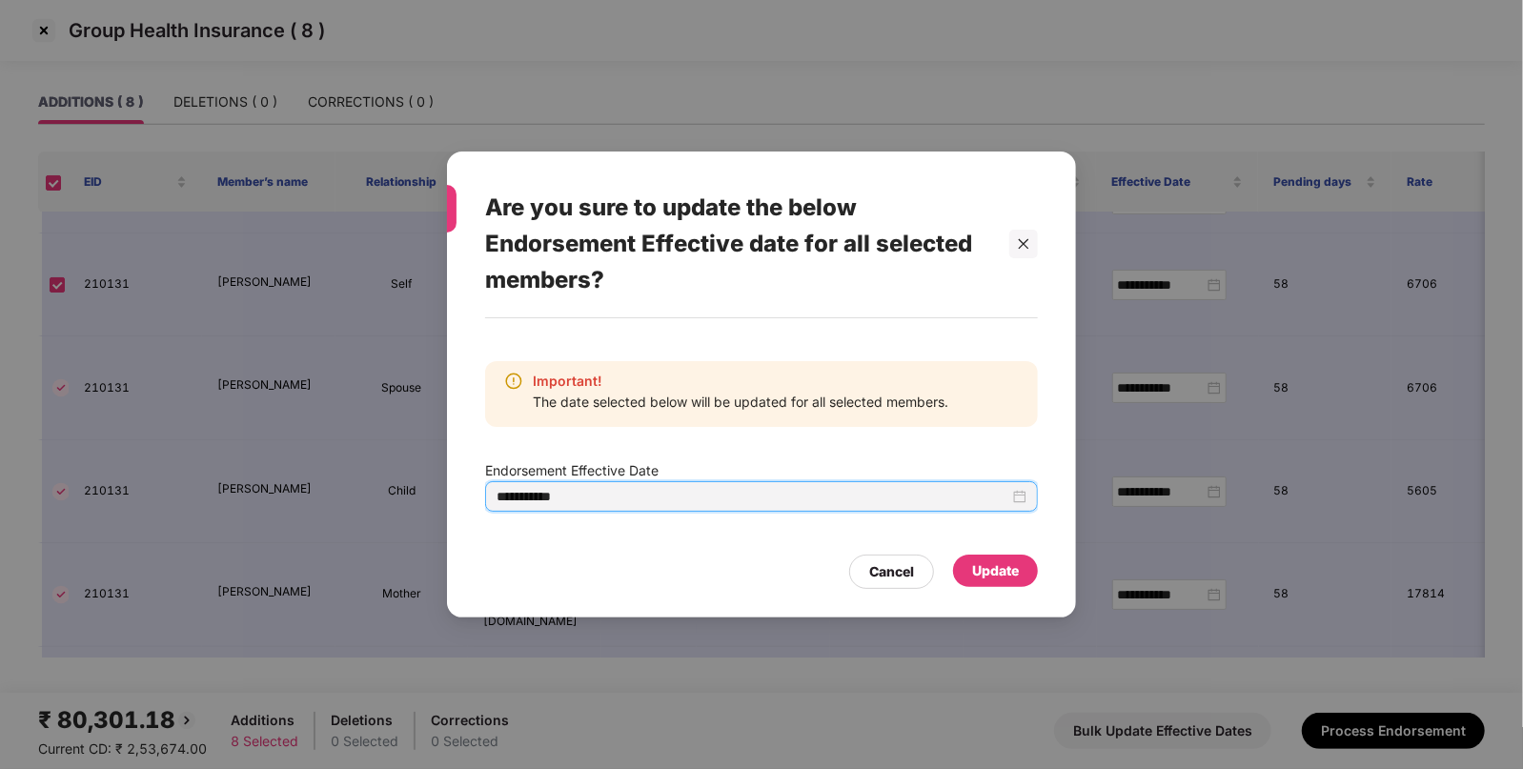
click at [1015, 500] on div "**********" at bounding box center [762, 496] width 530 height 21
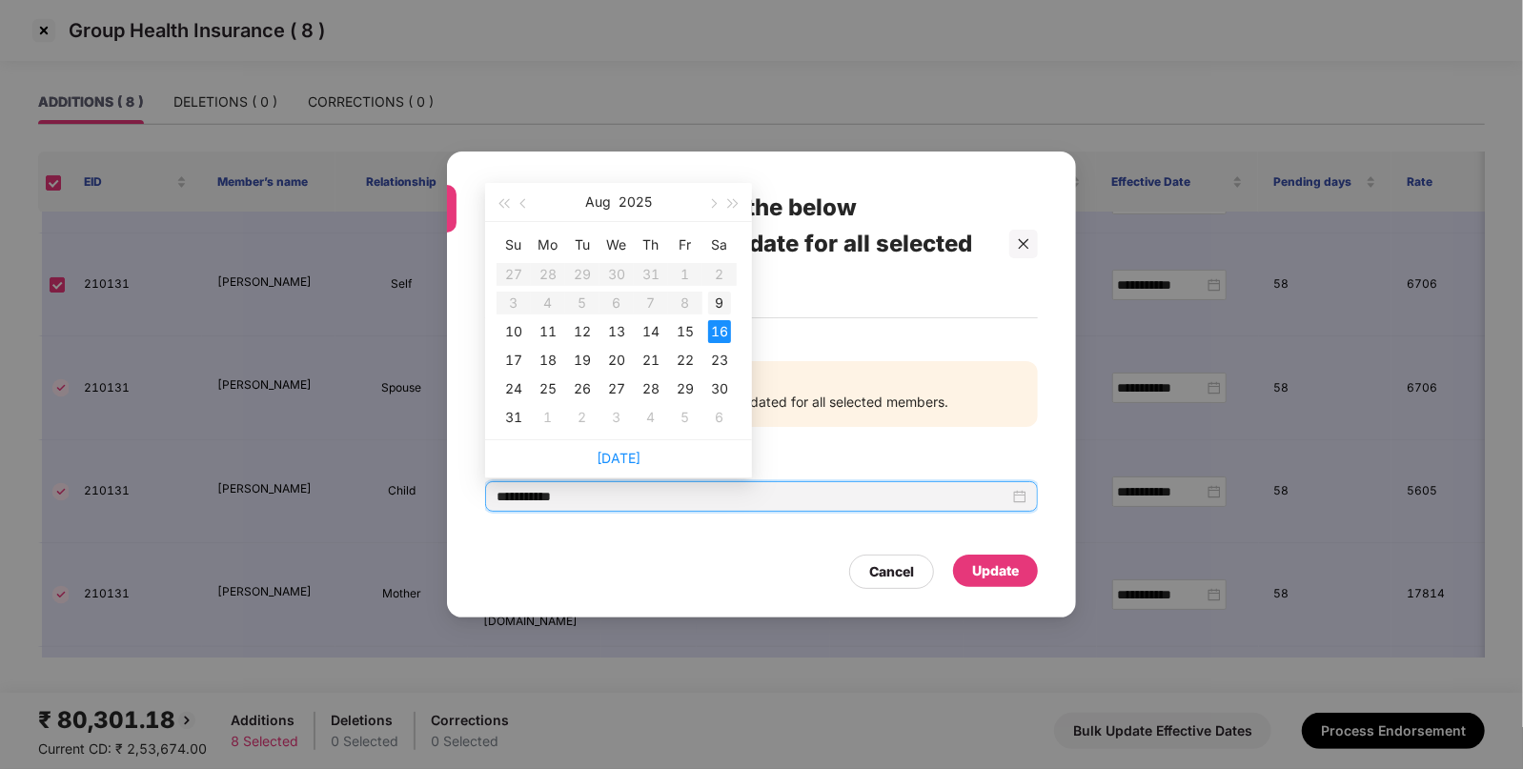
type input "**********"
click at [728, 295] on div "9" at bounding box center [719, 303] width 23 height 23
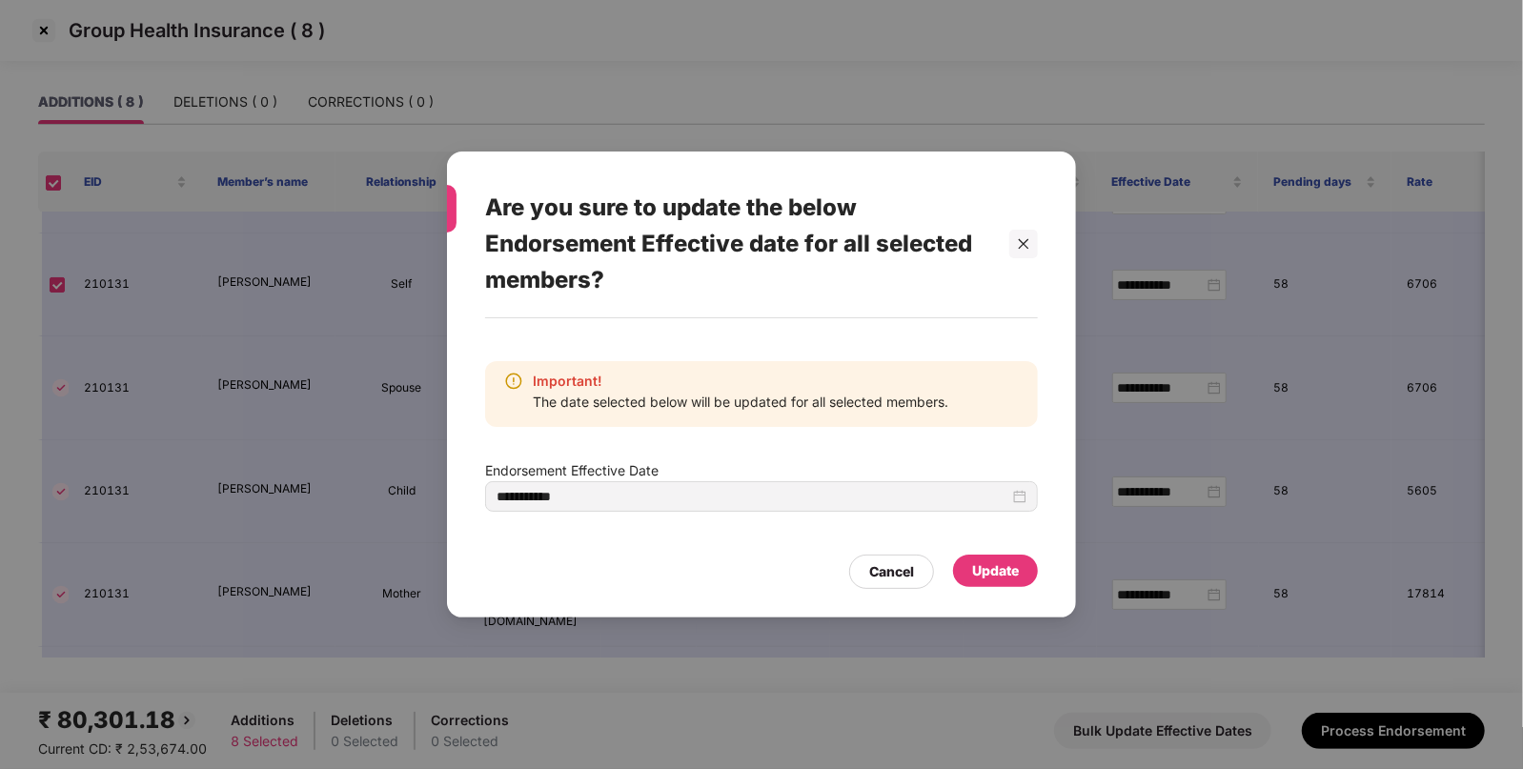
click at [1001, 567] on div "Update" at bounding box center [995, 570] width 47 height 21
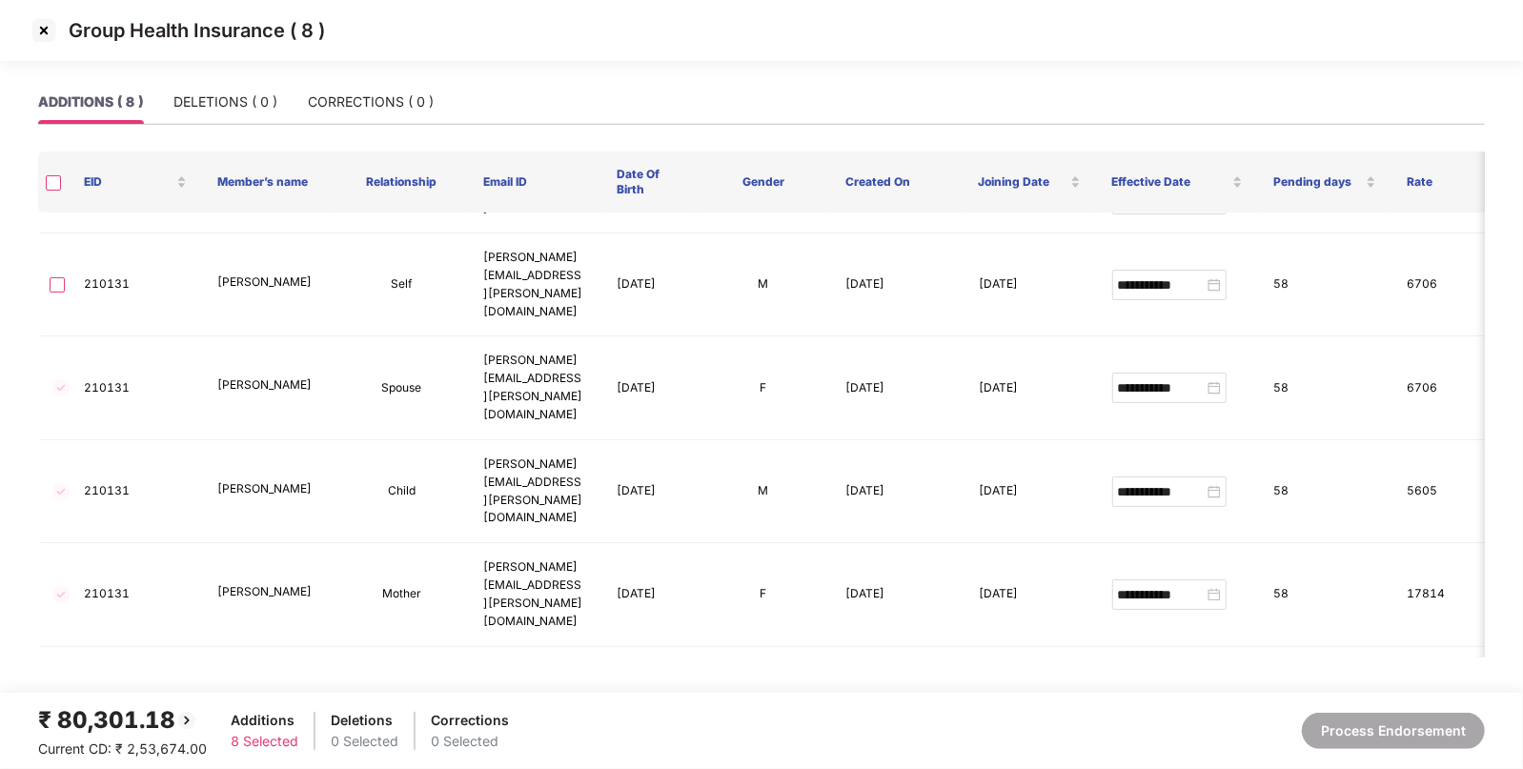
type input "**********"
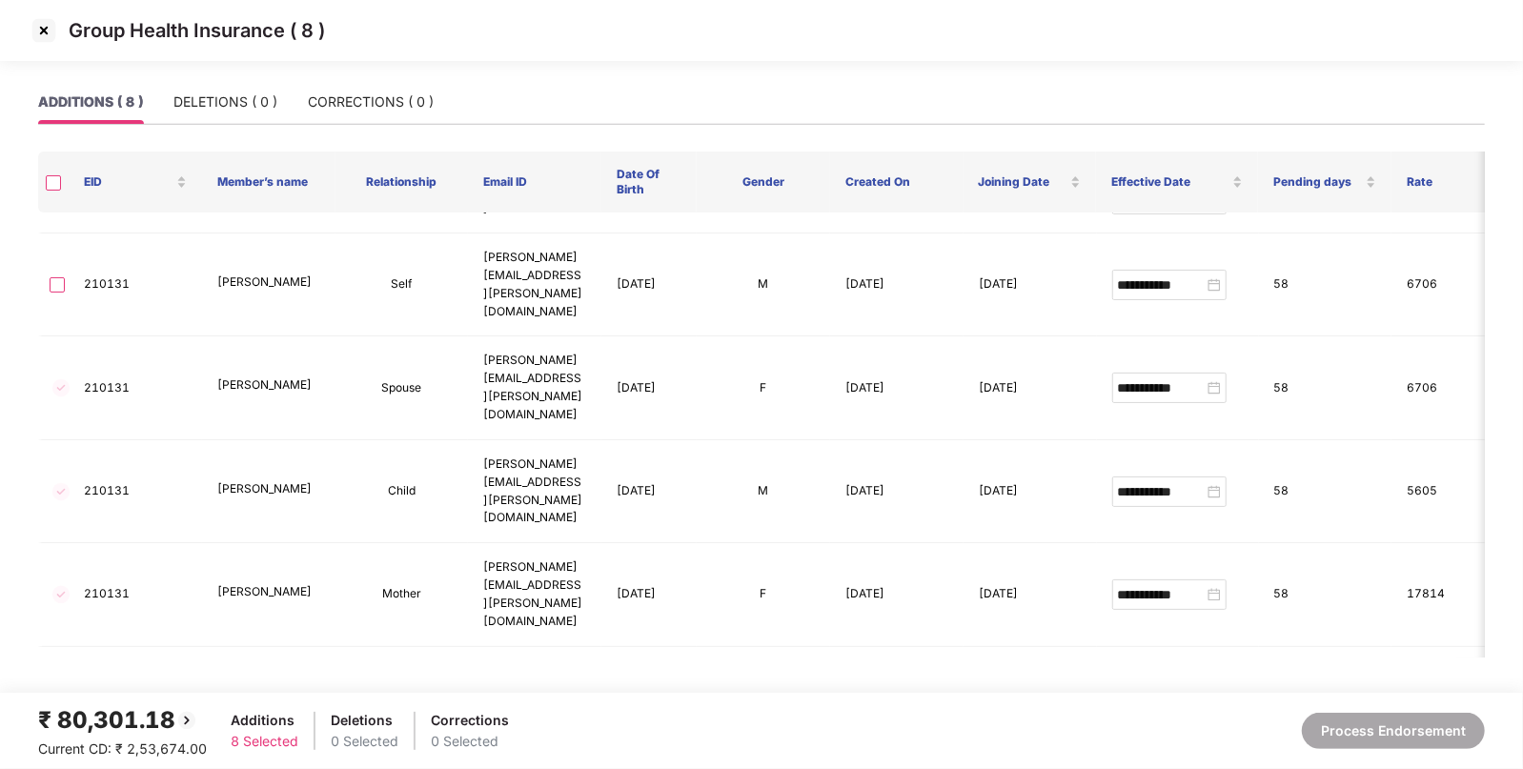
type input "**********"
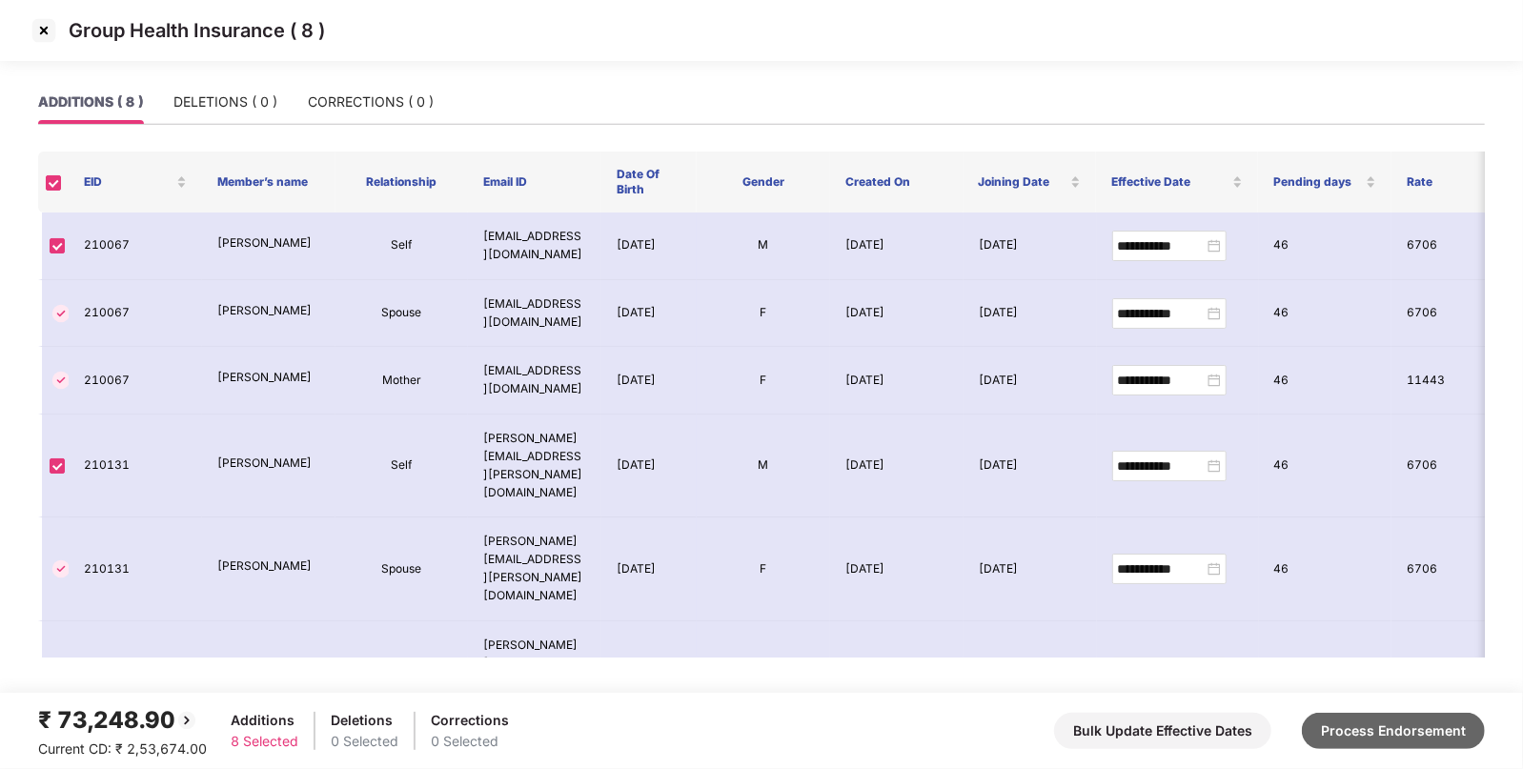
click at [1339, 740] on button "Process Endorsement" at bounding box center [1393, 731] width 183 height 36
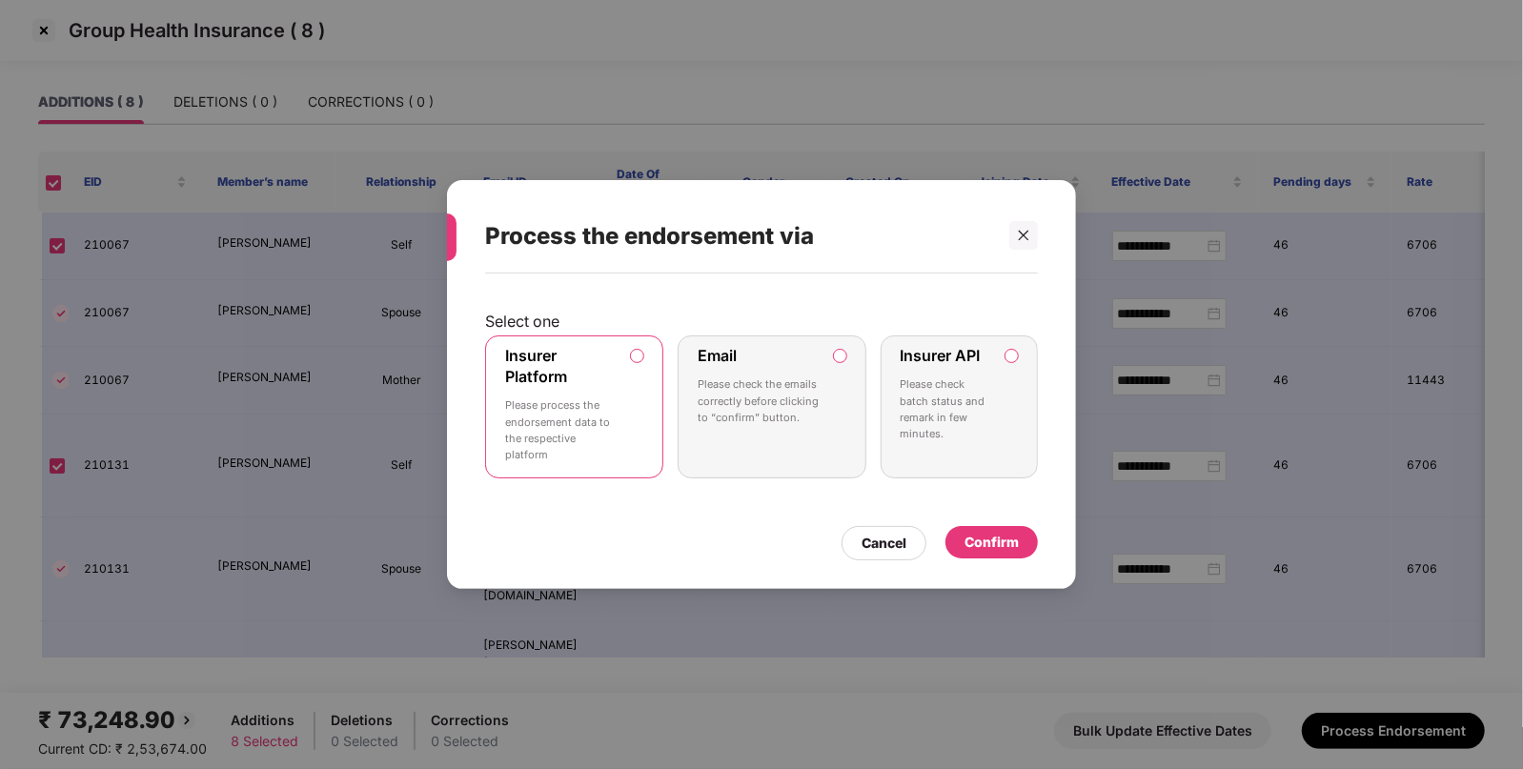
click at [1013, 345] on label "Insurer API Please check batch status and remark in few minutes." at bounding box center [959, 406] width 157 height 143
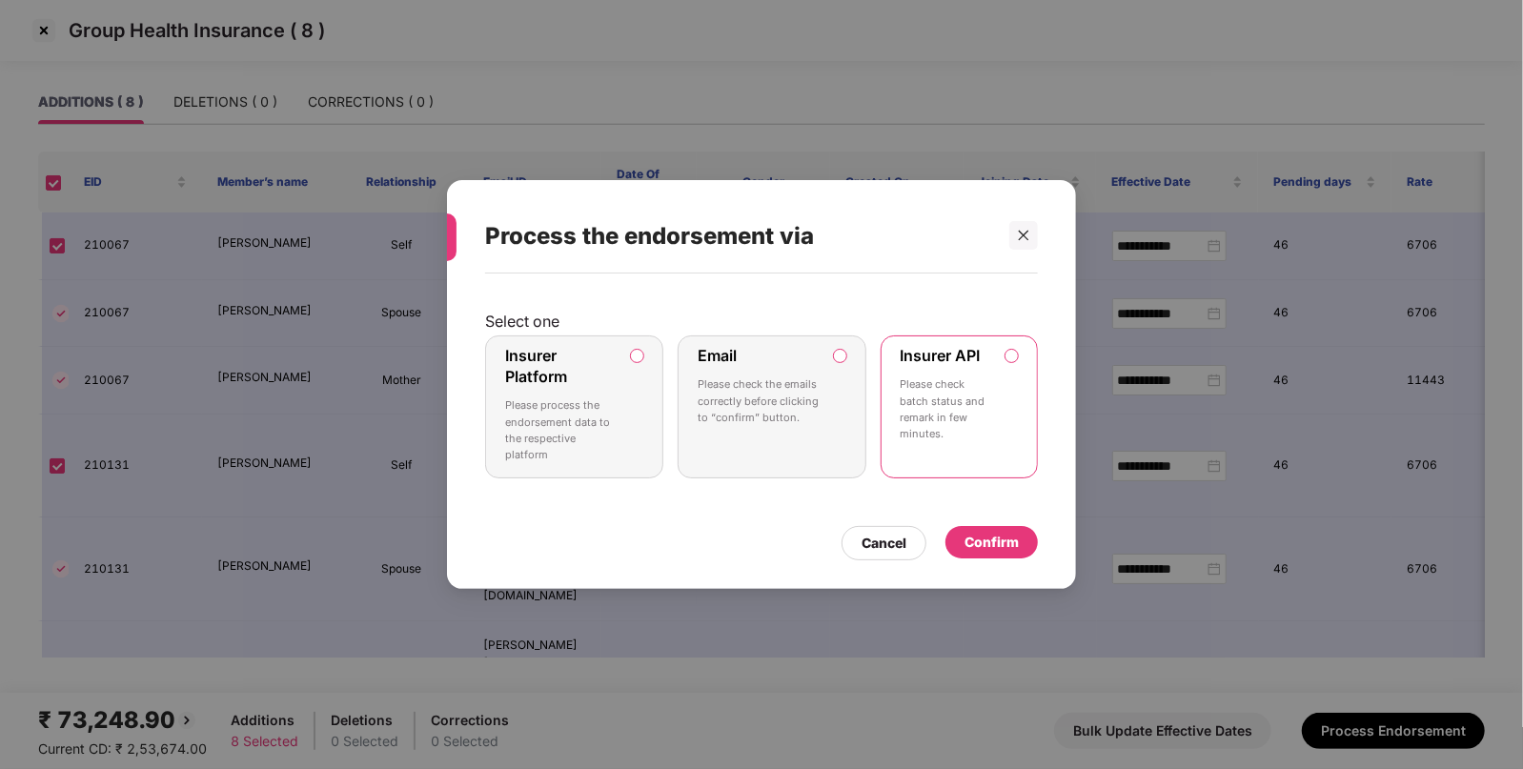
click at [982, 534] on div "Confirm" at bounding box center [991, 542] width 54 height 21
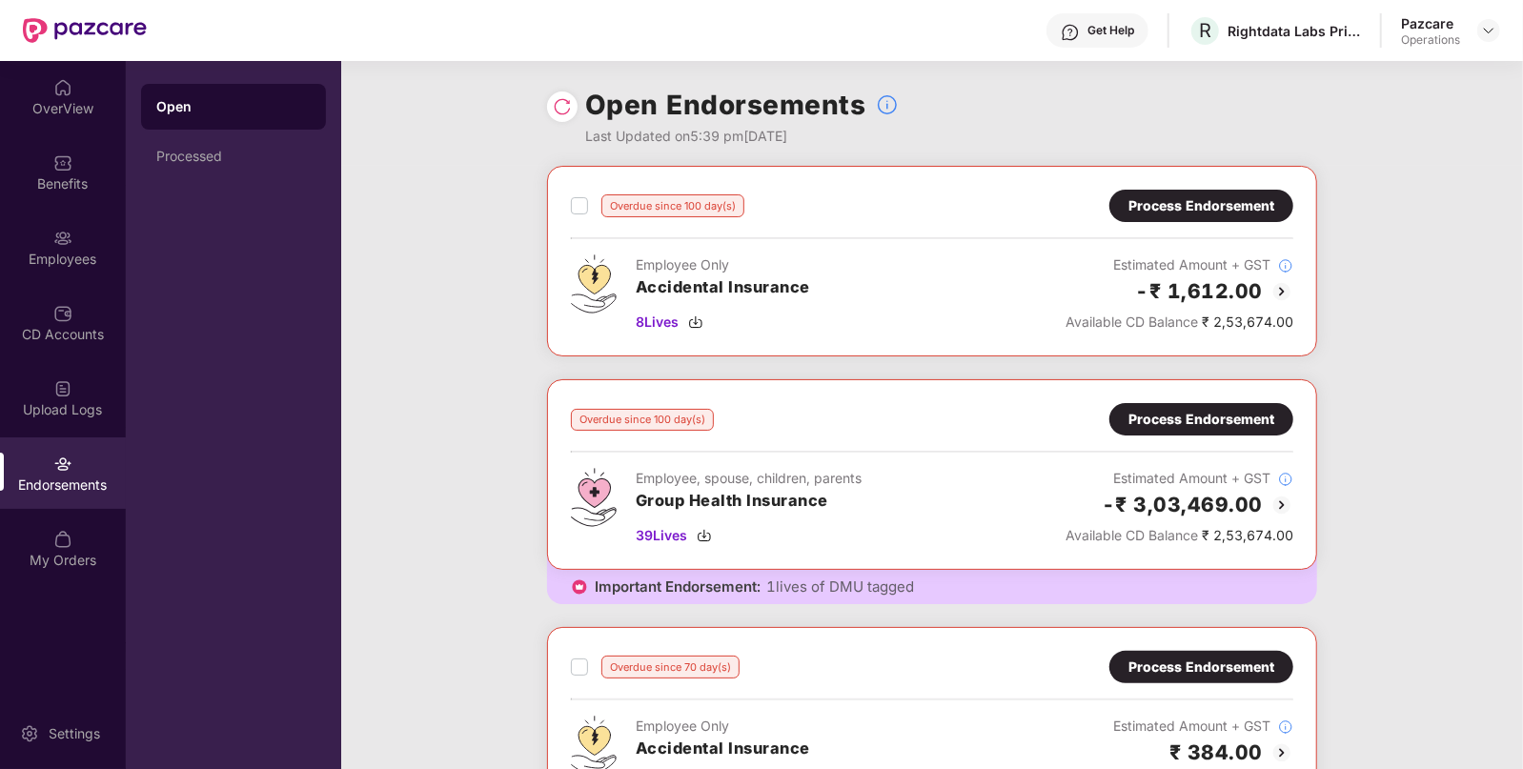
click at [553, 106] on img at bounding box center [562, 106] width 19 height 19
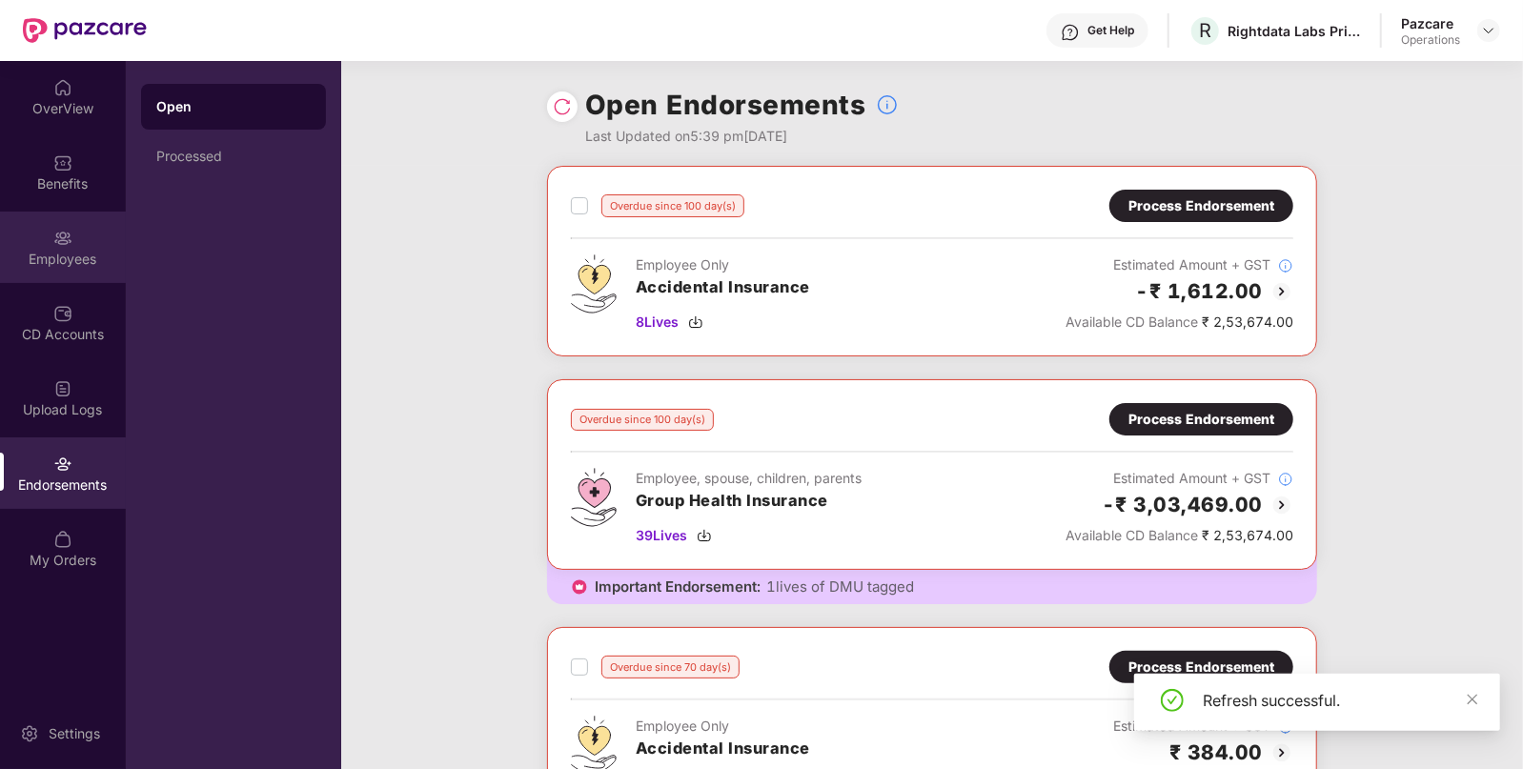
click at [75, 262] on div "Employees" at bounding box center [63, 259] width 126 height 19
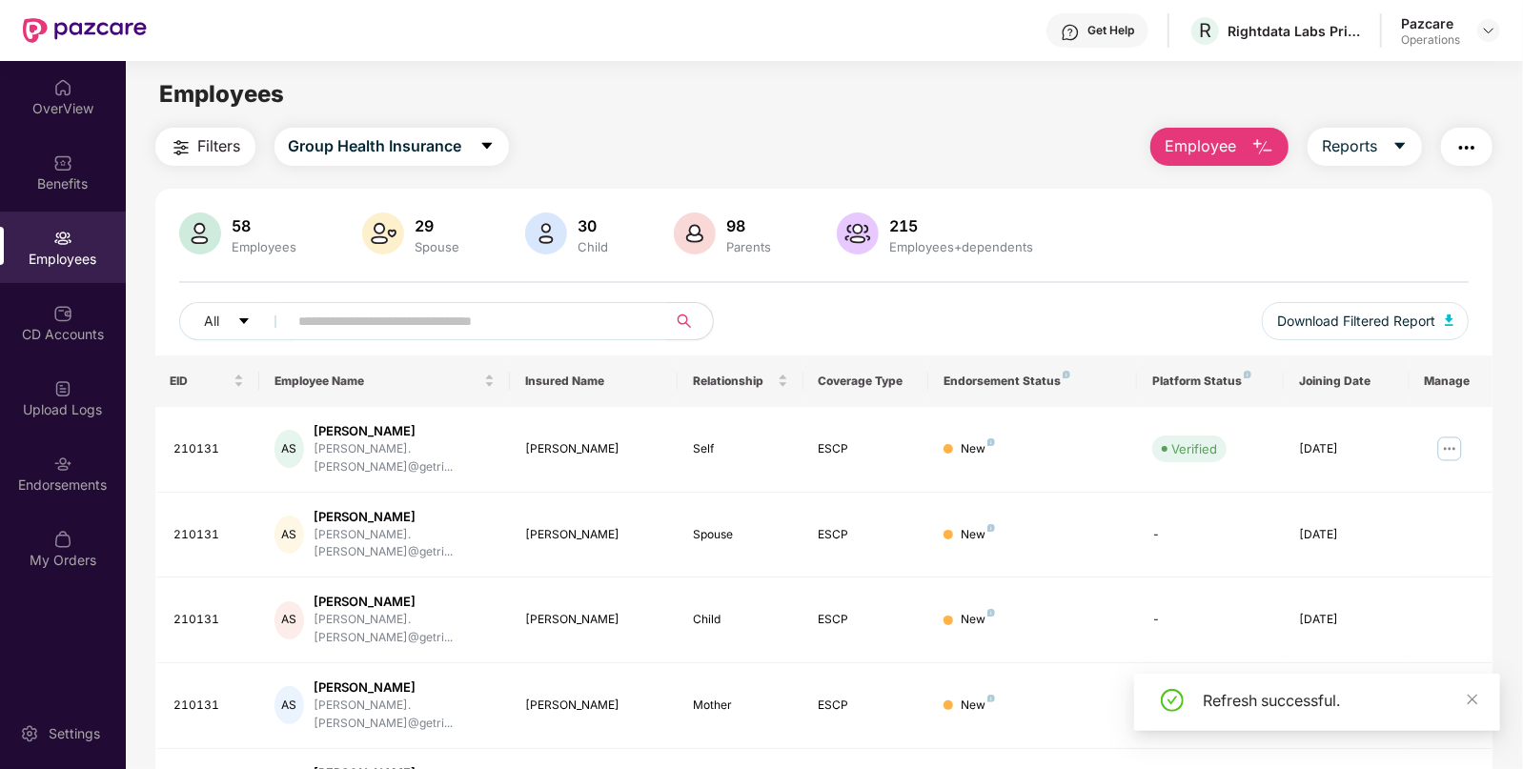
click at [200, 160] on button "Filters" at bounding box center [205, 147] width 100 height 38
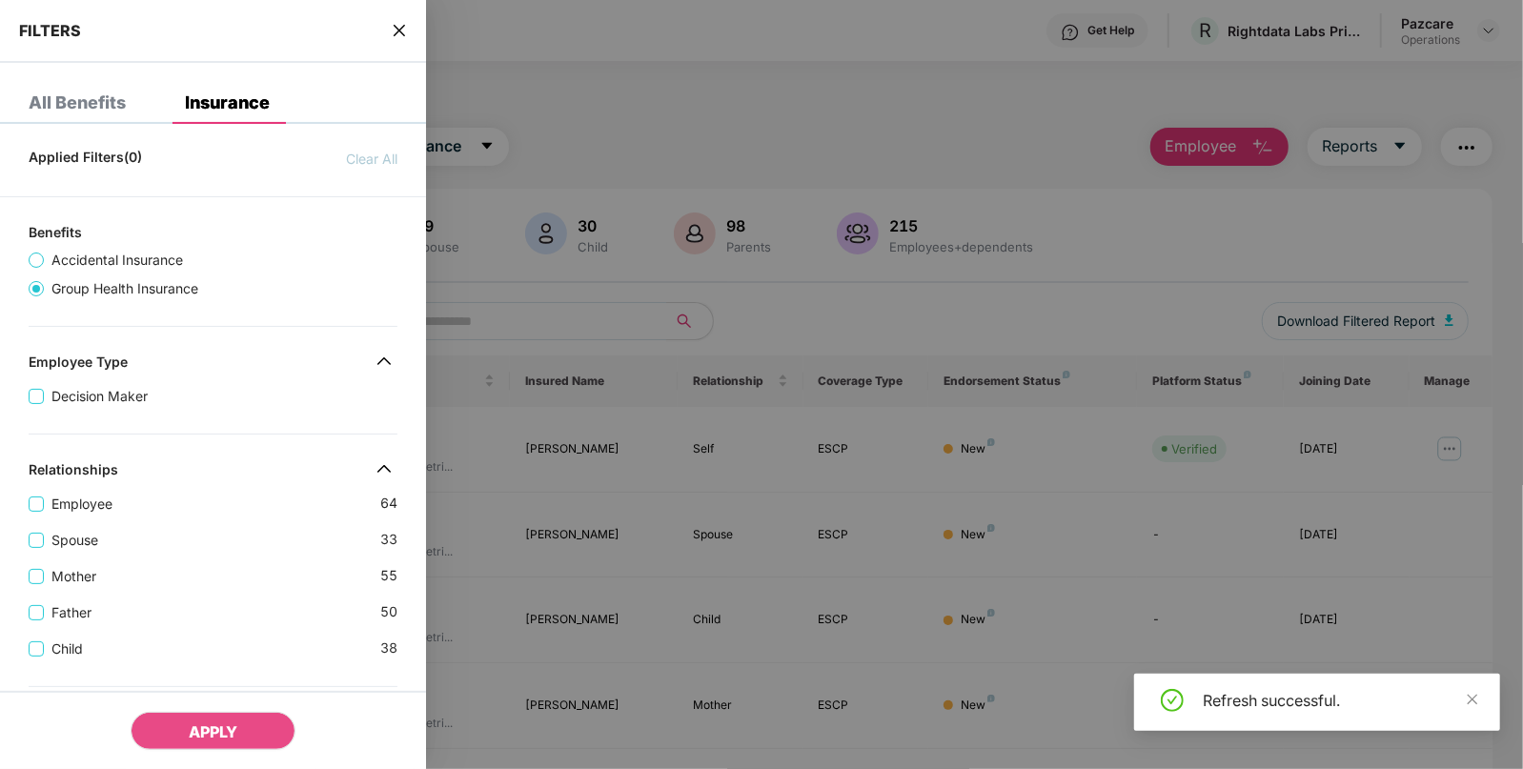
scroll to position [538, 0]
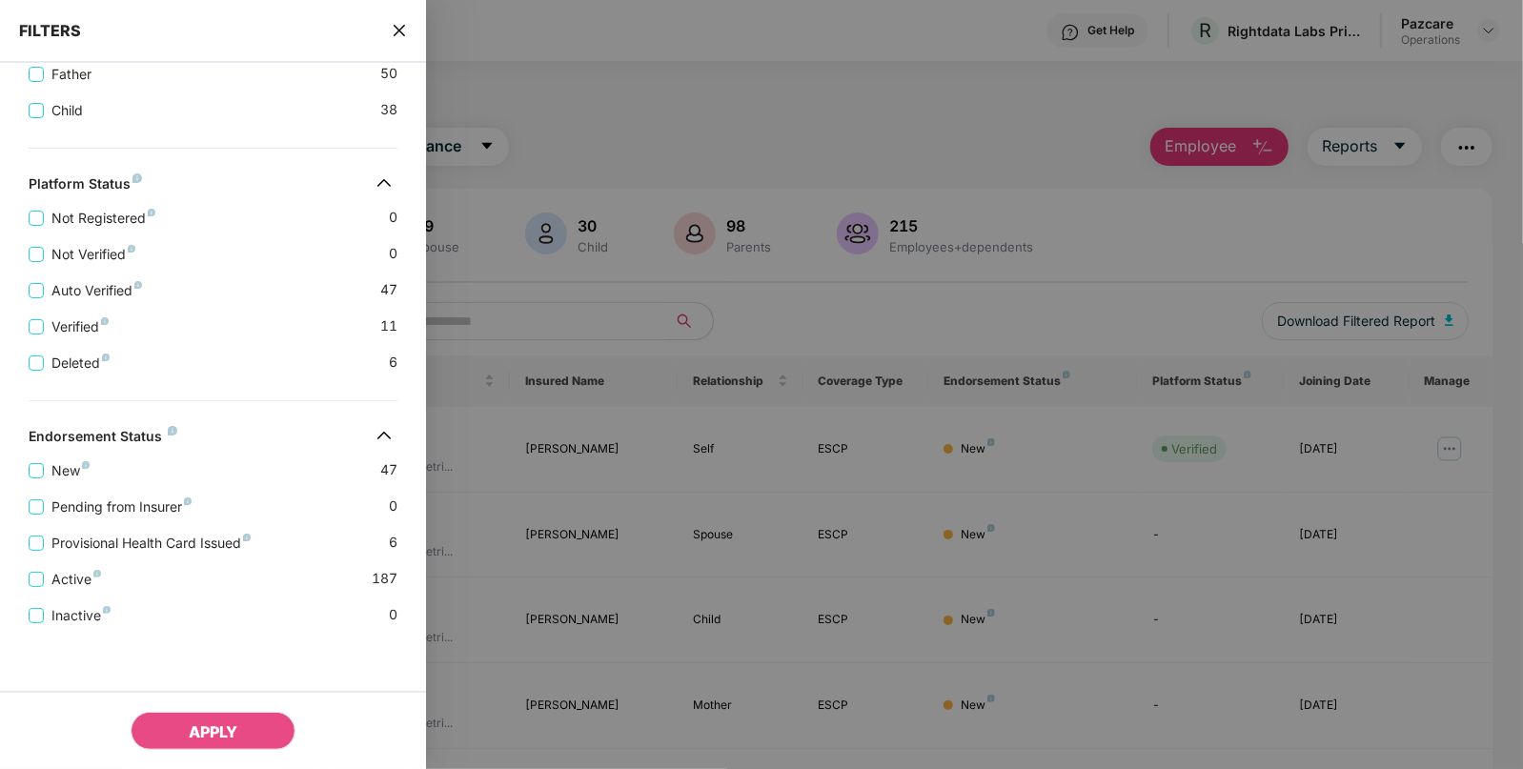
click at [407, 35] on icon "close" at bounding box center [399, 30] width 15 height 15
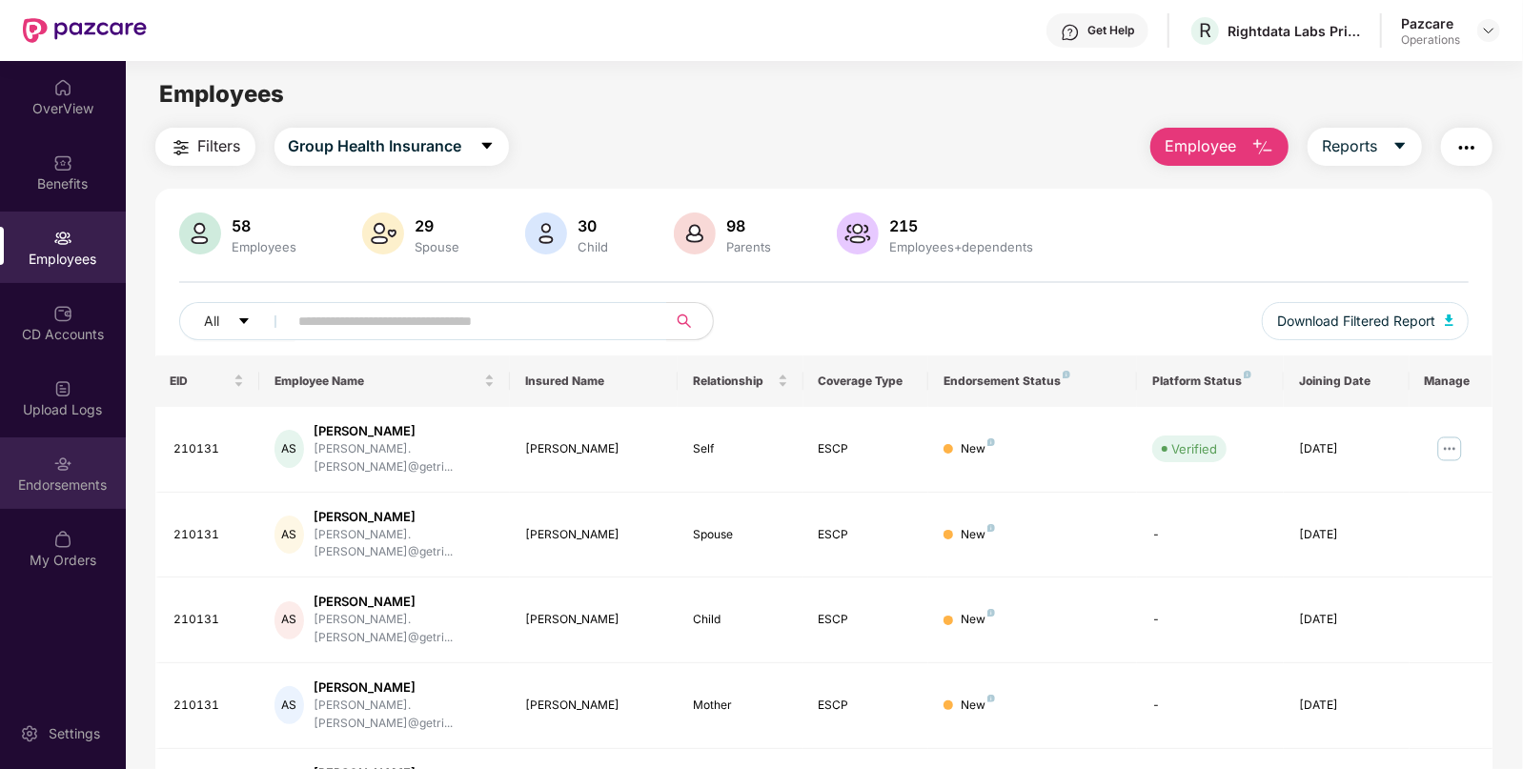
click at [62, 476] on div "Endorsements" at bounding box center [63, 485] width 126 height 19
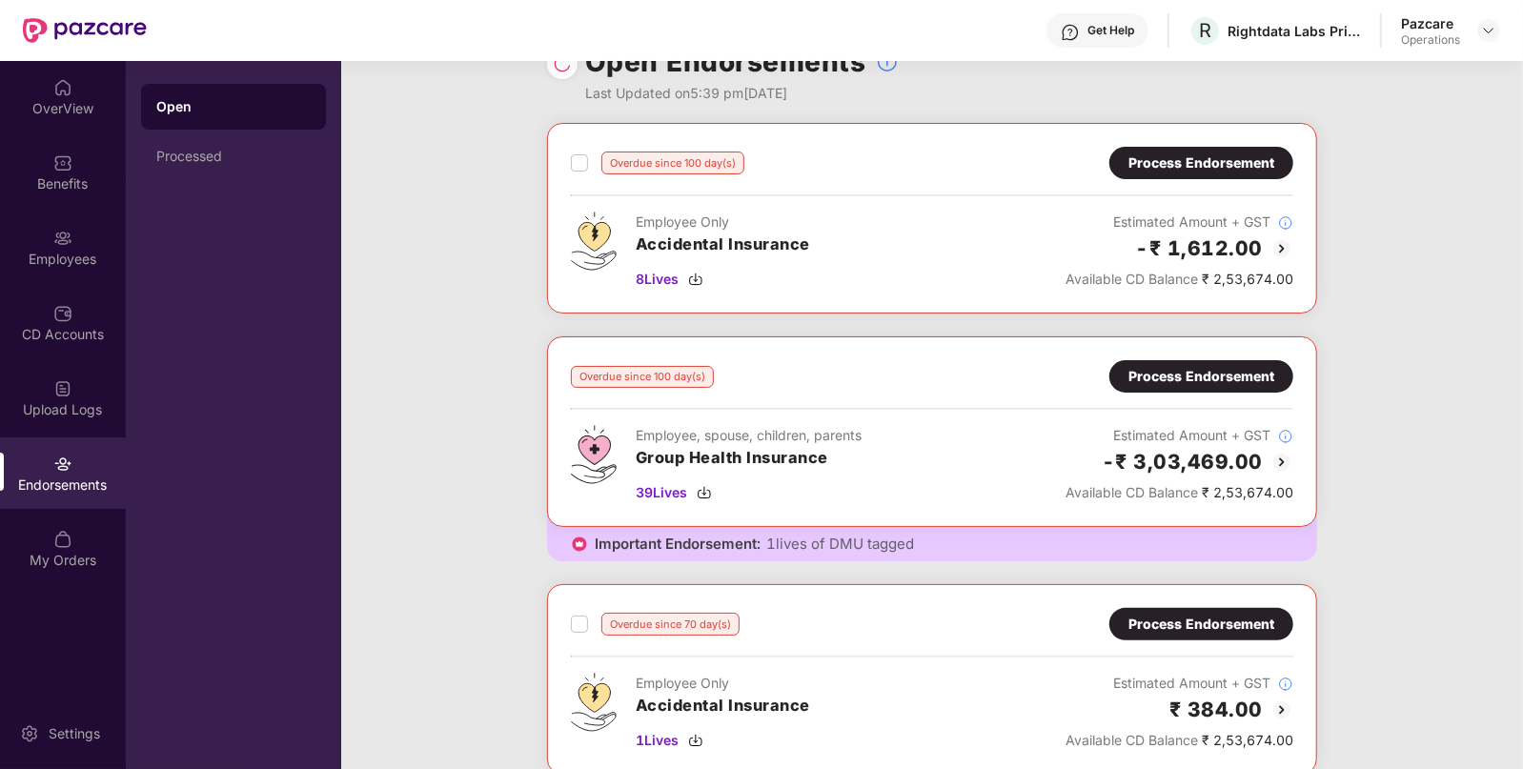
scroll to position [0, 0]
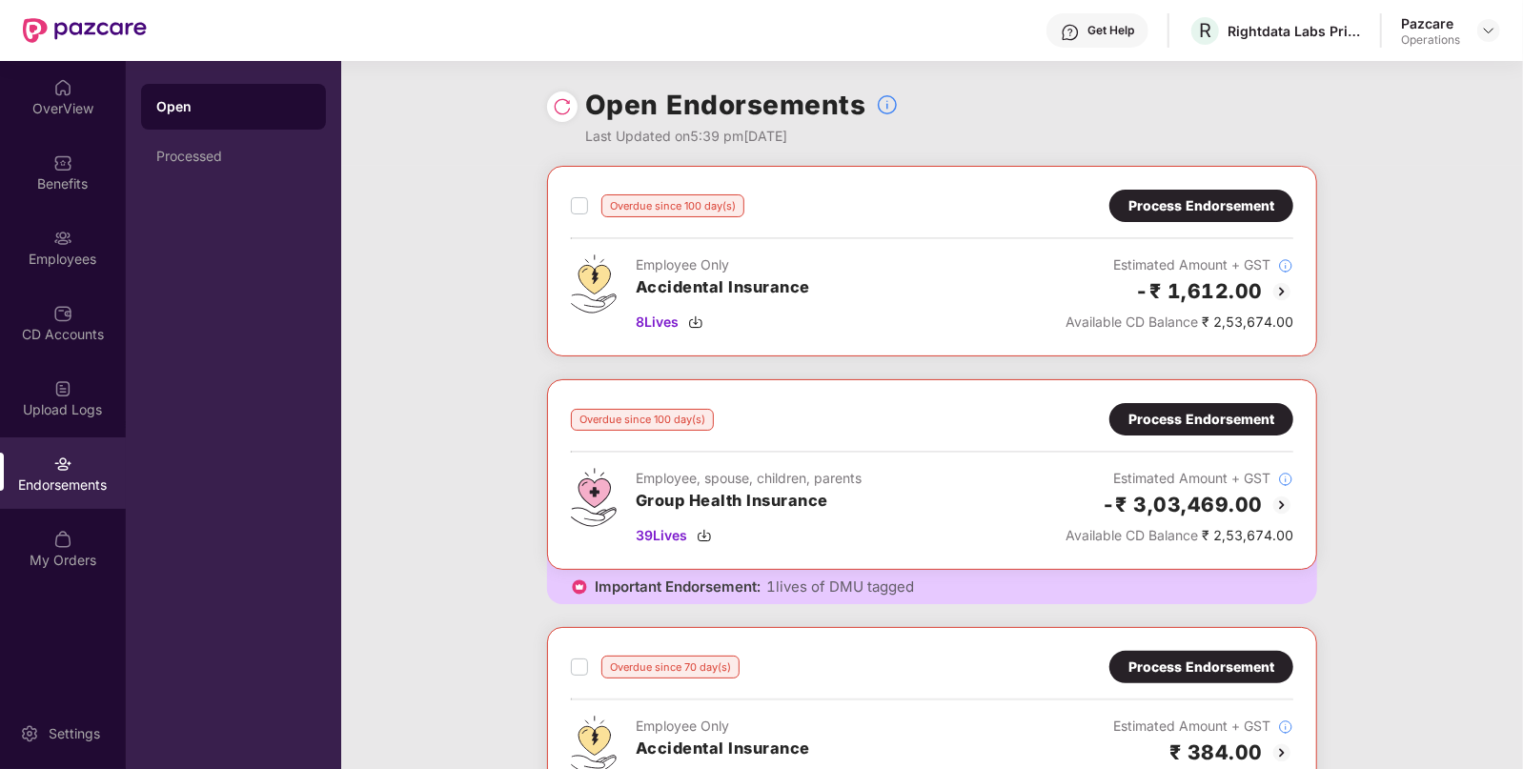
click at [1174, 416] on div "Process Endorsement" at bounding box center [1201, 419] width 146 height 21
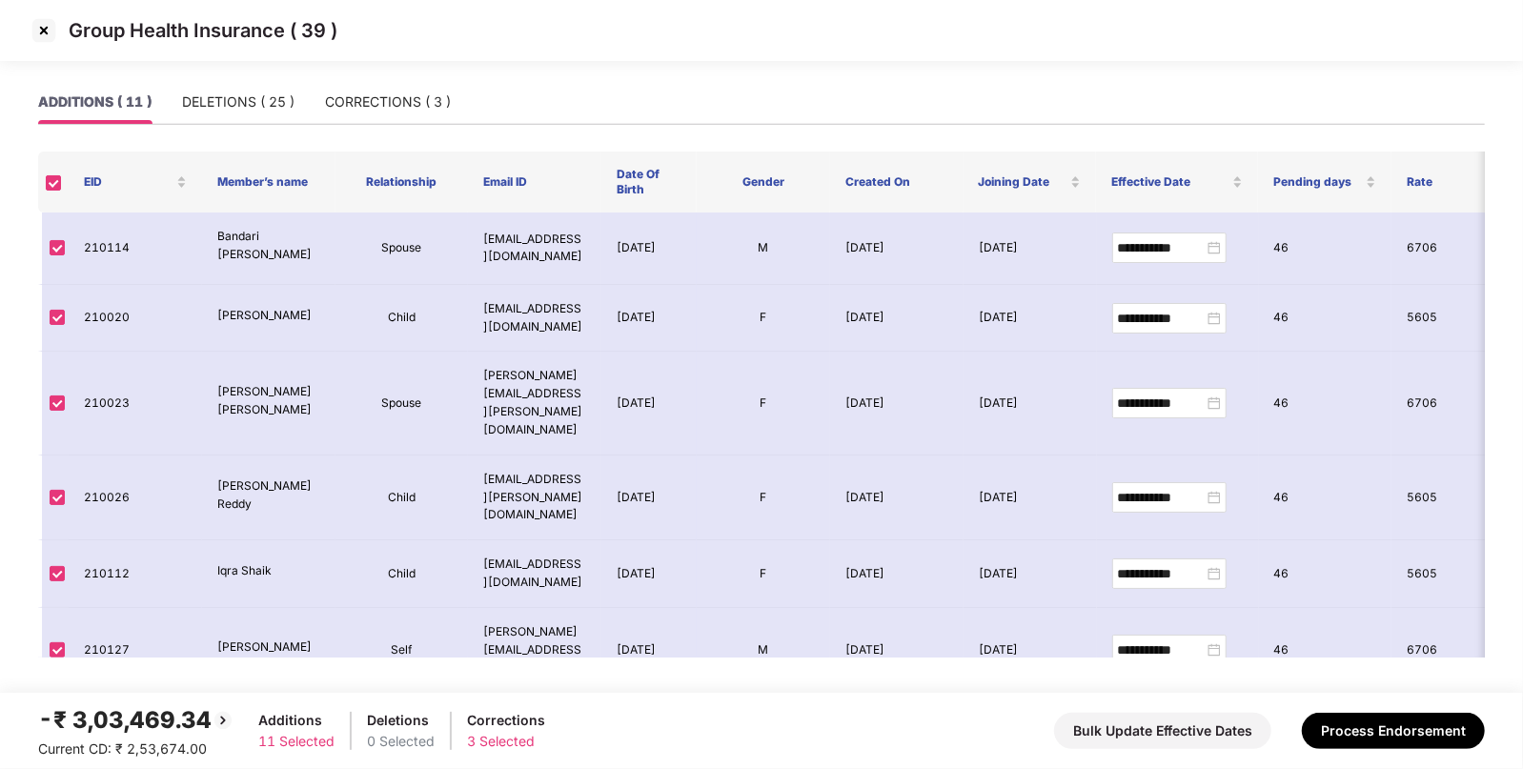
click at [50, 41] on img at bounding box center [44, 30] width 30 height 30
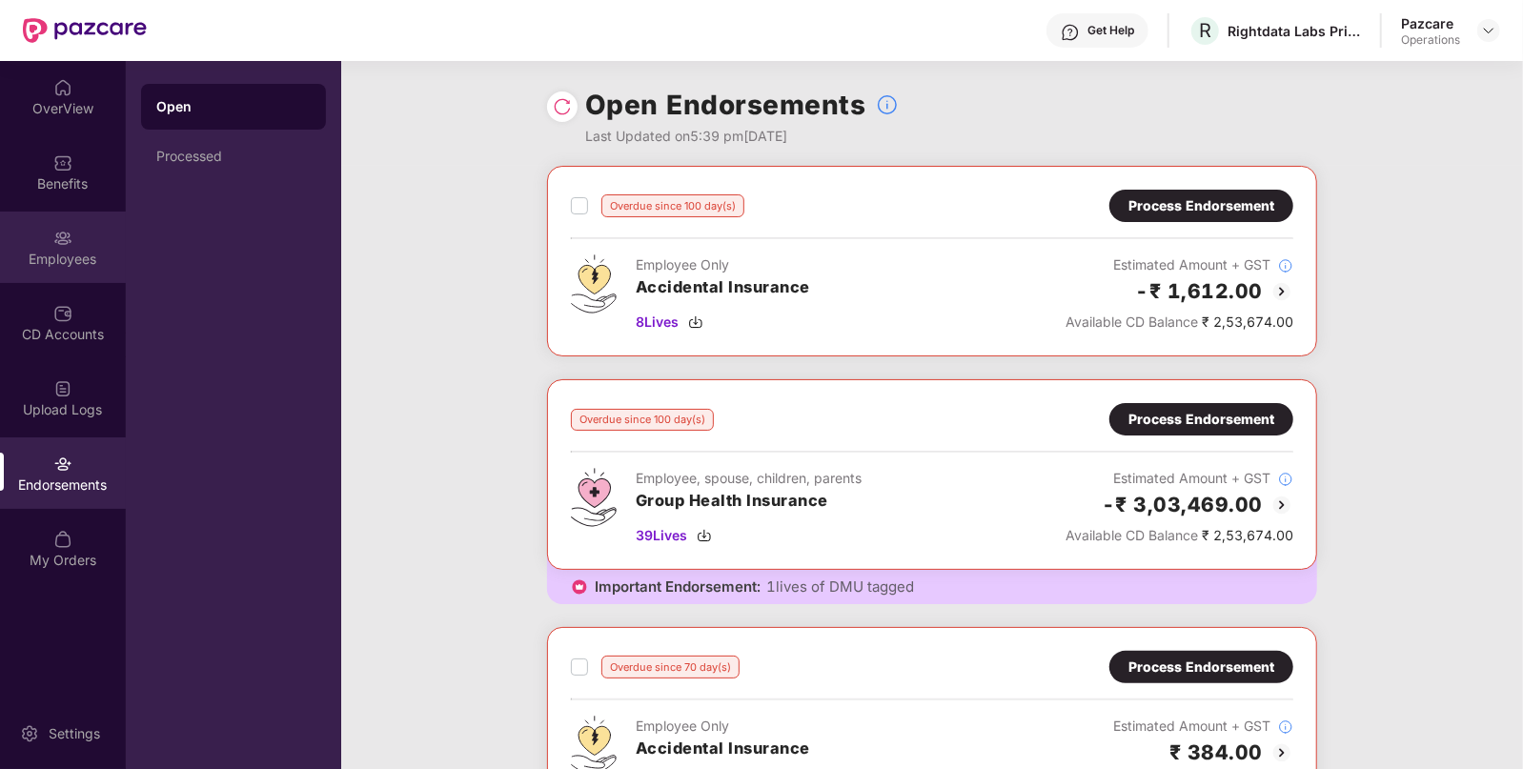
click at [58, 268] on div "Employees" at bounding box center [63, 247] width 126 height 71
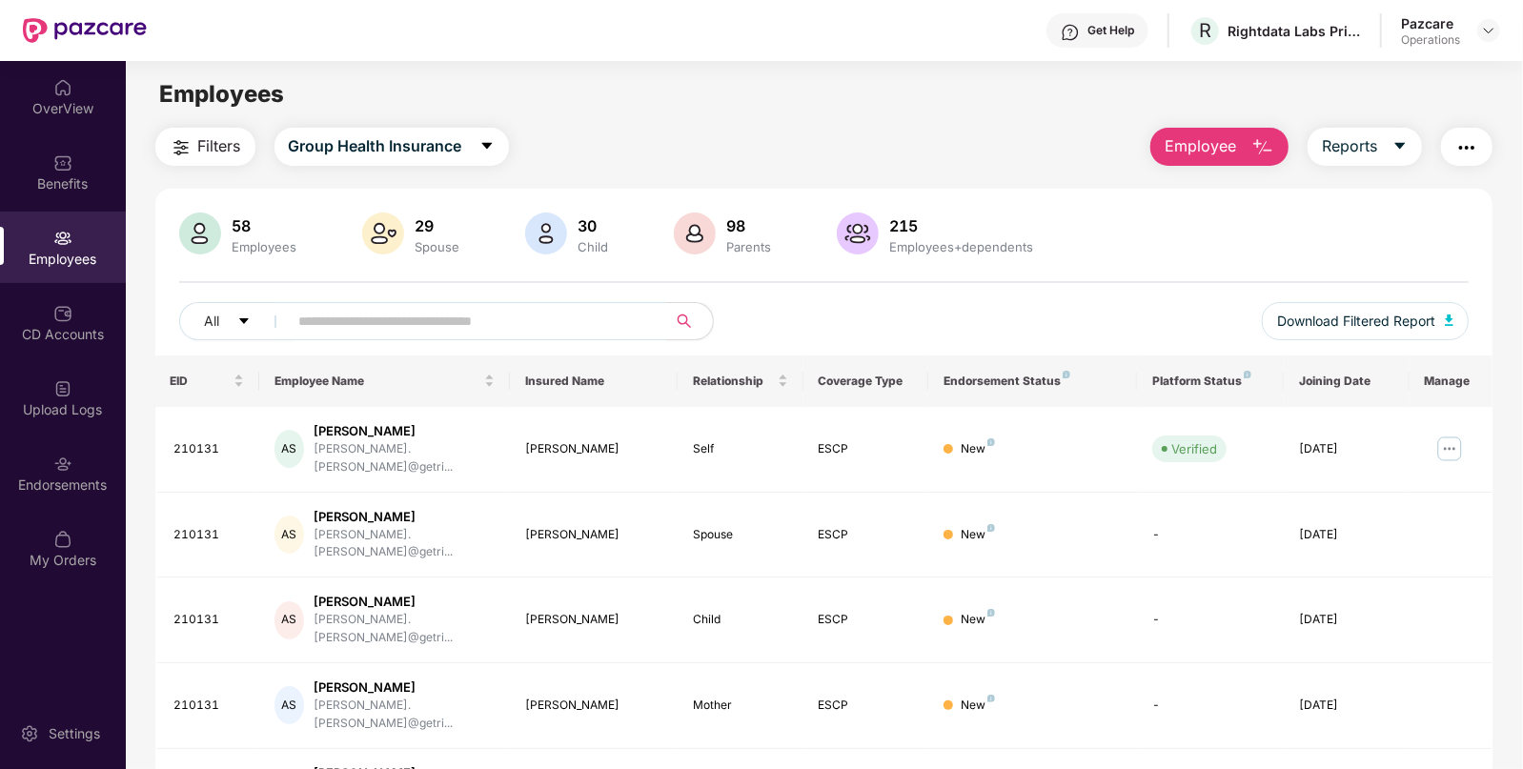
click at [198, 155] on span "Filters" at bounding box center [219, 146] width 43 height 24
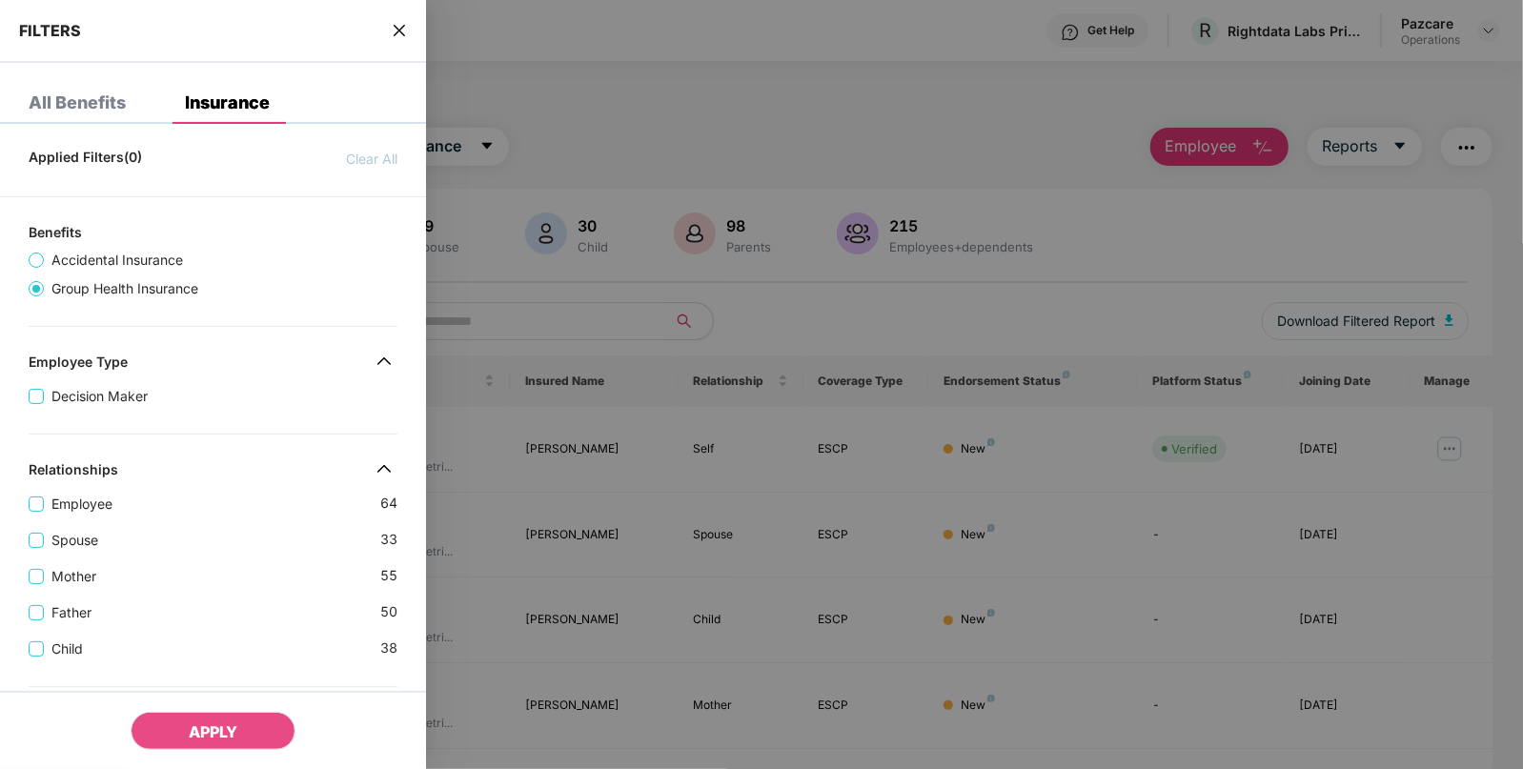
scroll to position [538, 0]
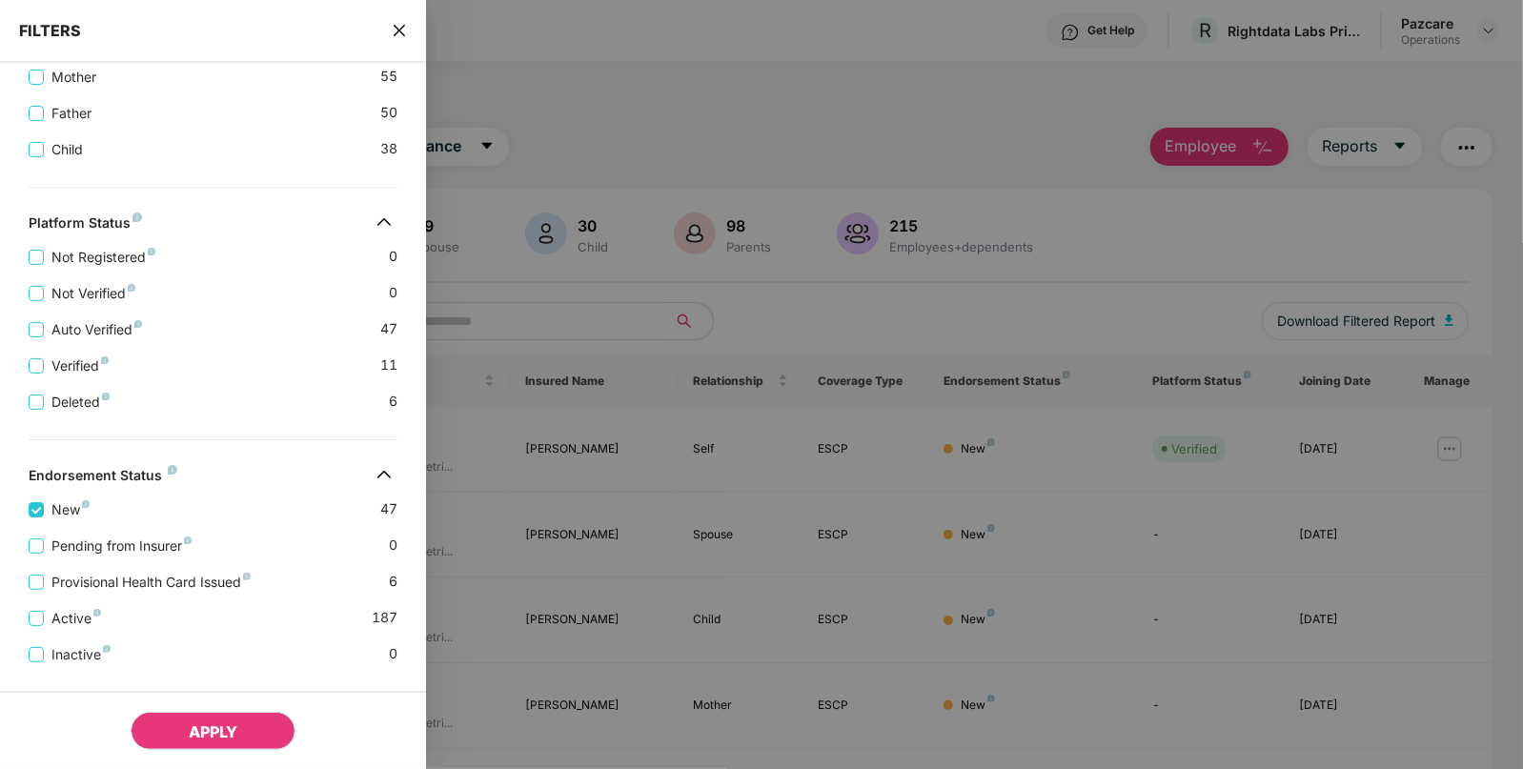
click at [219, 722] on span "APPLY" at bounding box center [213, 731] width 49 height 19
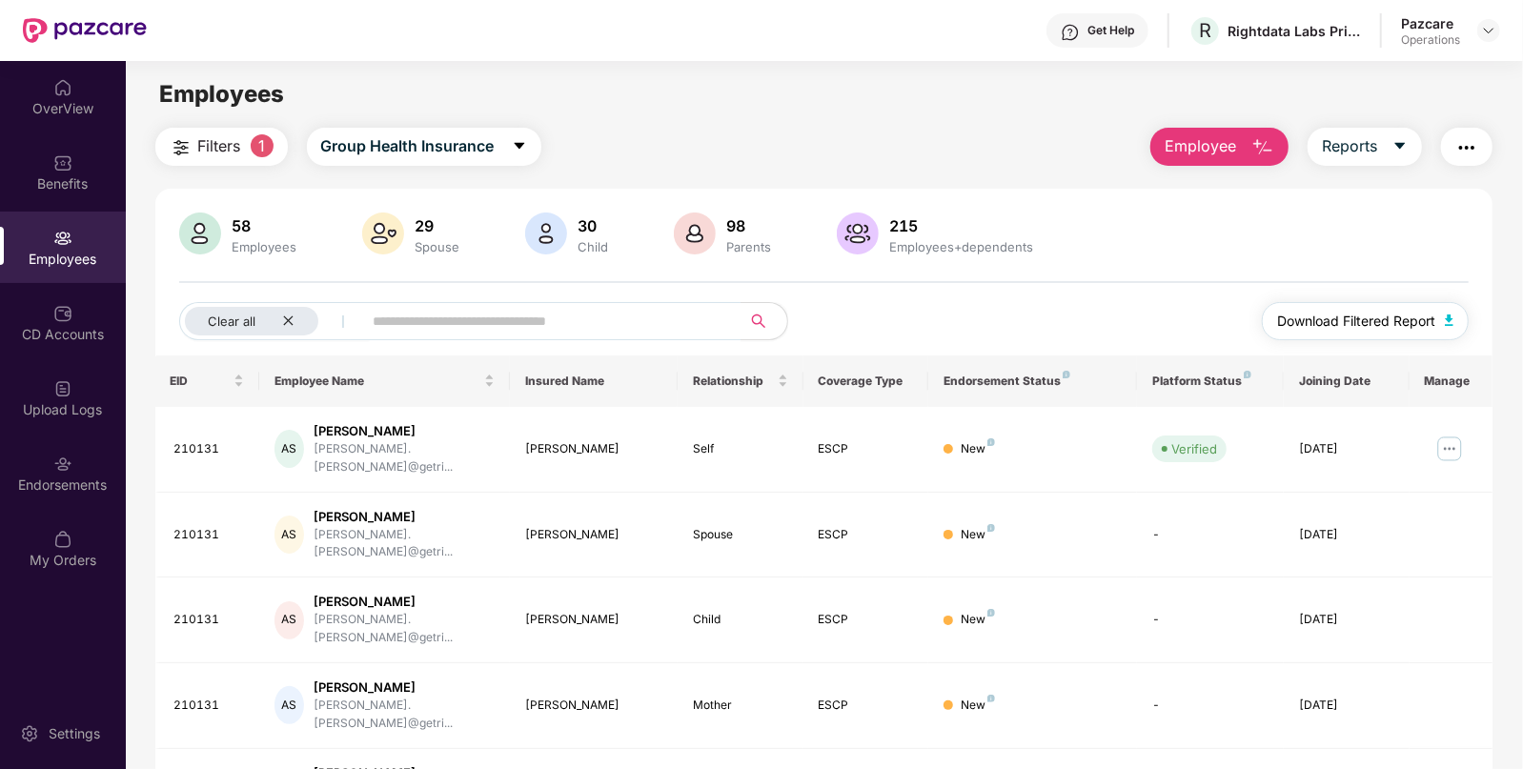
click at [1444, 313] on button "Download Filtered Report" at bounding box center [1366, 321] width 208 height 38
click at [1454, 319] on button "Download Filtered Report" at bounding box center [1366, 321] width 208 height 38
click at [46, 184] on div "Benefits" at bounding box center [63, 183] width 126 height 19
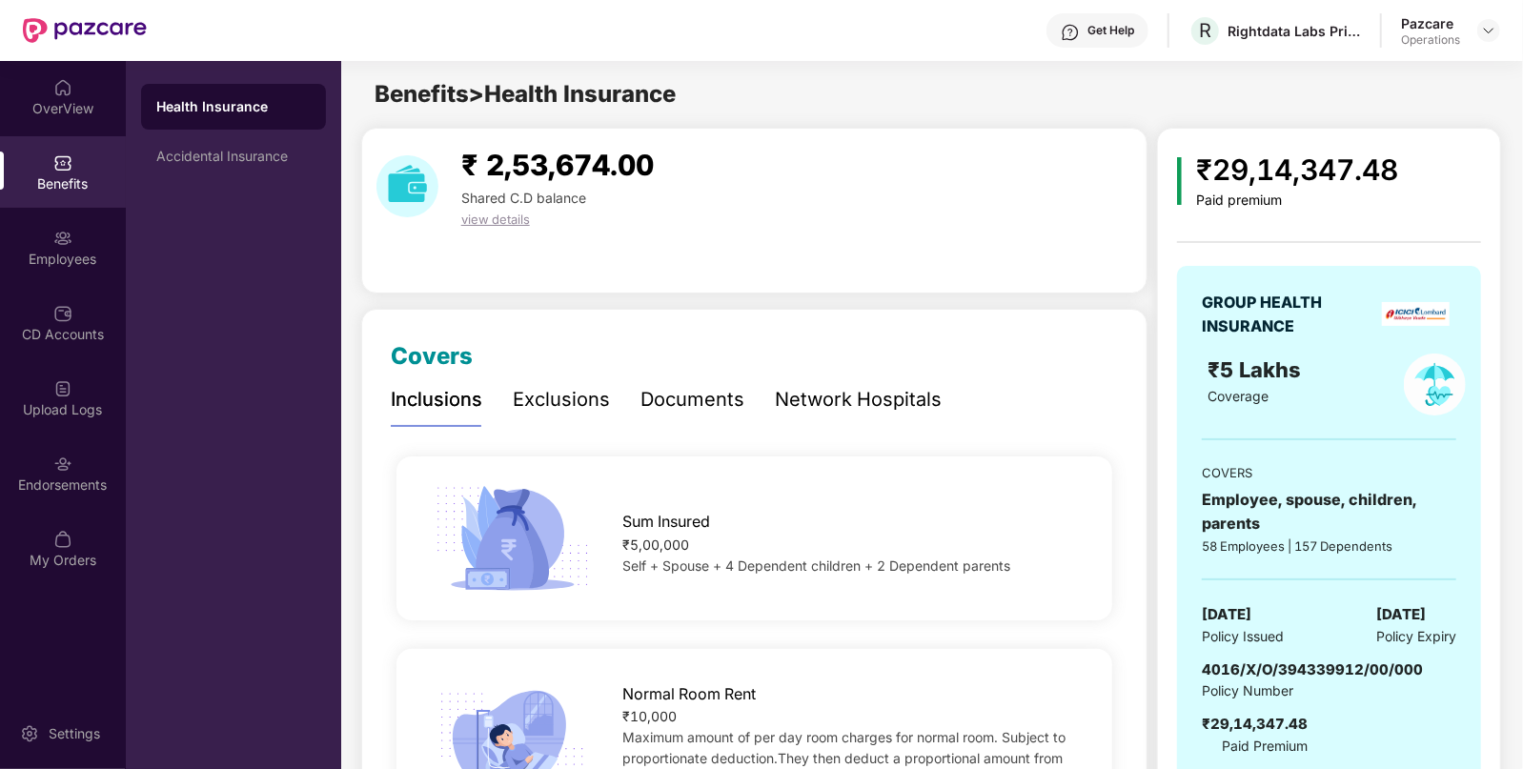
click at [1251, 607] on span "[DATE]" at bounding box center [1227, 614] width 50 height 23
copy span "[DATE]"
click at [94, 250] on div "Employees" at bounding box center [63, 259] width 126 height 19
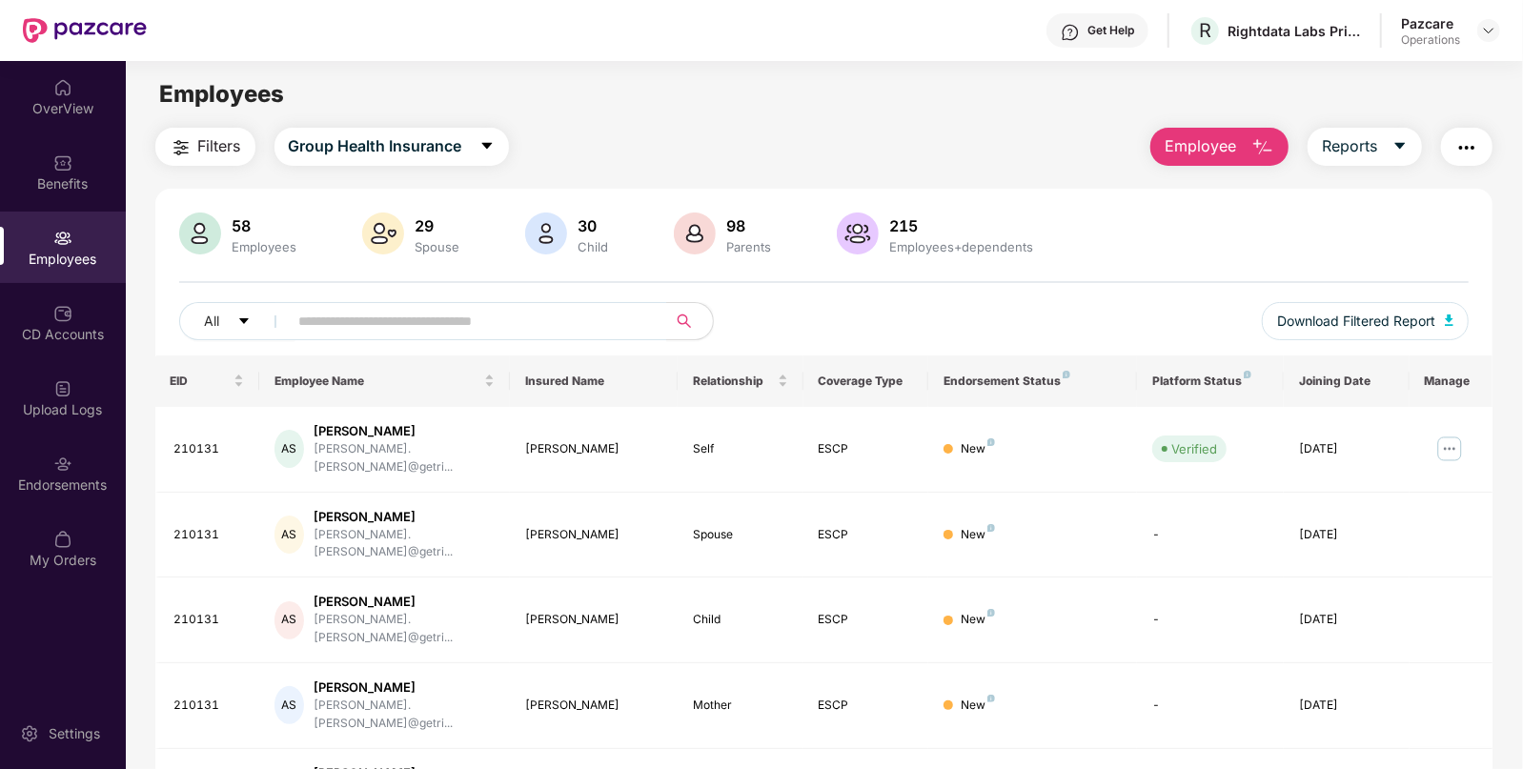
click at [1467, 143] on img "button" at bounding box center [1466, 147] width 23 height 23
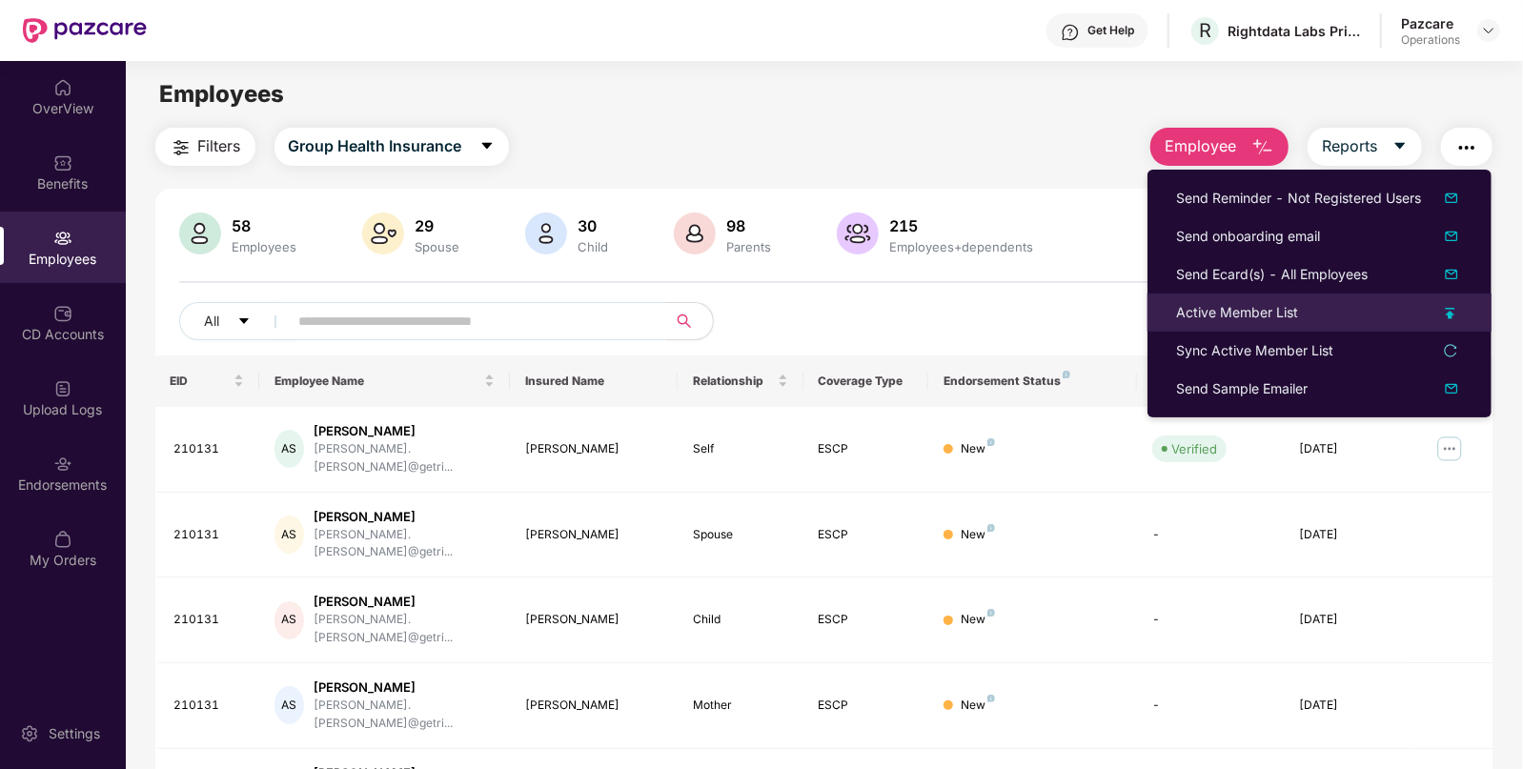
click at [1240, 310] on div "Active Member List" at bounding box center [1237, 312] width 122 height 21
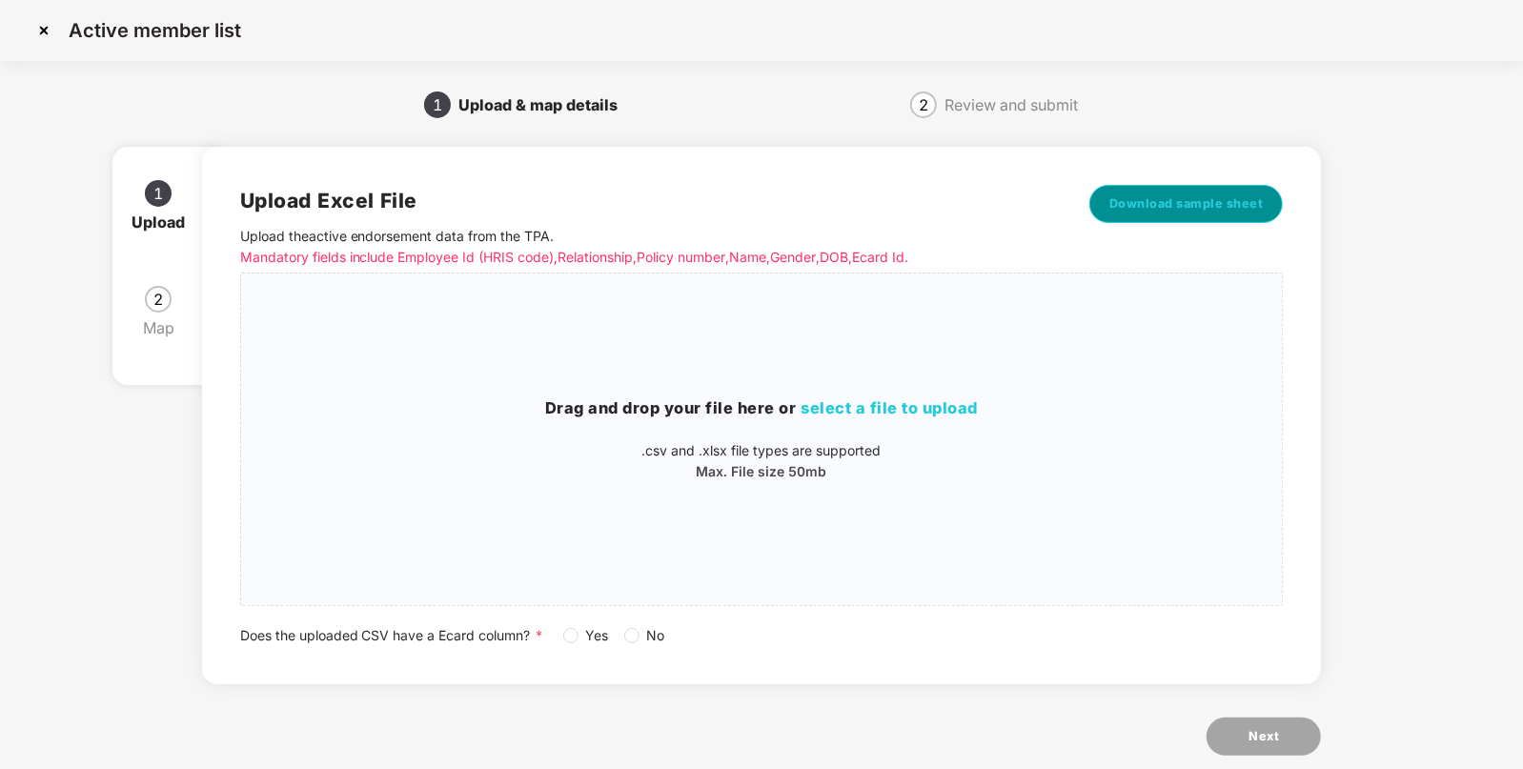
click at [1202, 207] on span "Download sample sheet" at bounding box center [1186, 203] width 154 height 19
click at [825, 397] on h3 "Drag and drop your file here or select a file to upload" at bounding box center [762, 408] width 1042 height 25
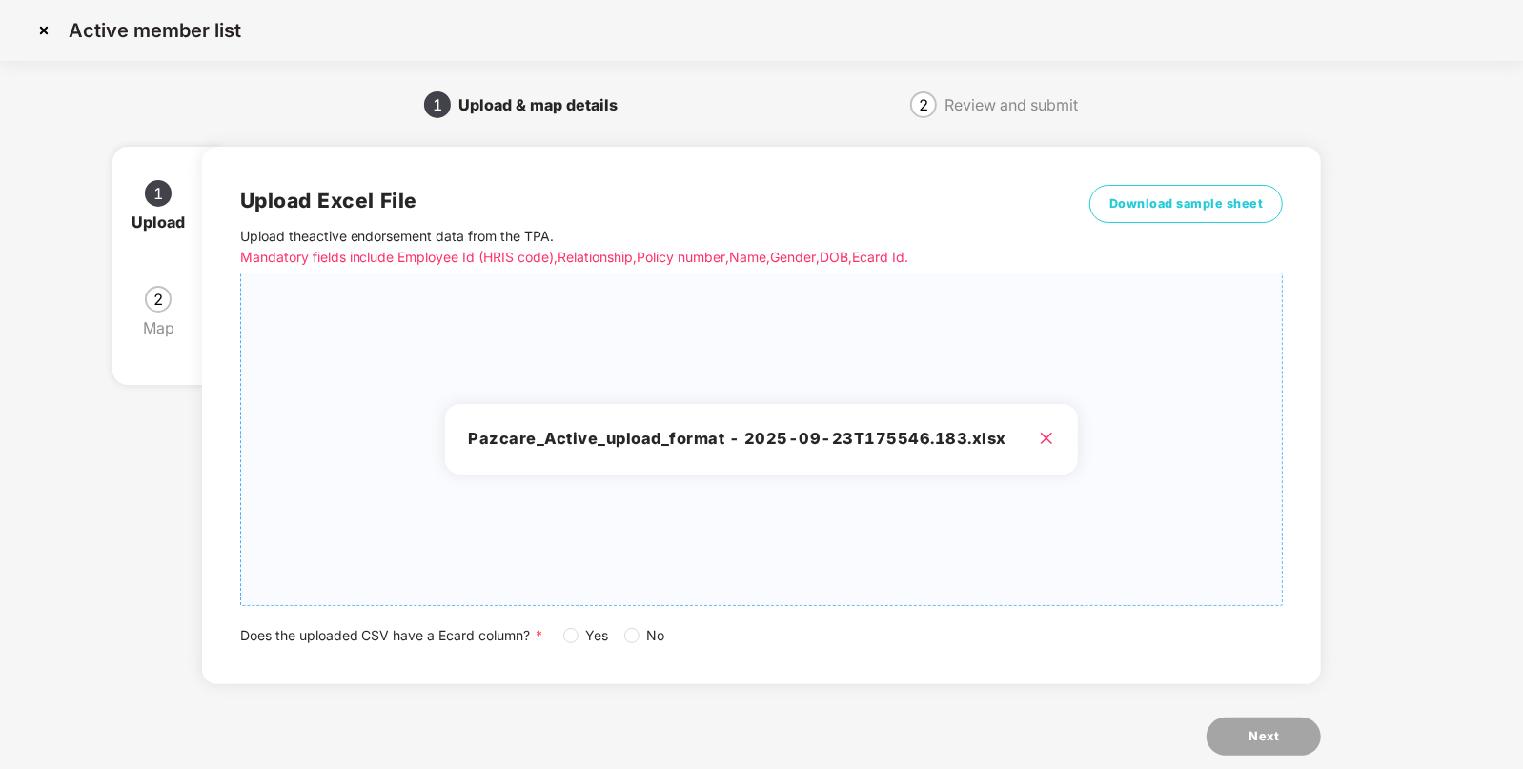
click at [581, 638] on span "Yes" at bounding box center [597, 635] width 38 height 21
click at [1306, 729] on button "Next" at bounding box center [1264, 737] width 114 height 38
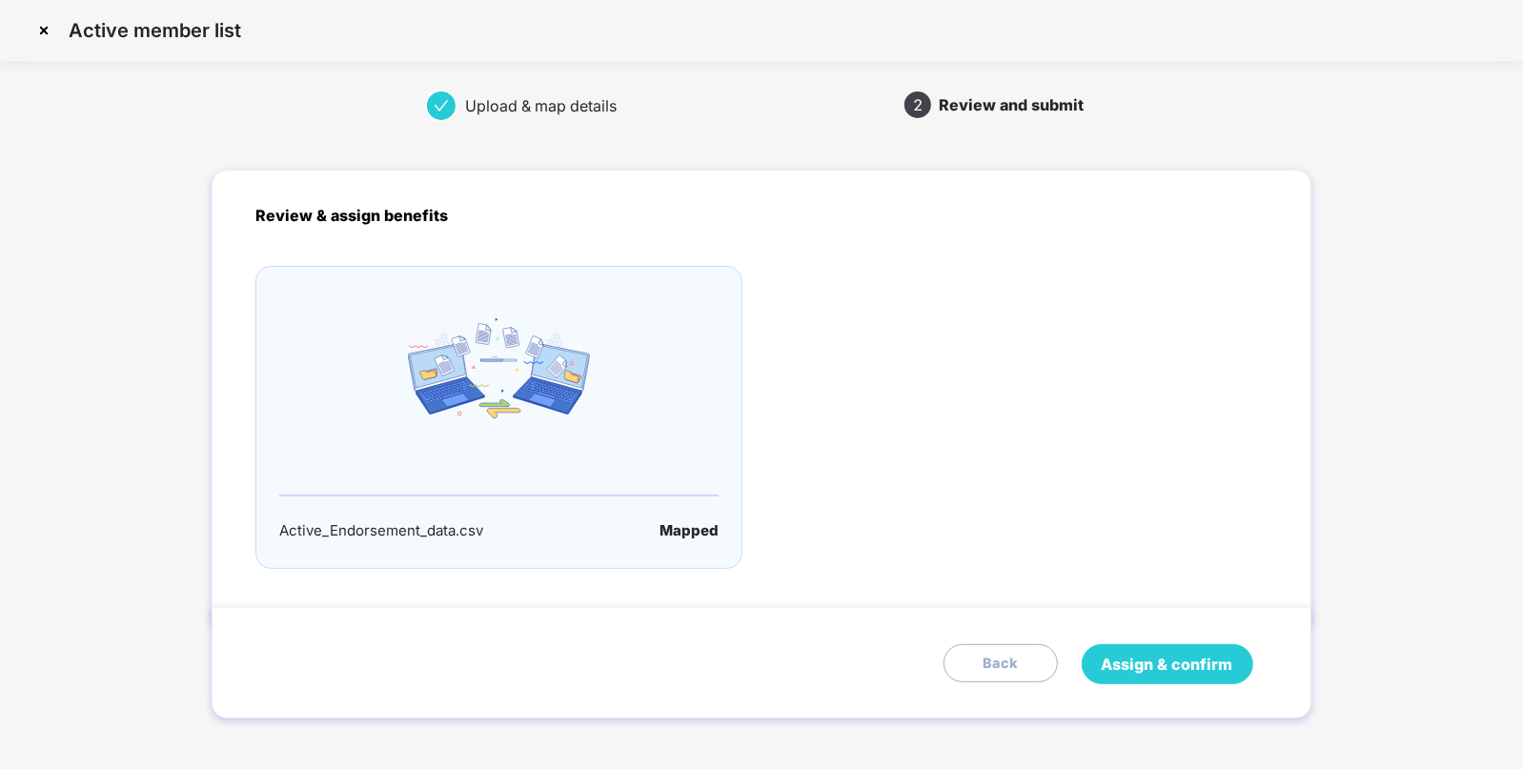
click at [1164, 662] on span "Assign & confirm" at bounding box center [1168, 665] width 132 height 24
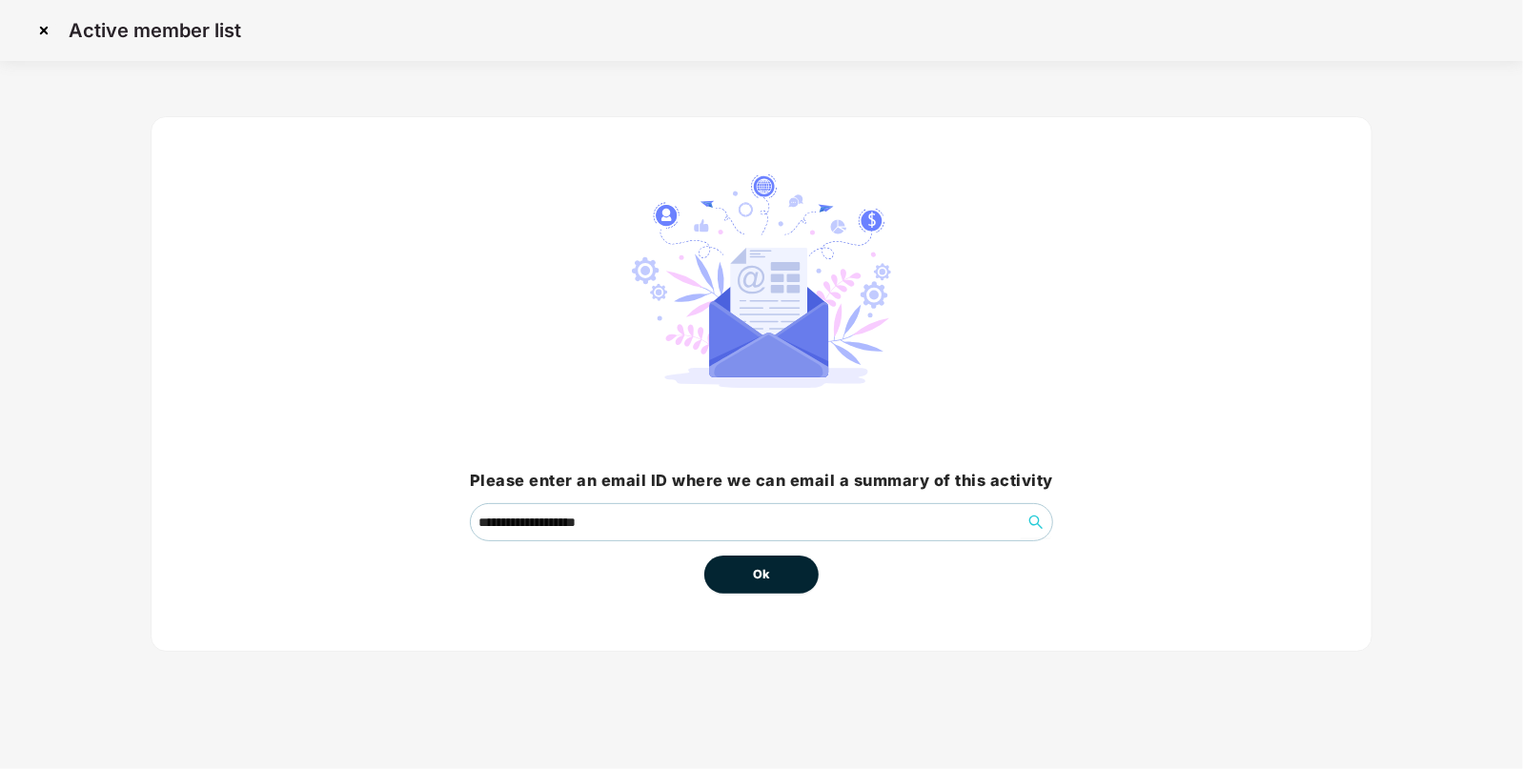
click at [757, 573] on span "Ok" at bounding box center [761, 574] width 17 height 19
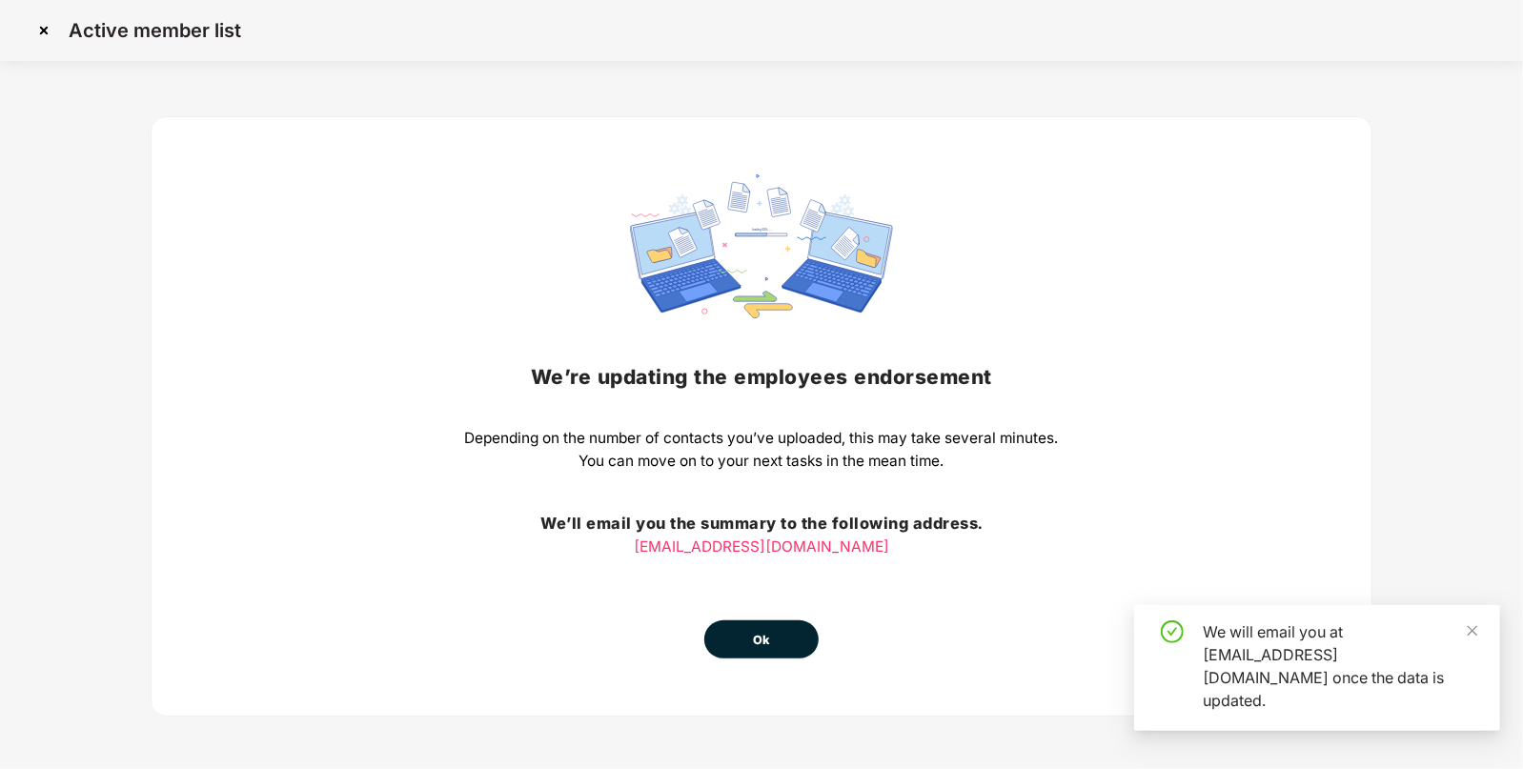
click at [752, 628] on button "Ok" at bounding box center [761, 639] width 114 height 38
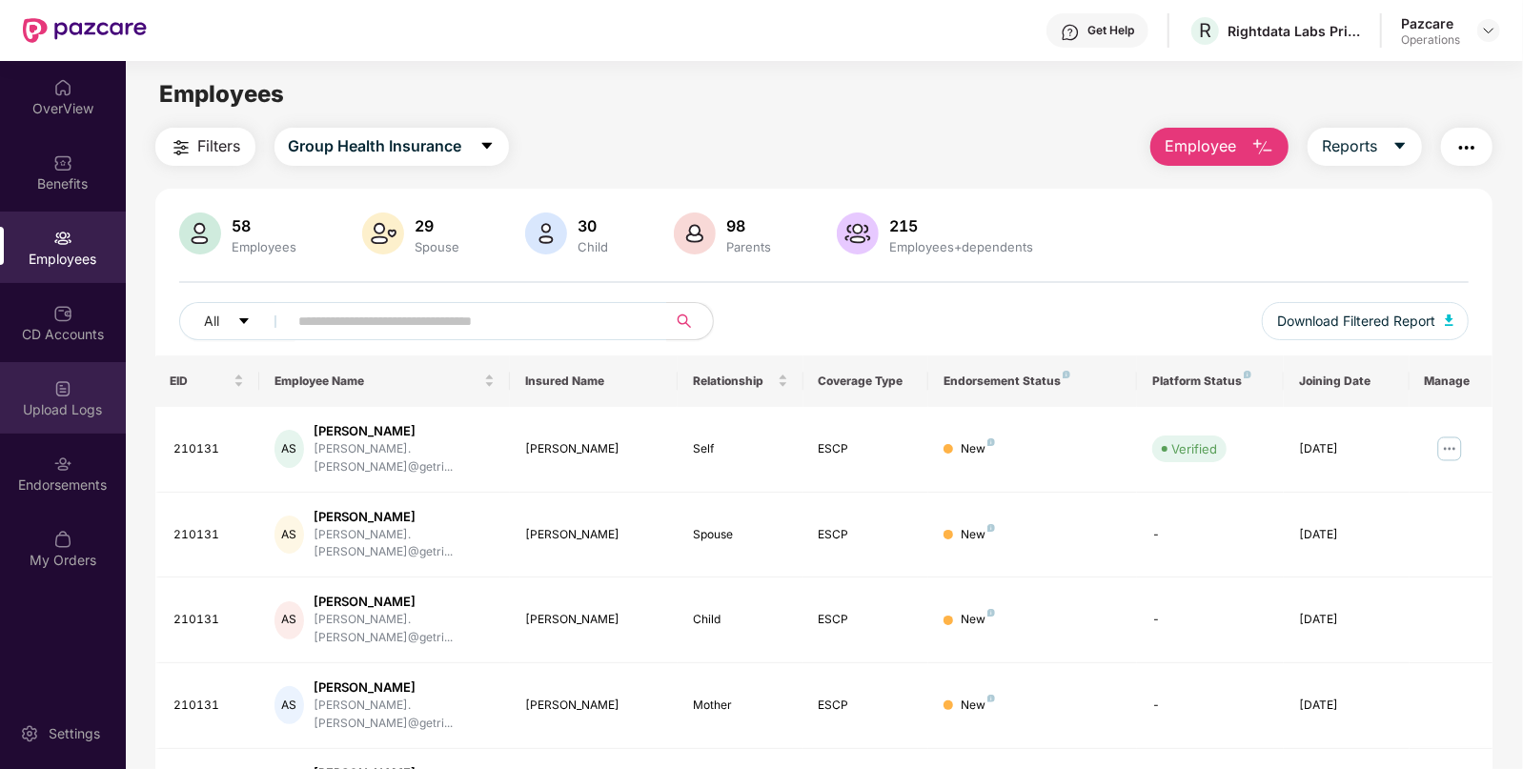
click at [25, 412] on div "Upload Logs" at bounding box center [63, 409] width 126 height 19
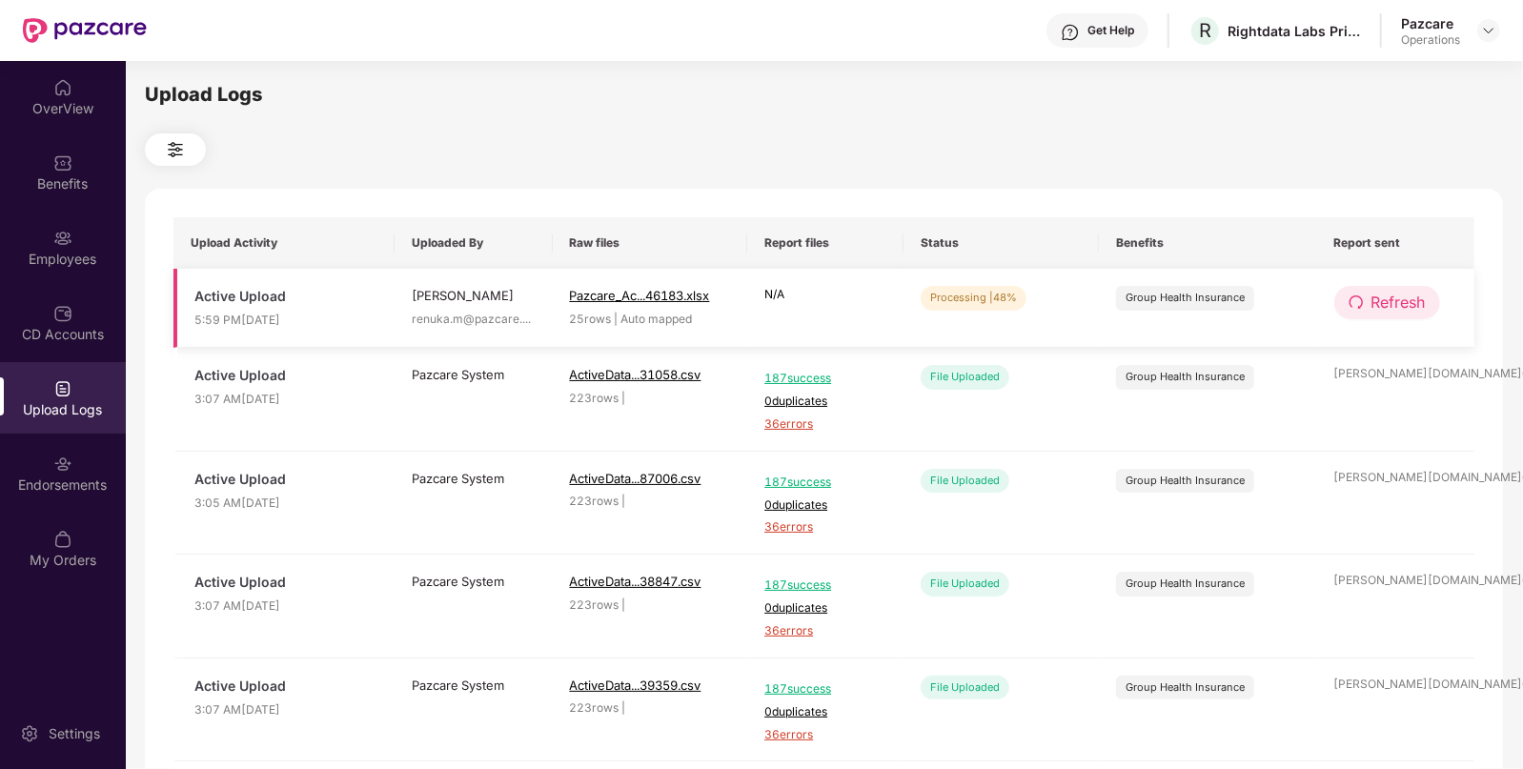
click at [1358, 314] on button "Refresh" at bounding box center [1387, 302] width 106 height 33
click at [1358, 314] on button "Refresh" at bounding box center [1388, 302] width 108 height 33
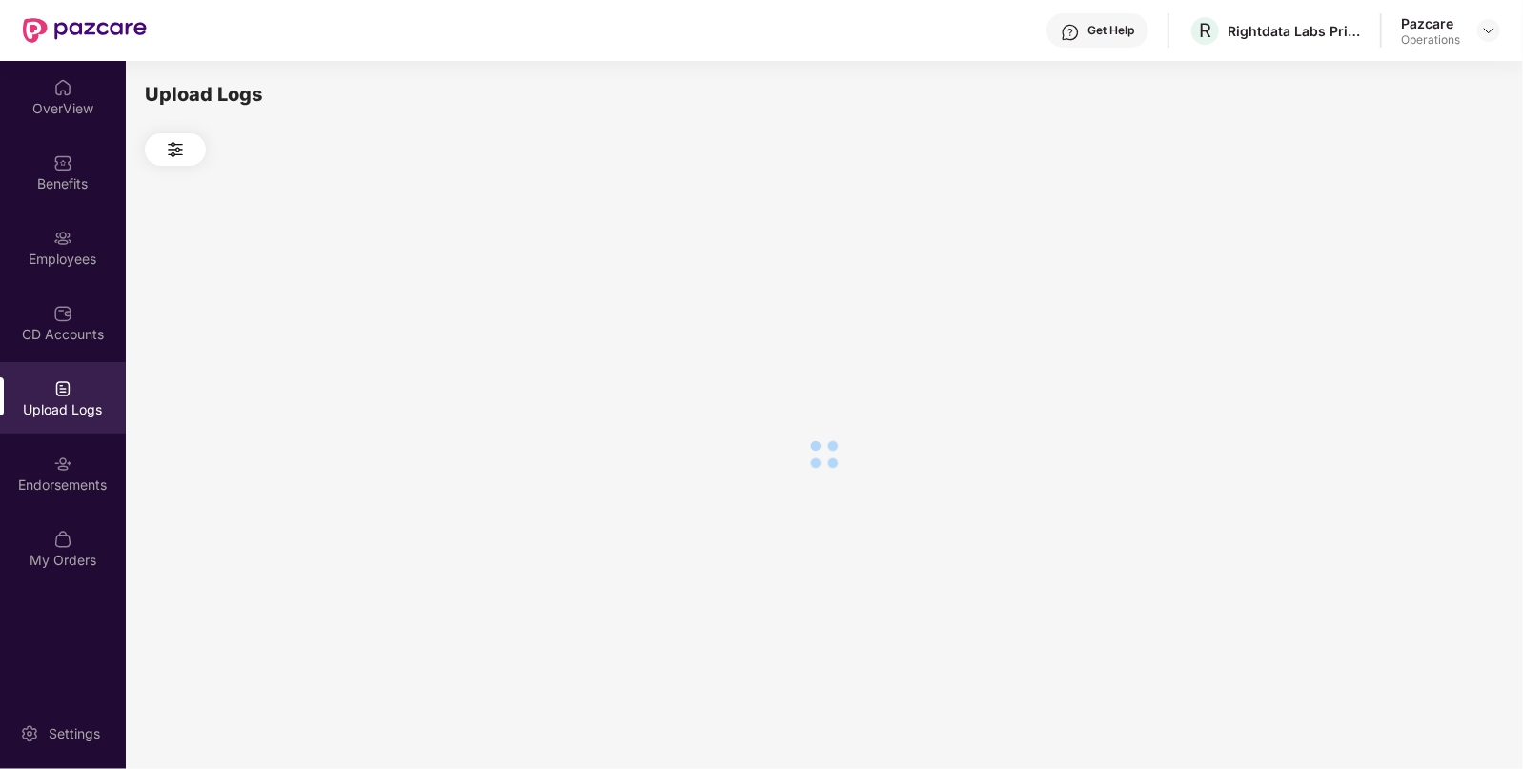
click at [1358, 314] on div at bounding box center [824, 454] width 1358 height 577
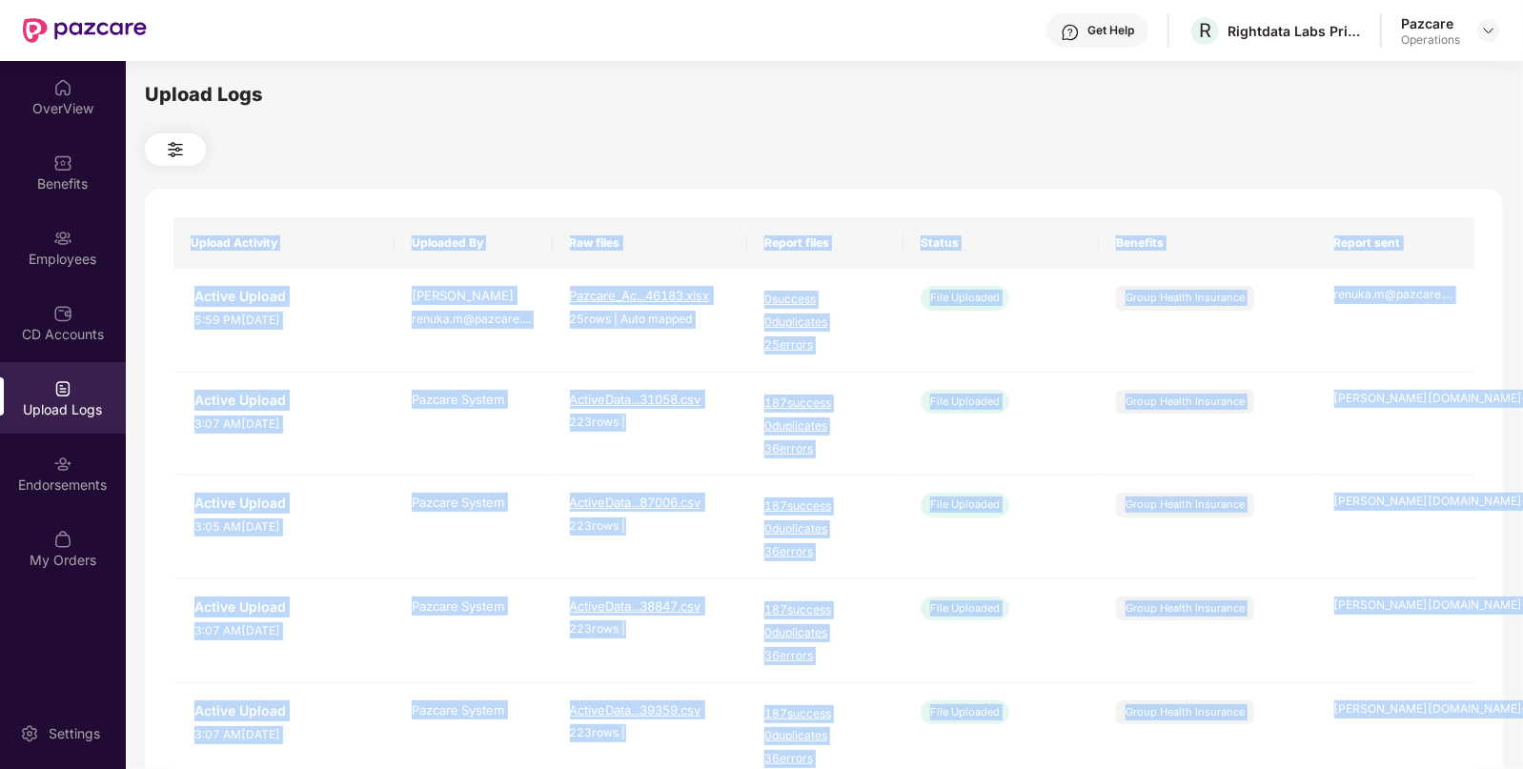
click at [1358, 314] on td "renuka.m@pazcare. ..." at bounding box center [1396, 321] width 158 height 104
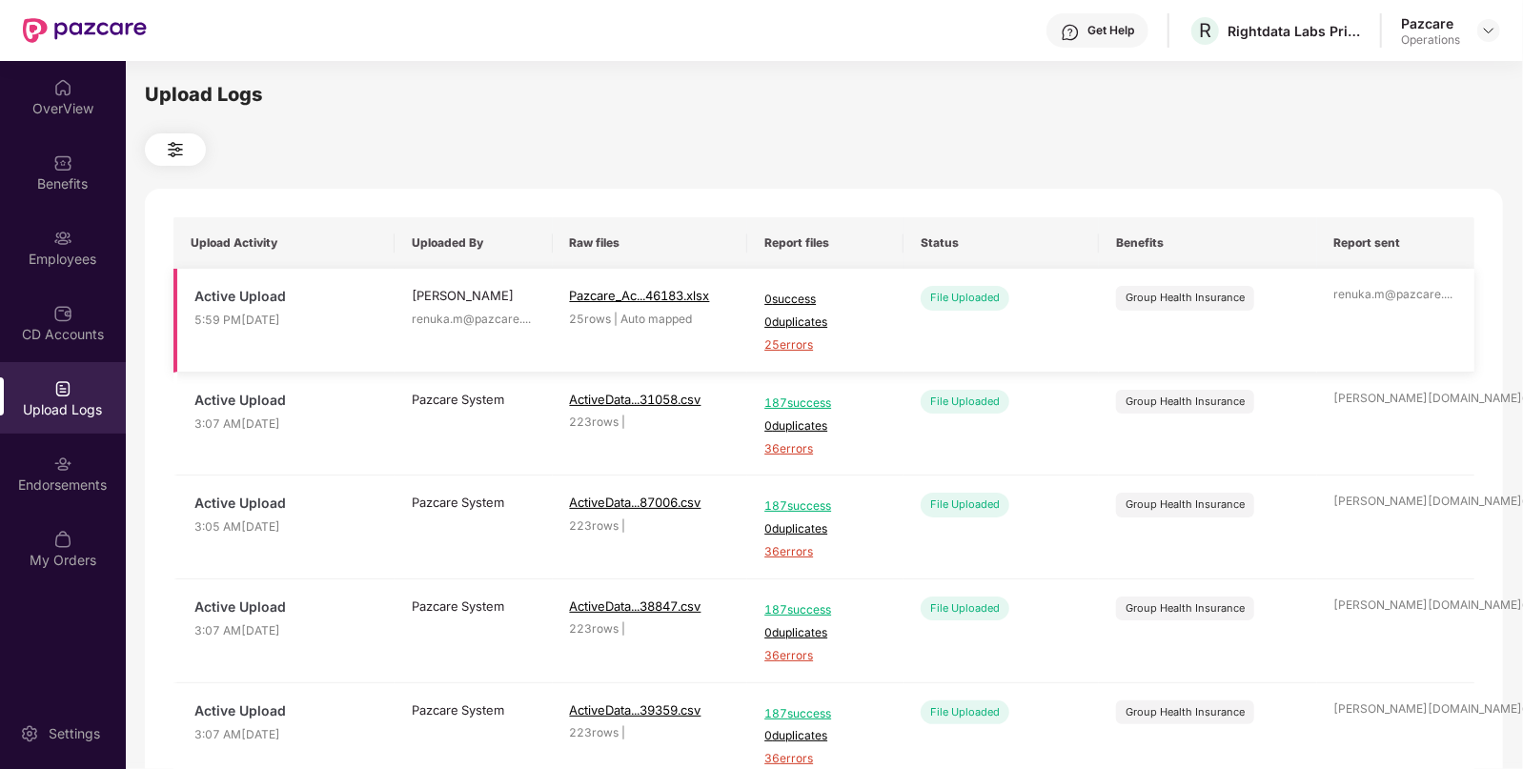
click at [789, 329] on span "0 duplicates" at bounding box center [825, 323] width 122 height 18
click at [785, 348] on span "25 errors" at bounding box center [825, 345] width 122 height 18
click at [778, 348] on span "25 errors" at bounding box center [825, 345] width 122 height 18
